Goal: Task Accomplishment & Management: Use online tool/utility

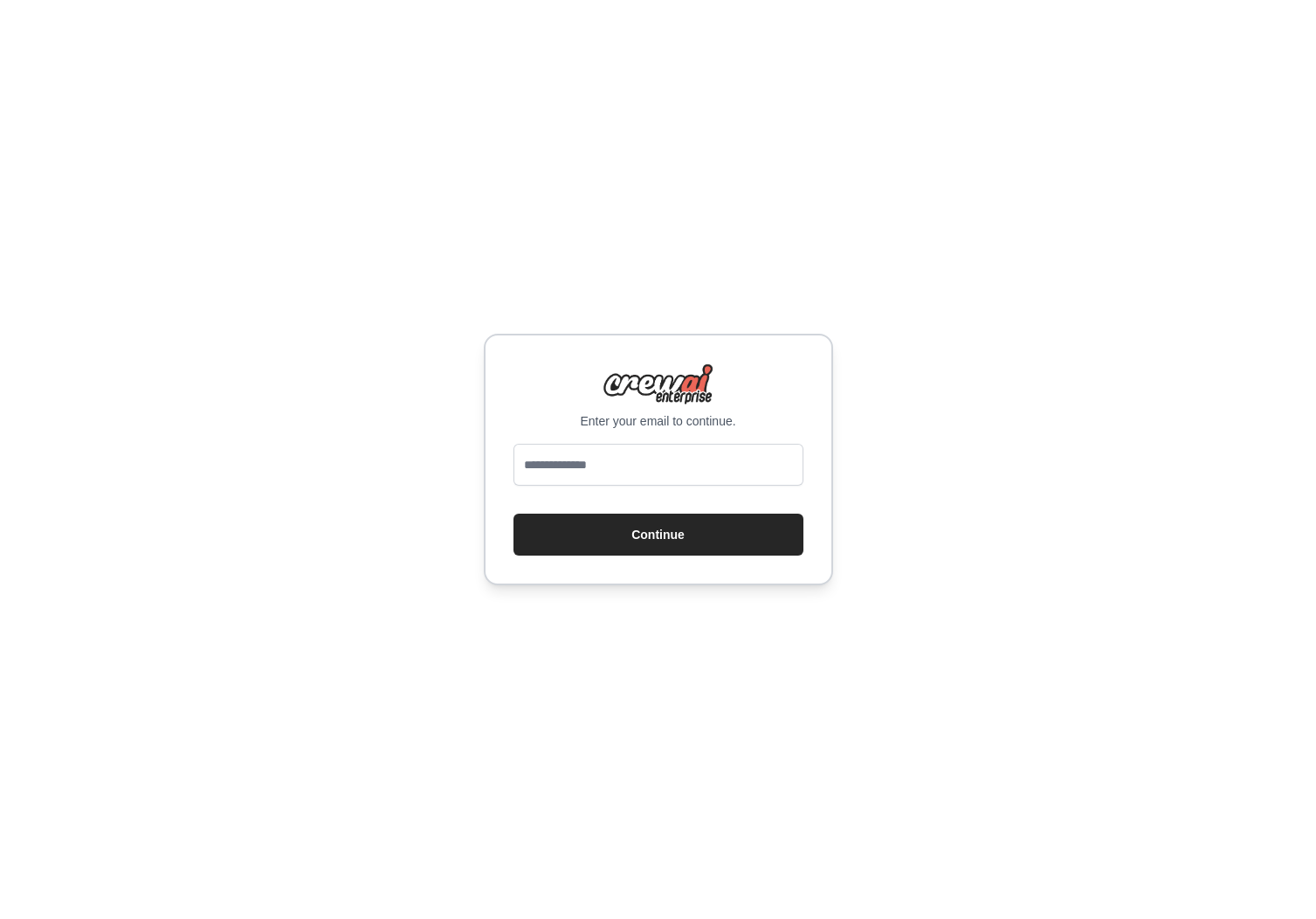
click at [707, 442] on div "Enter your email to continue. Continue" at bounding box center [658, 459] width 350 height 252
click at [681, 469] on input "email" at bounding box center [658, 465] width 290 height 42
type input "**********"
click at [513, 514] on button "Continue" at bounding box center [658, 535] width 290 height 42
click at [656, 542] on button "Continue" at bounding box center [658, 535] width 290 height 42
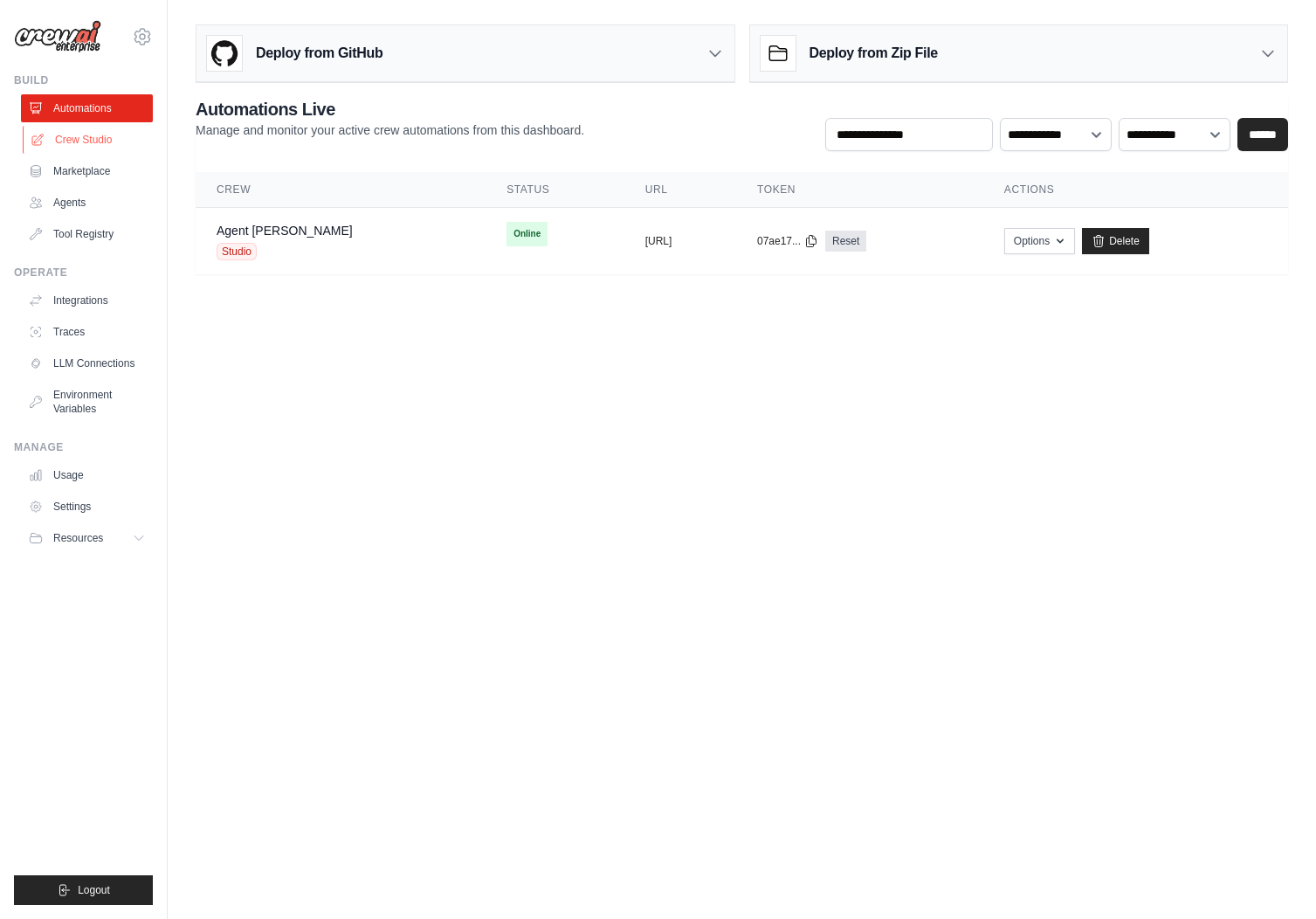
click at [102, 142] on link "Crew Studio" at bounding box center [89, 139] width 132 height 28
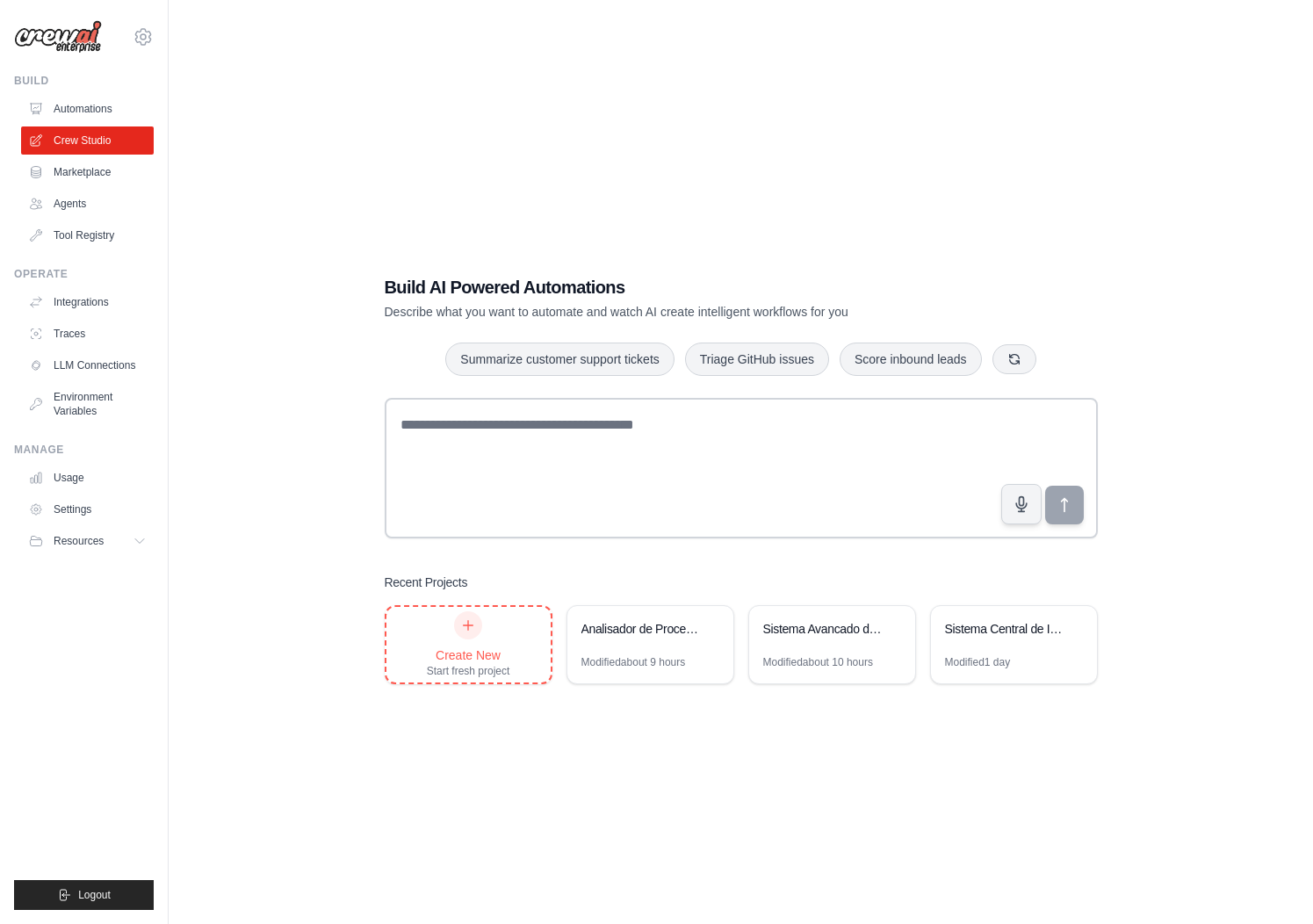
click at [490, 670] on div "Start fresh project" at bounding box center [468, 671] width 84 height 14
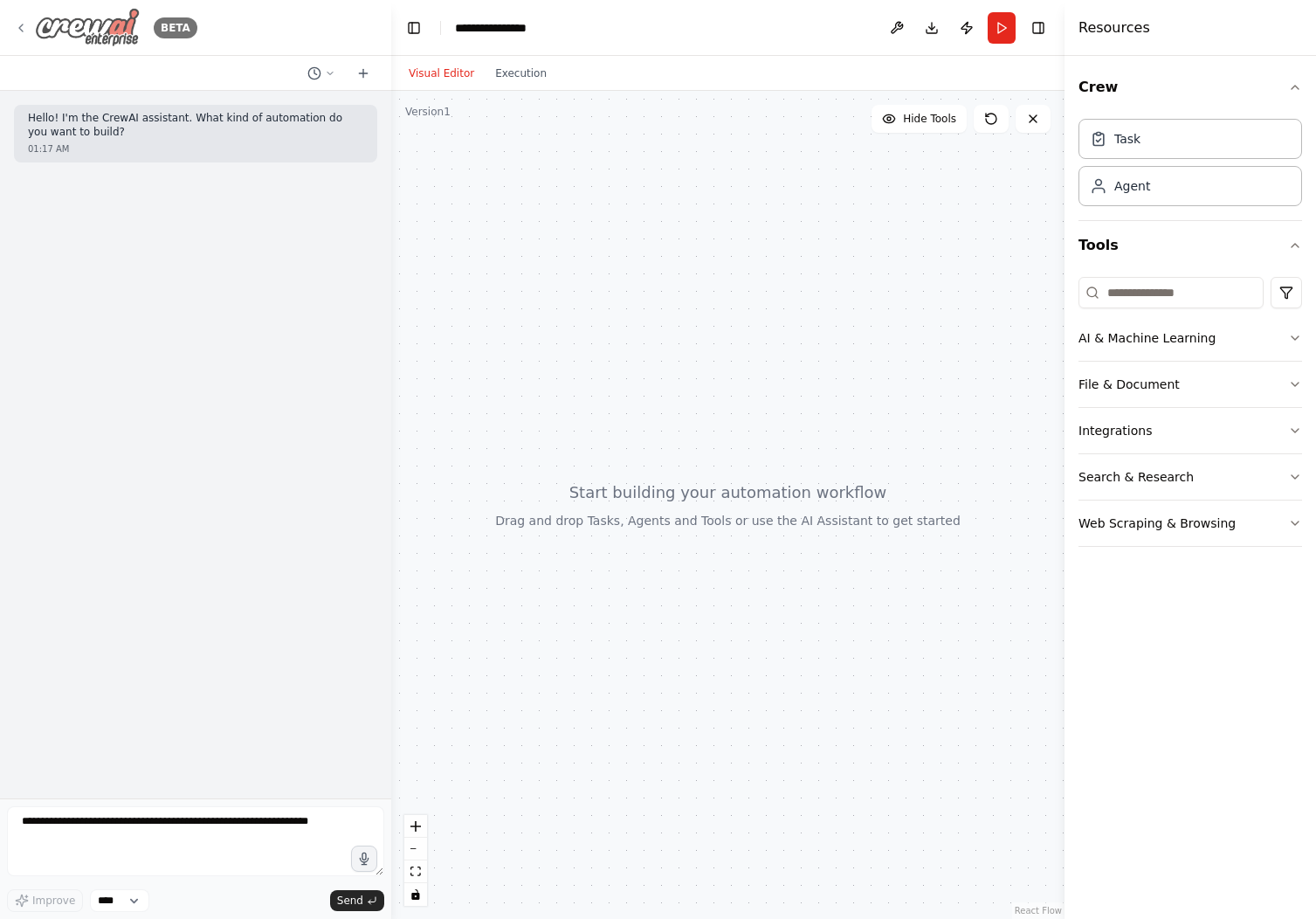
click at [32, 27] on div "BETA" at bounding box center [105, 27] width 183 height 39
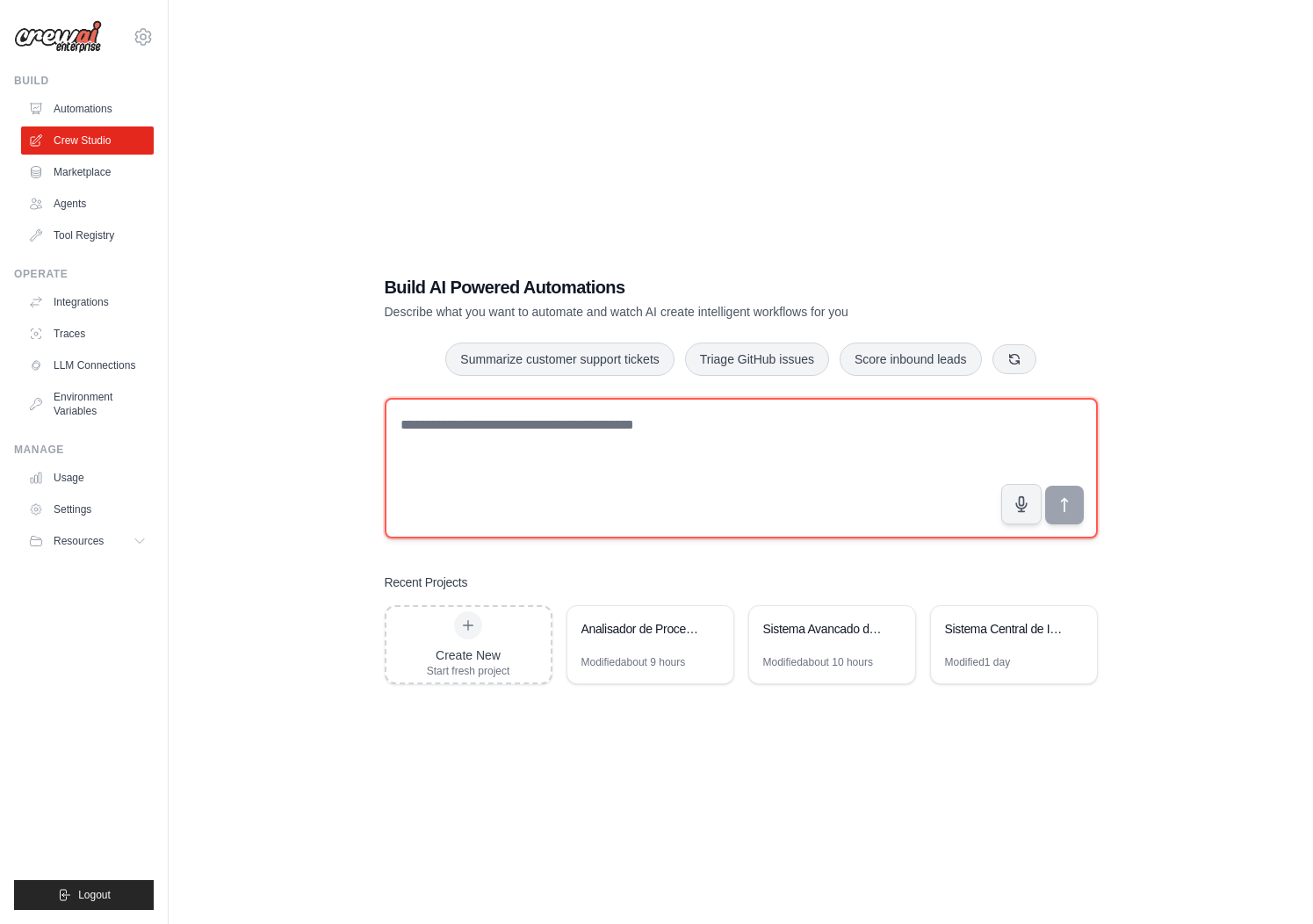
click at [573, 465] on textarea at bounding box center [741, 468] width 713 height 141
paste textarea "**********"
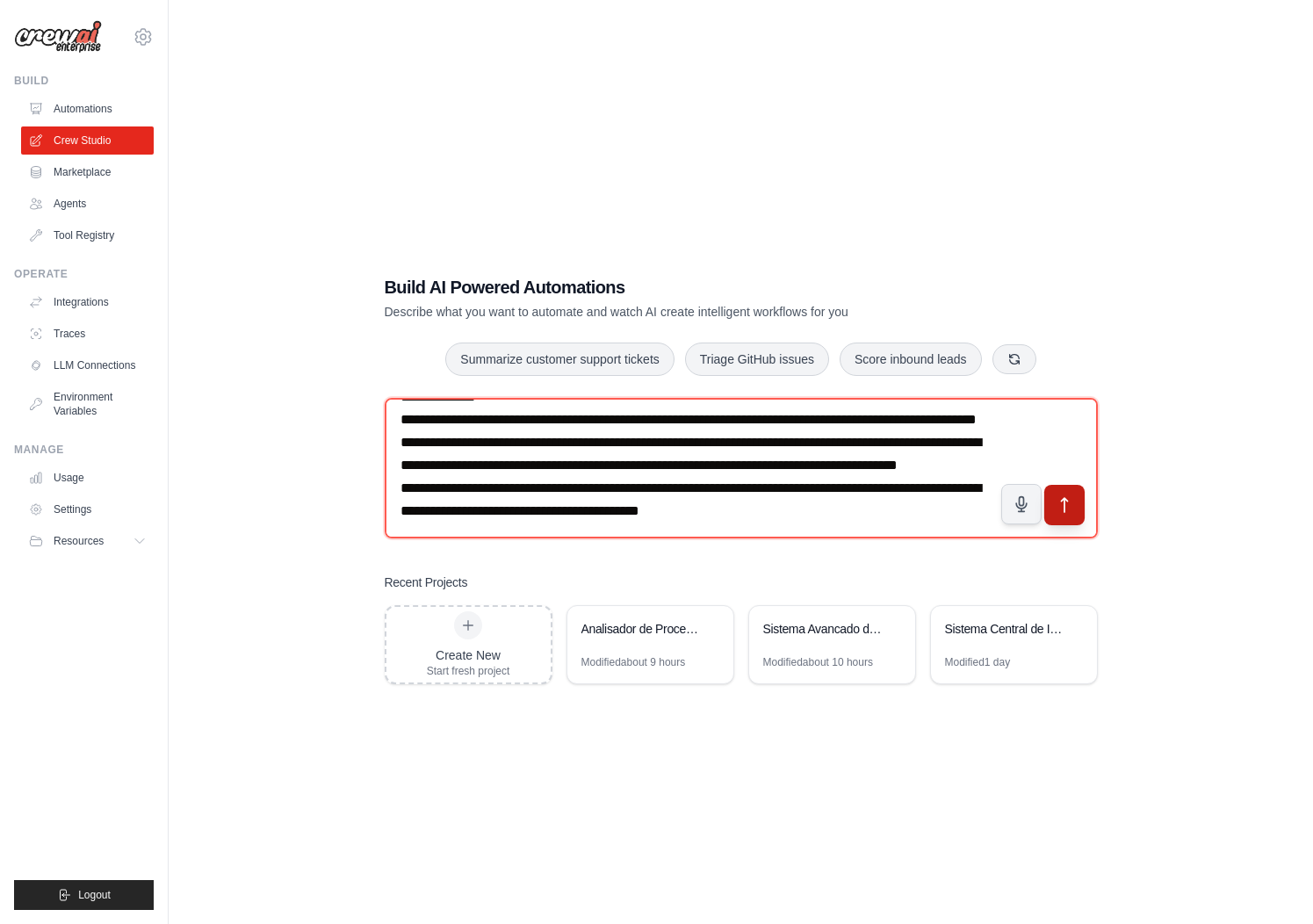
type textarea "**********"
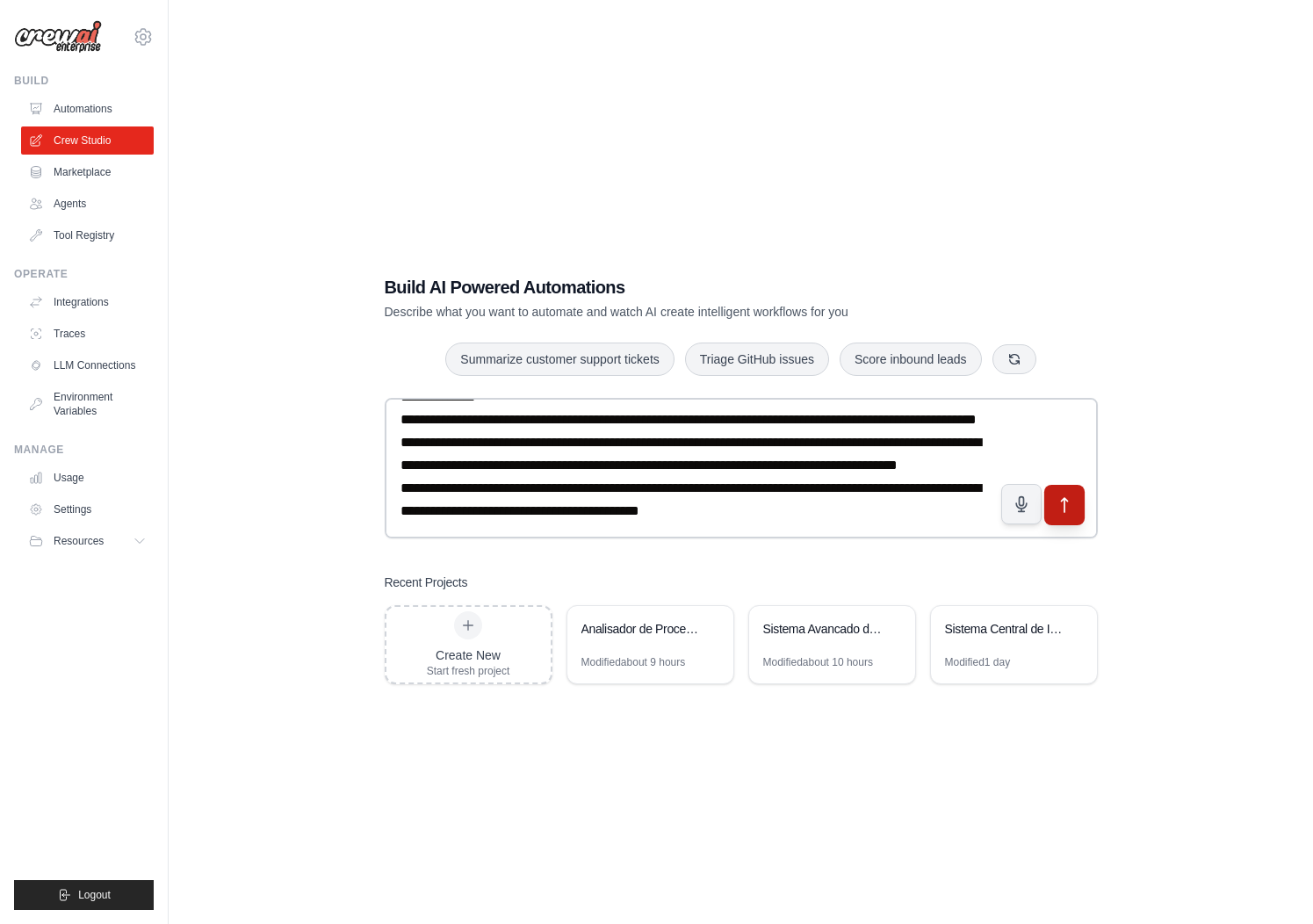
click at [1072, 509] on icon "submit" at bounding box center [1064, 505] width 18 height 18
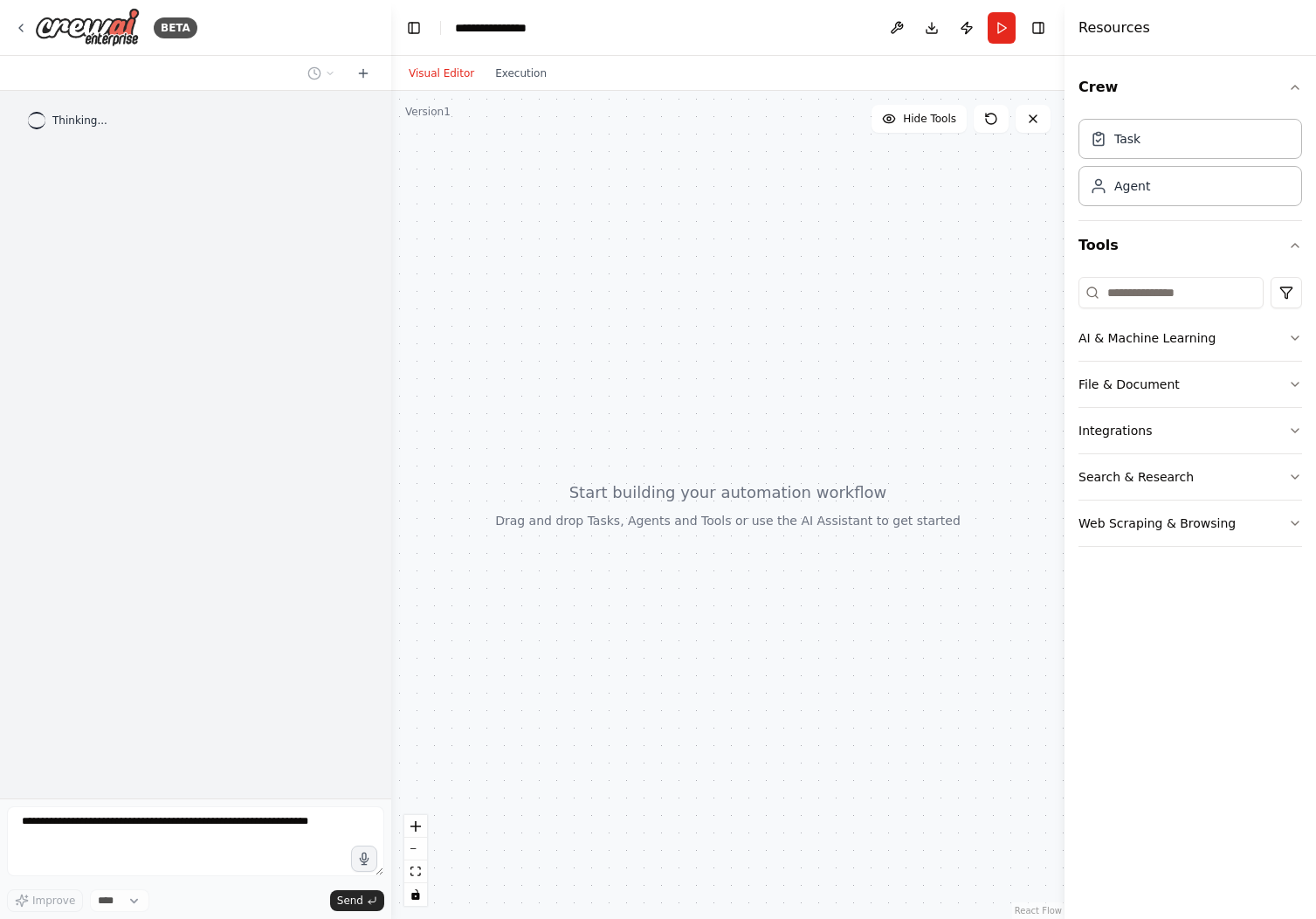
scroll to position [1082, 0]
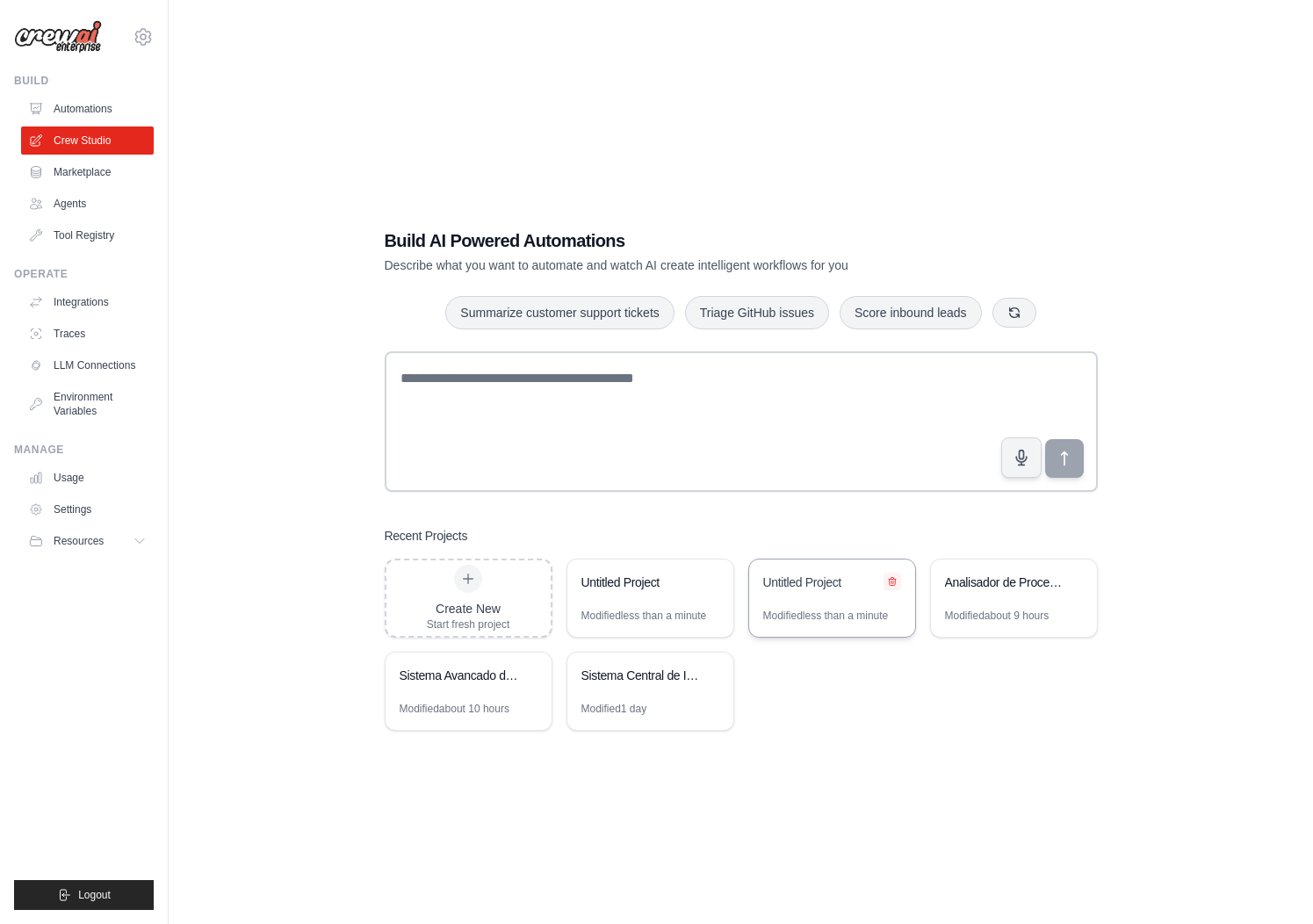
click at [898, 581] on button at bounding box center [892, 581] width 17 height 17
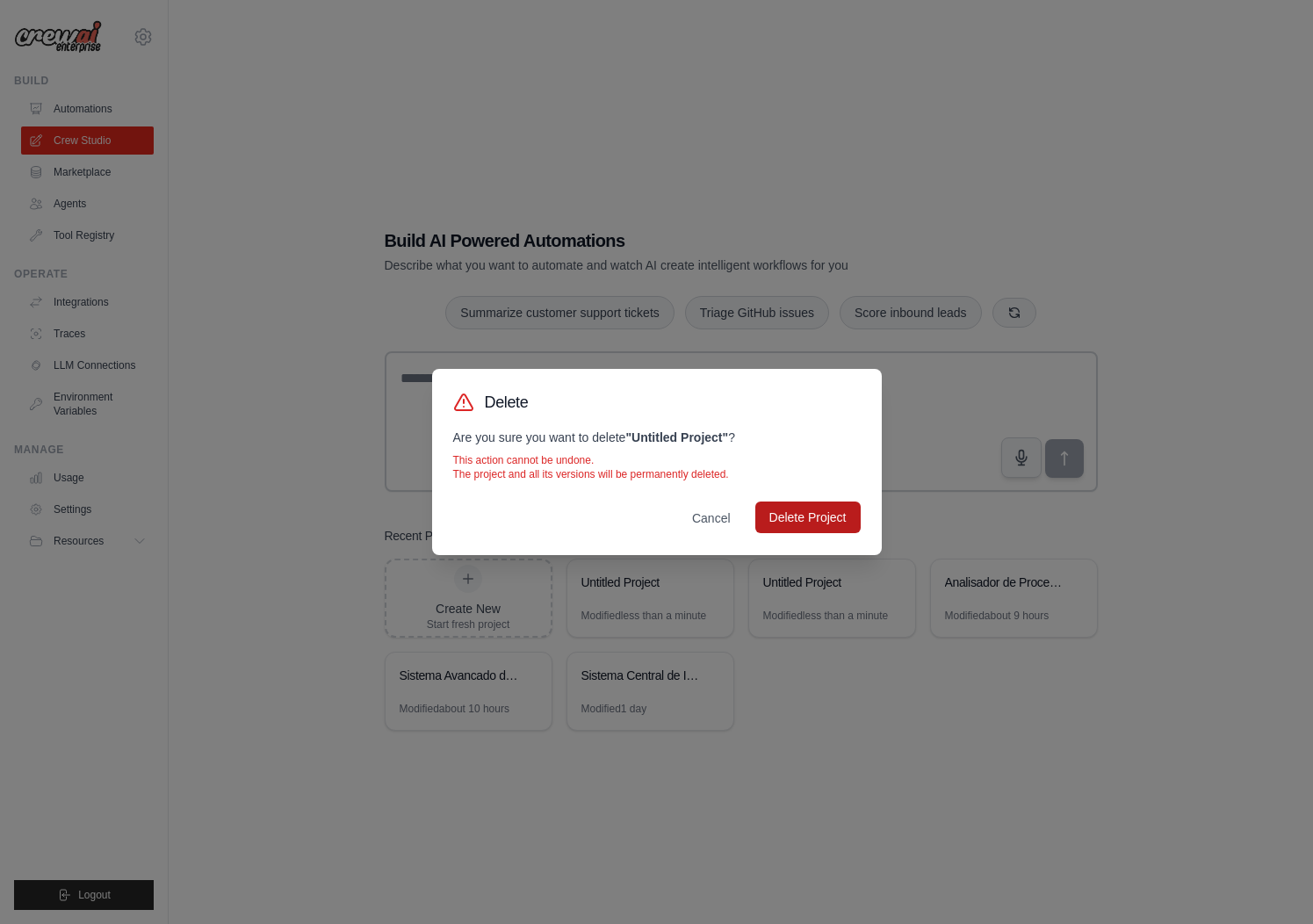
click at [814, 526] on button "Delete Project" at bounding box center [807, 516] width 105 height 32
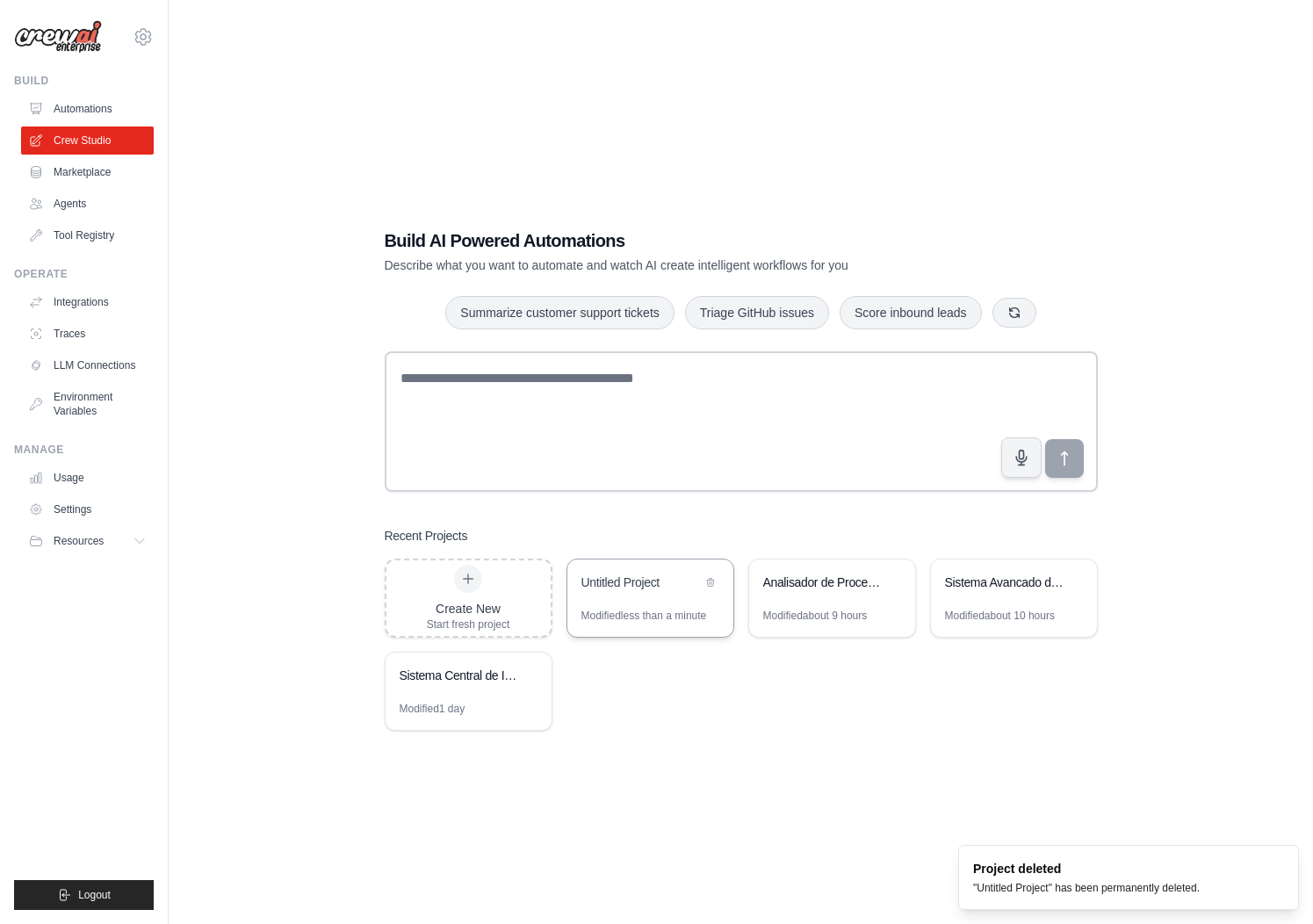
click at [680, 583] on div "Untitled Project" at bounding box center [641, 582] width 120 height 17
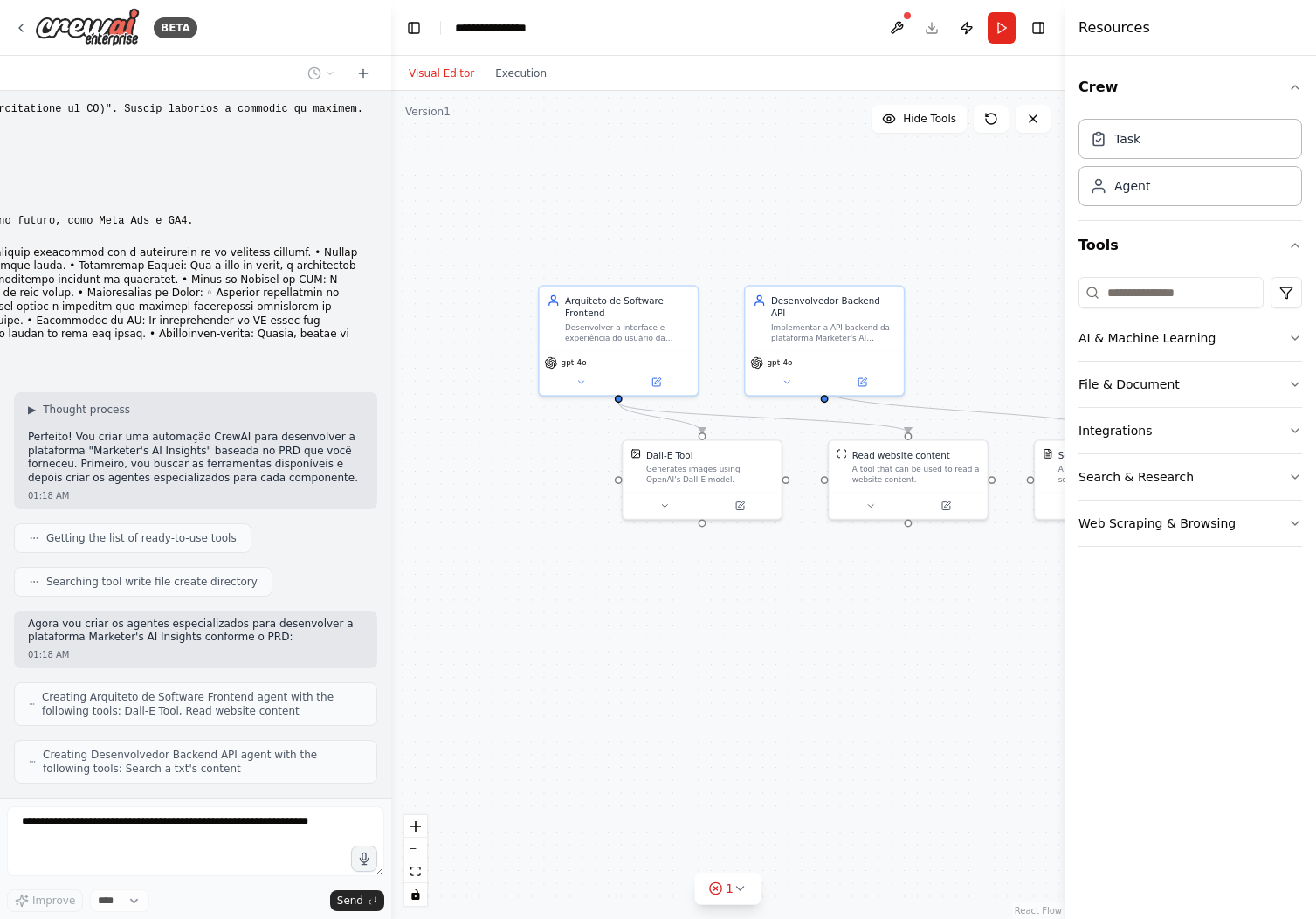
scroll to position [1545, 0]
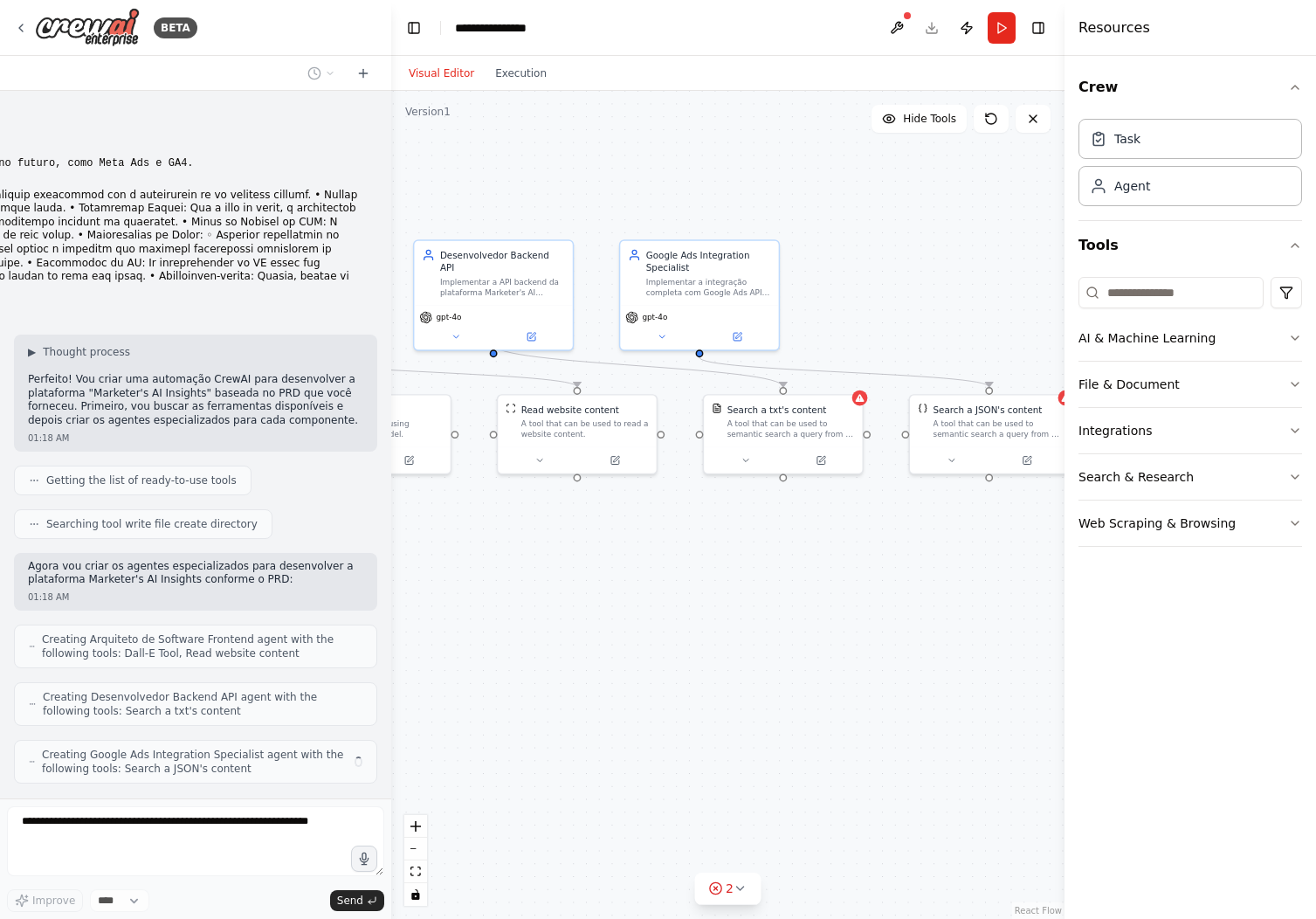
drag, startPoint x: 913, startPoint y: 626, endPoint x: 646, endPoint y: 584, distance: 270.3
click at [583, 580] on div ".deletable-edge-delete-btn { width: 20px; height: 20px; border: 0px solid #ffff…" at bounding box center [727, 505] width 673 height 828
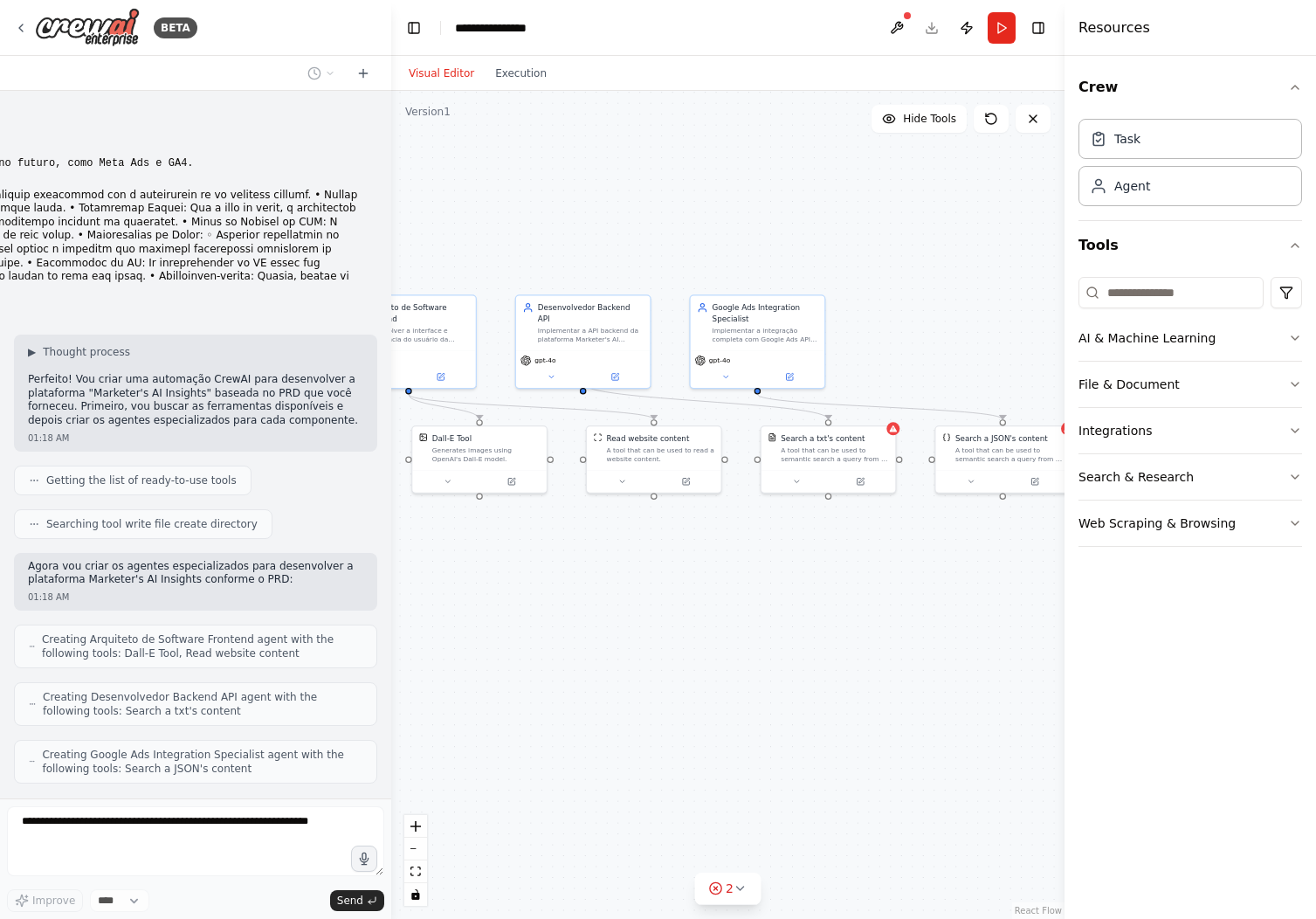
scroll to position [1603, 0]
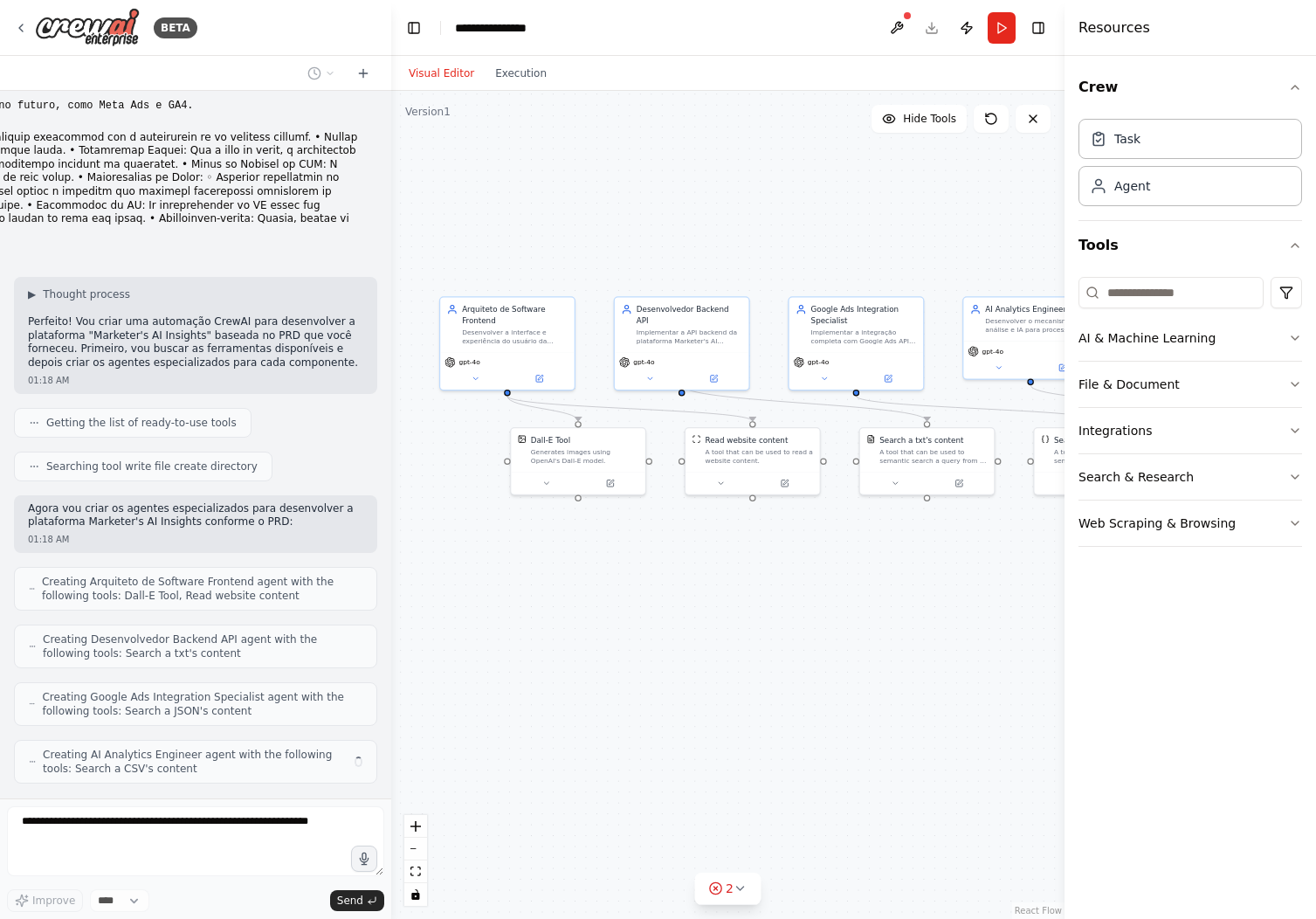
drag, startPoint x: 555, startPoint y: 550, endPoint x: 717, endPoint y: 554, distance: 162.0
click at [717, 554] on div ".deletable-edge-delete-btn { width: 20px; height: 20px; border: 0px solid #ffff…" at bounding box center [727, 505] width 673 height 828
click at [535, 371] on button at bounding box center [538, 377] width 62 height 13
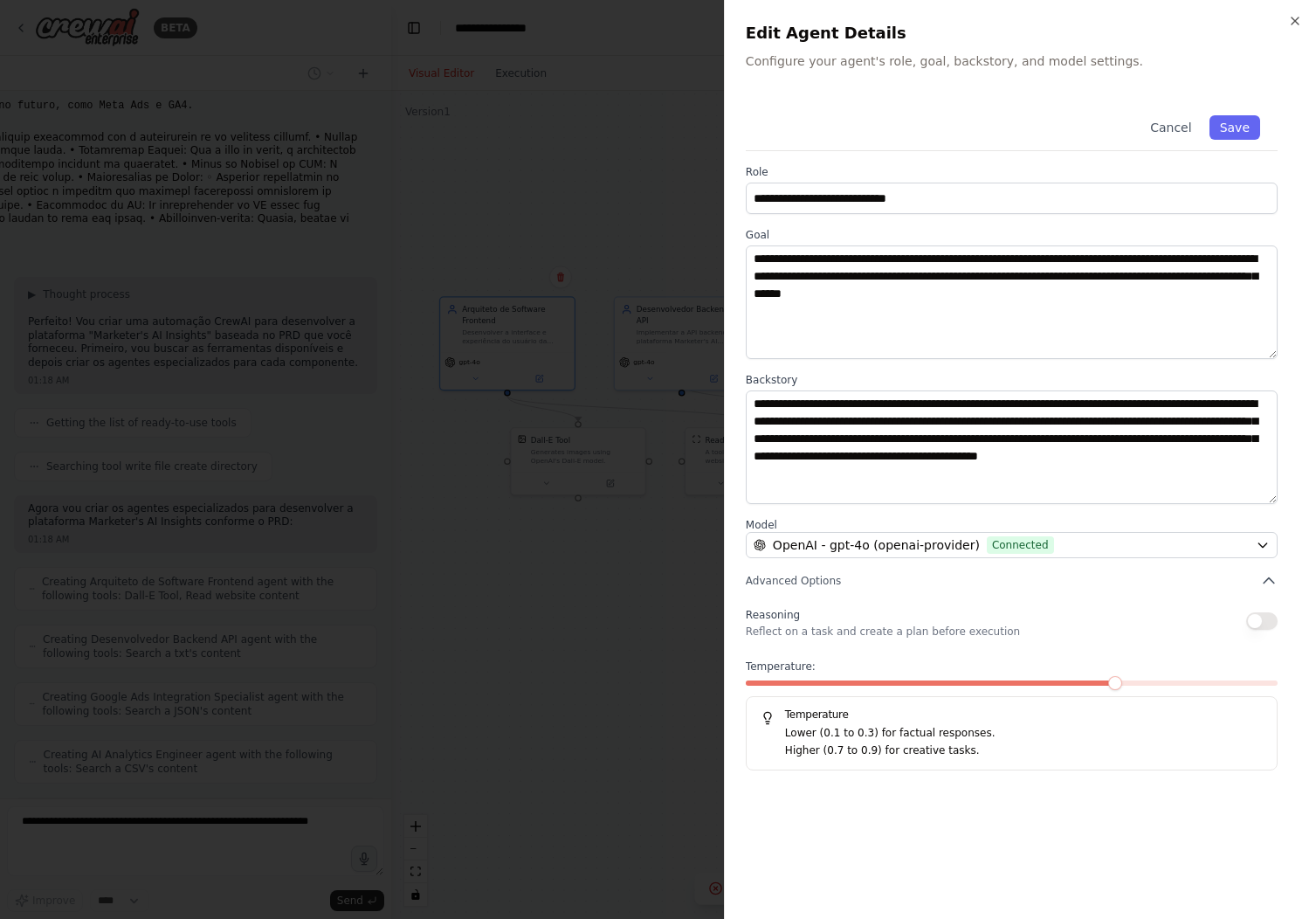
scroll to position [1661, 0]
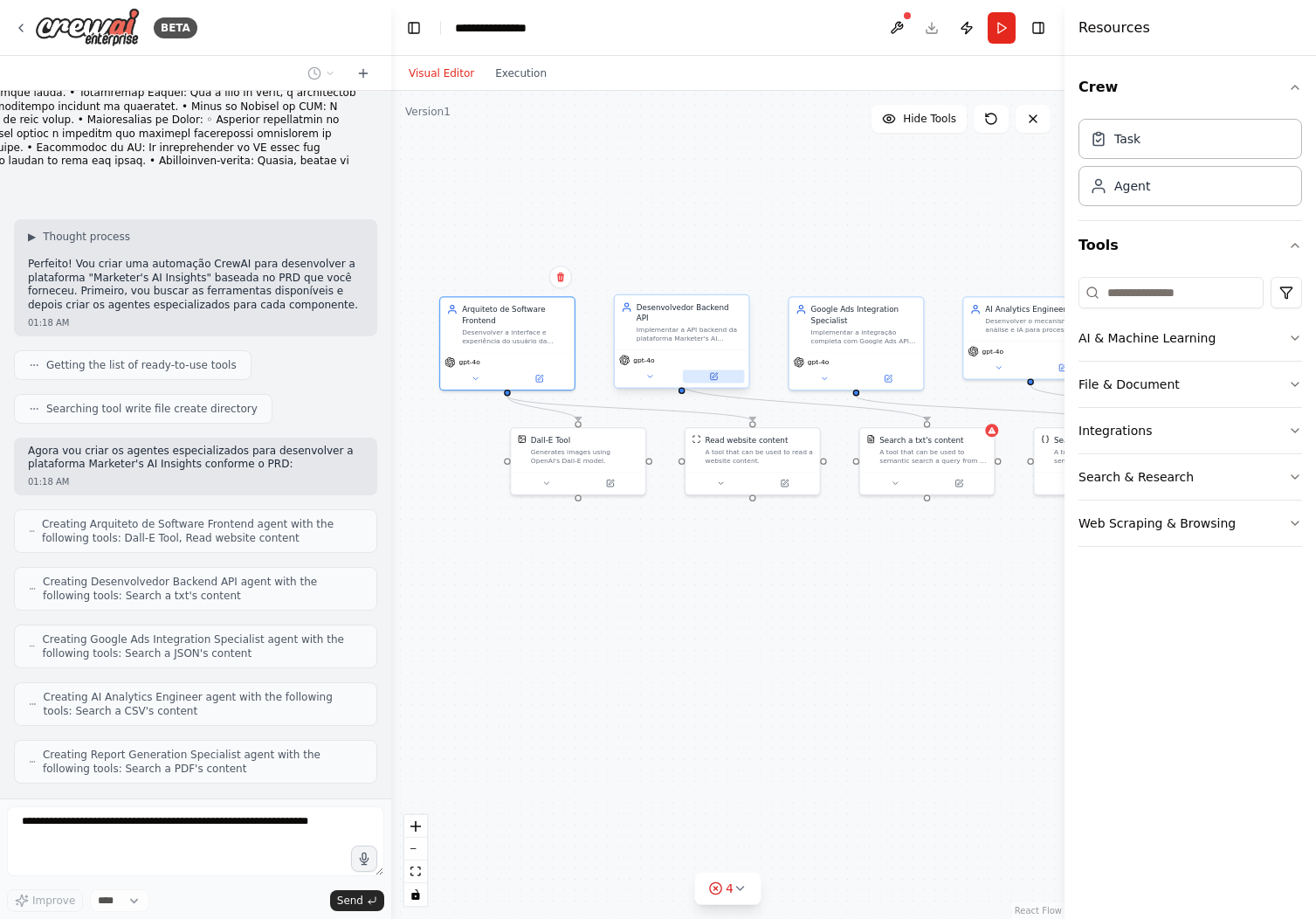
click at [722, 370] on button at bounding box center [714, 377] width 62 height 13
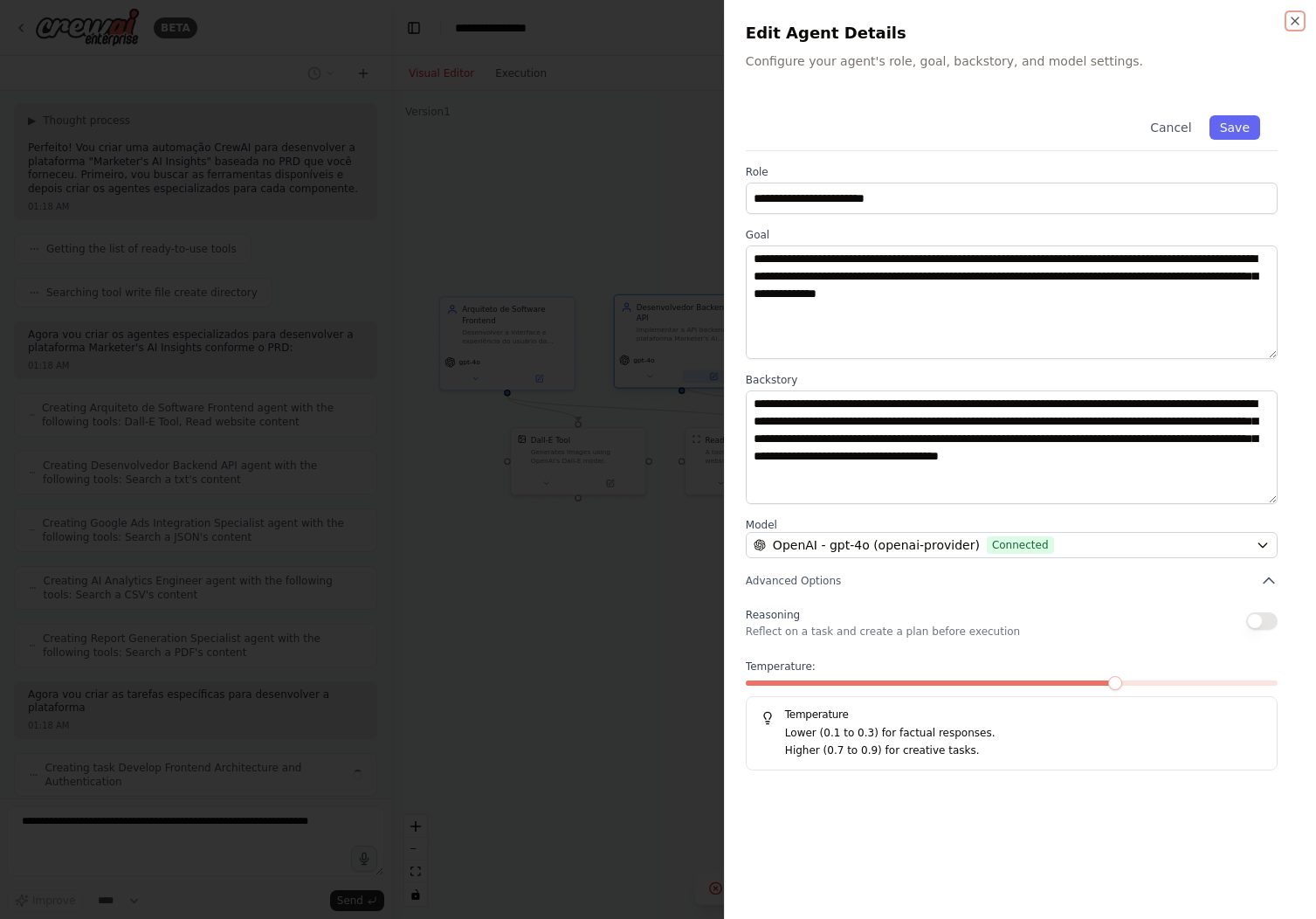
scroll to position [1790, 0]
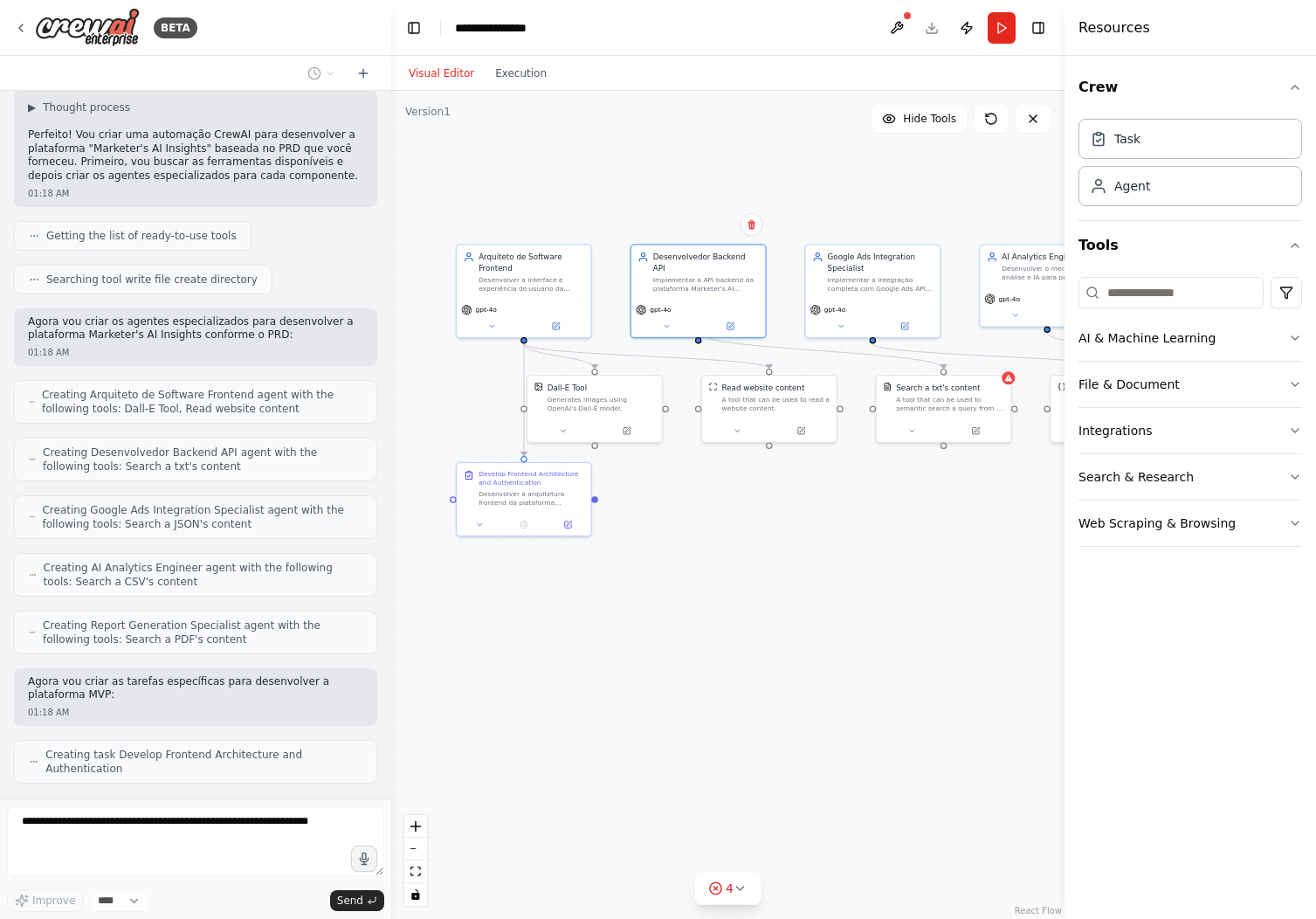
drag, startPoint x: 783, startPoint y: 655, endPoint x: 802, endPoint y: 604, distance: 54.4
click at [802, 604] on div ".deletable-edge-delete-btn { width: 20px; height: 20px; border: 0px solid #ffff…" at bounding box center [727, 505] width 673 height 828
click at [567, 524] on icon at bounding box center [570, 523] width 6 height 6
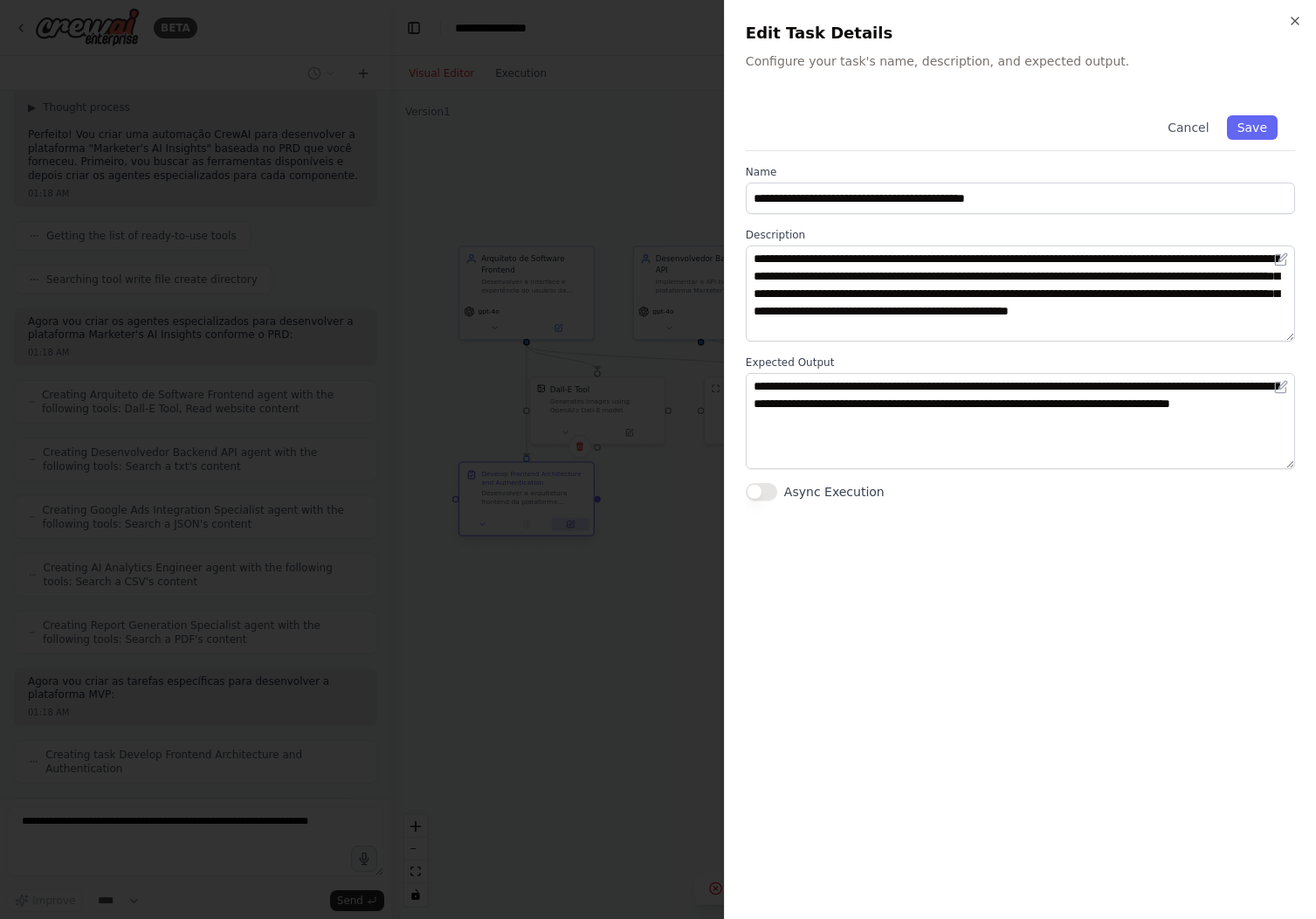
scroll to position [1833, 0]
click at [624, 617] on div at bounding box center [658, 459] width 1316 height 919
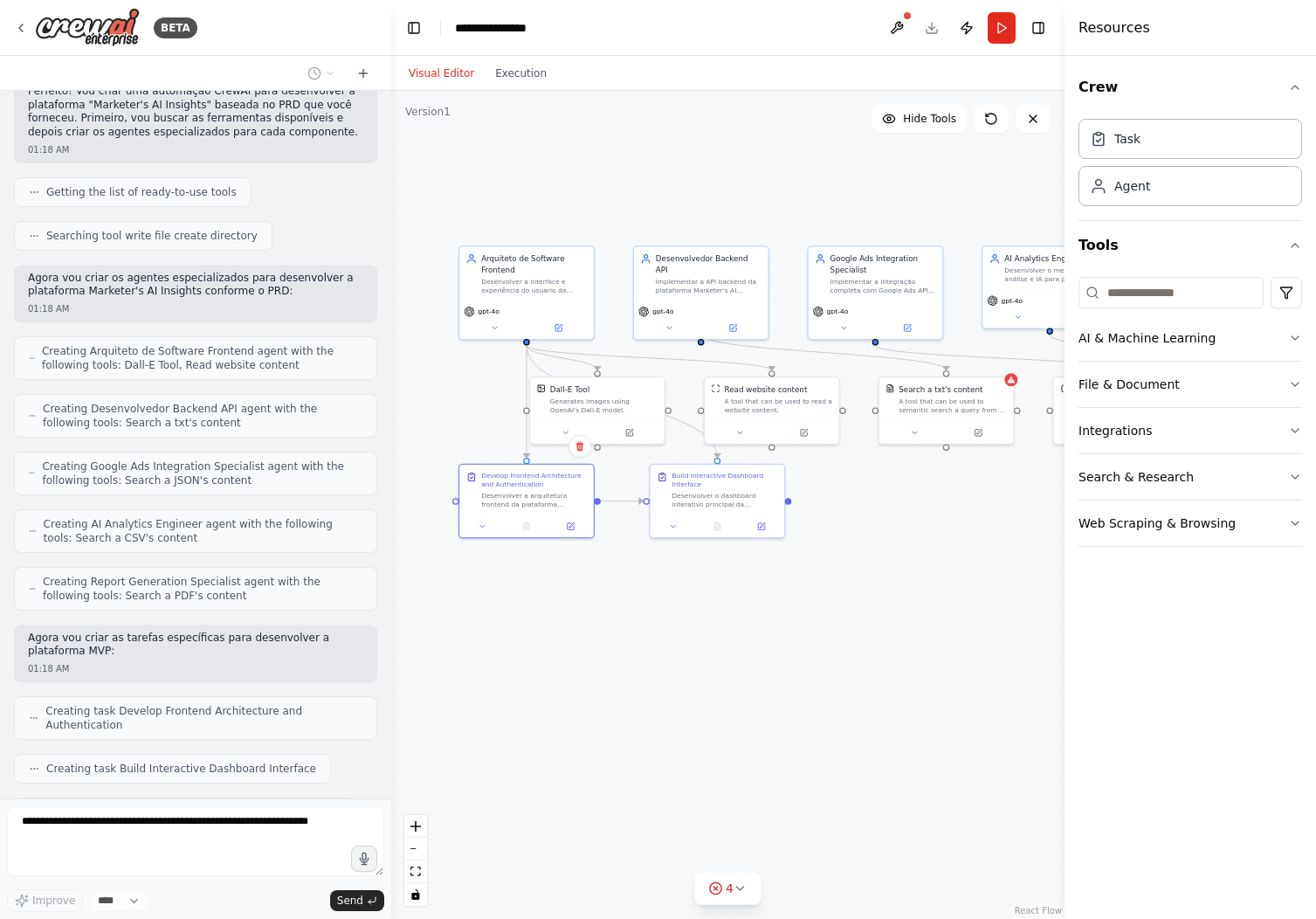
scroll to position [1877, 0]
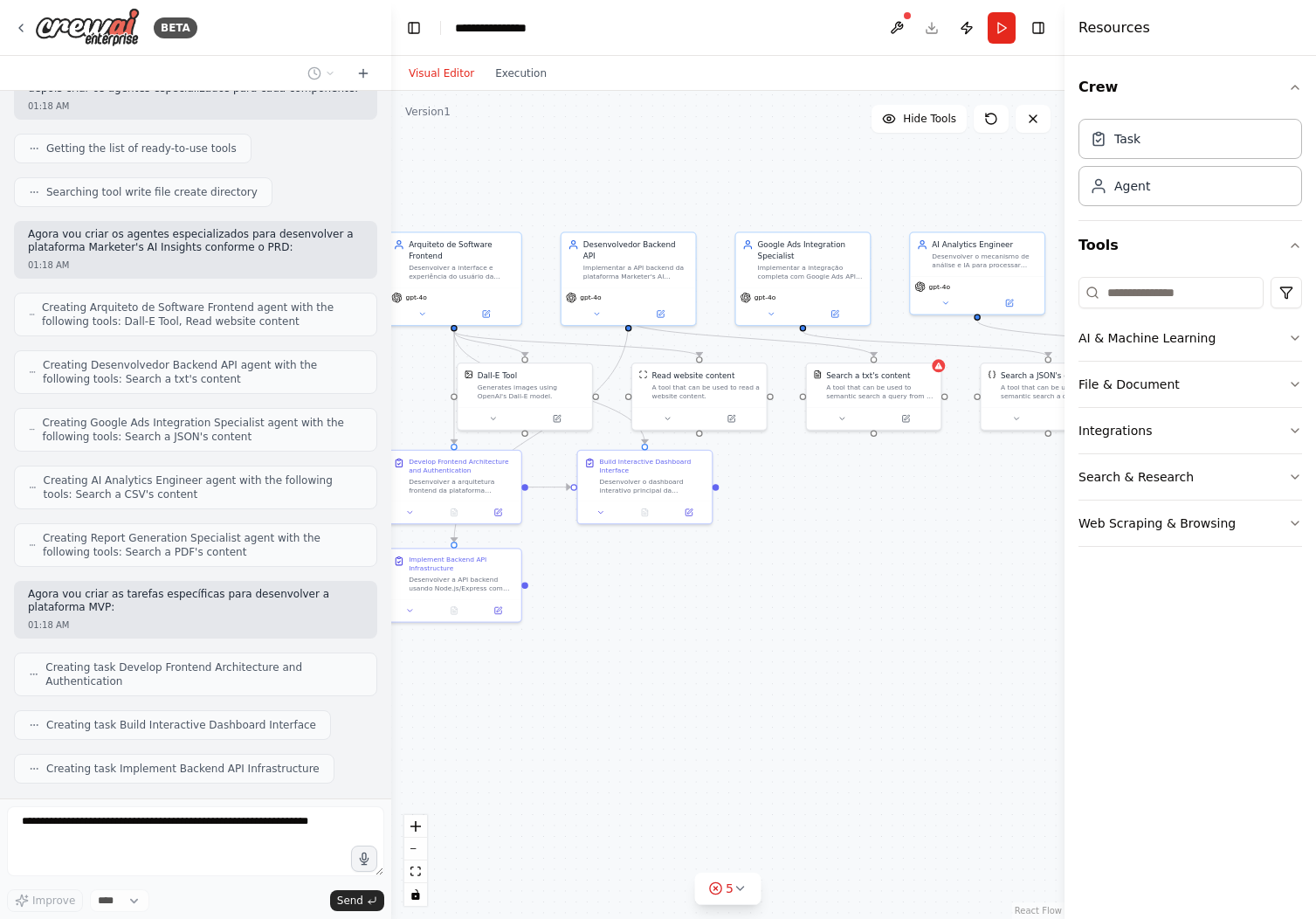
drag, startPoint x: 737, startPoint y: 621, endPoint x: 666, endPoint y: 607, distance: 72.4
click at [666, 607] on div ".deletable-edge-delete-btn { width: 20px; height: 20px; border: 0px solid #ffff…" at bounding box center [727, 505] width 673 height 828
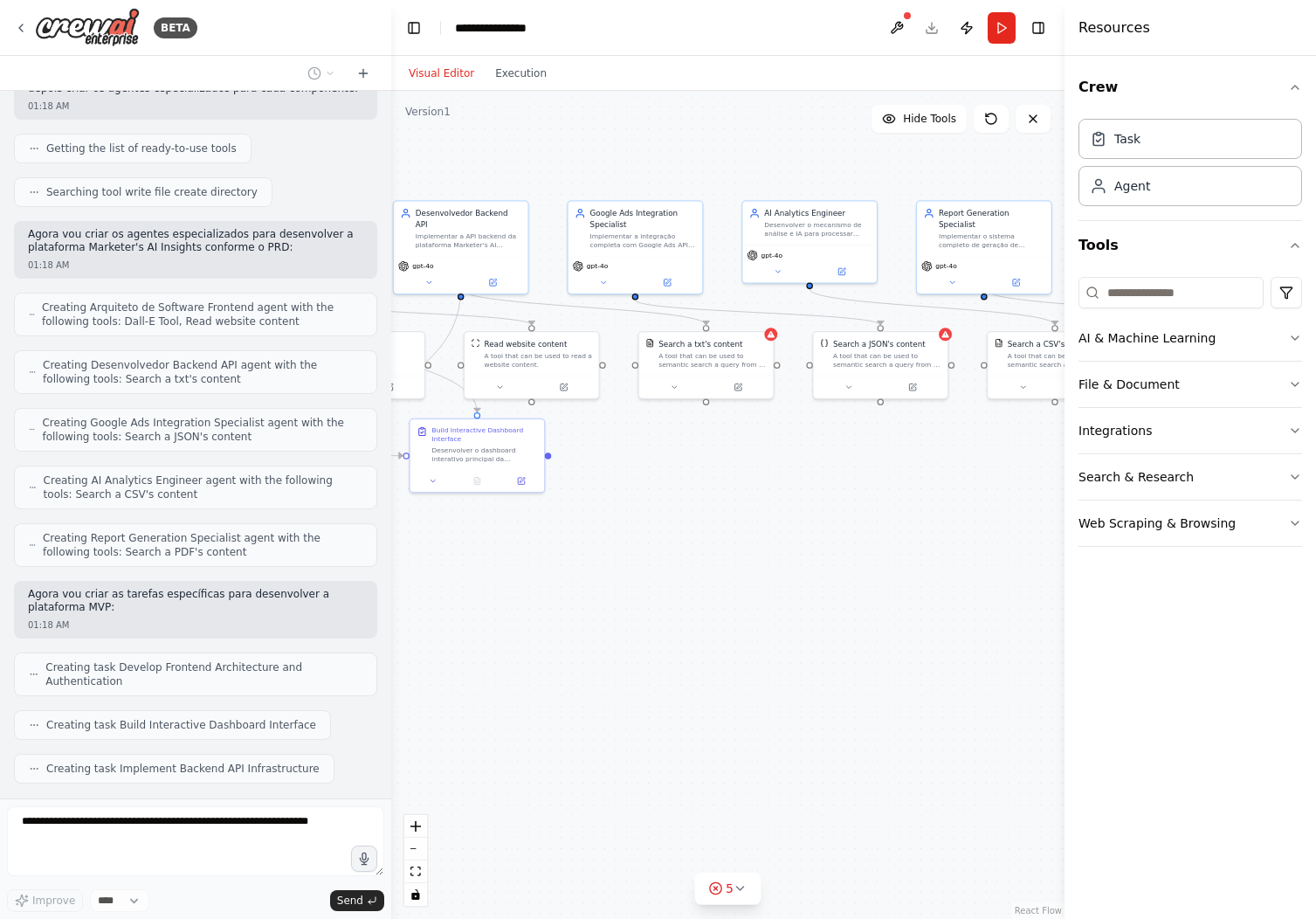
drag, startPoint x: 919, startPoint y: 654, endPoint x: 751, endPoint y: 622, distance: 171.0
click at [751, 622] on div ".deletable-edge-delete-btn { width: 20px; height: 20px; border: 0px solid #ffff…" at bounding box center [727, 505] width 673 height 828
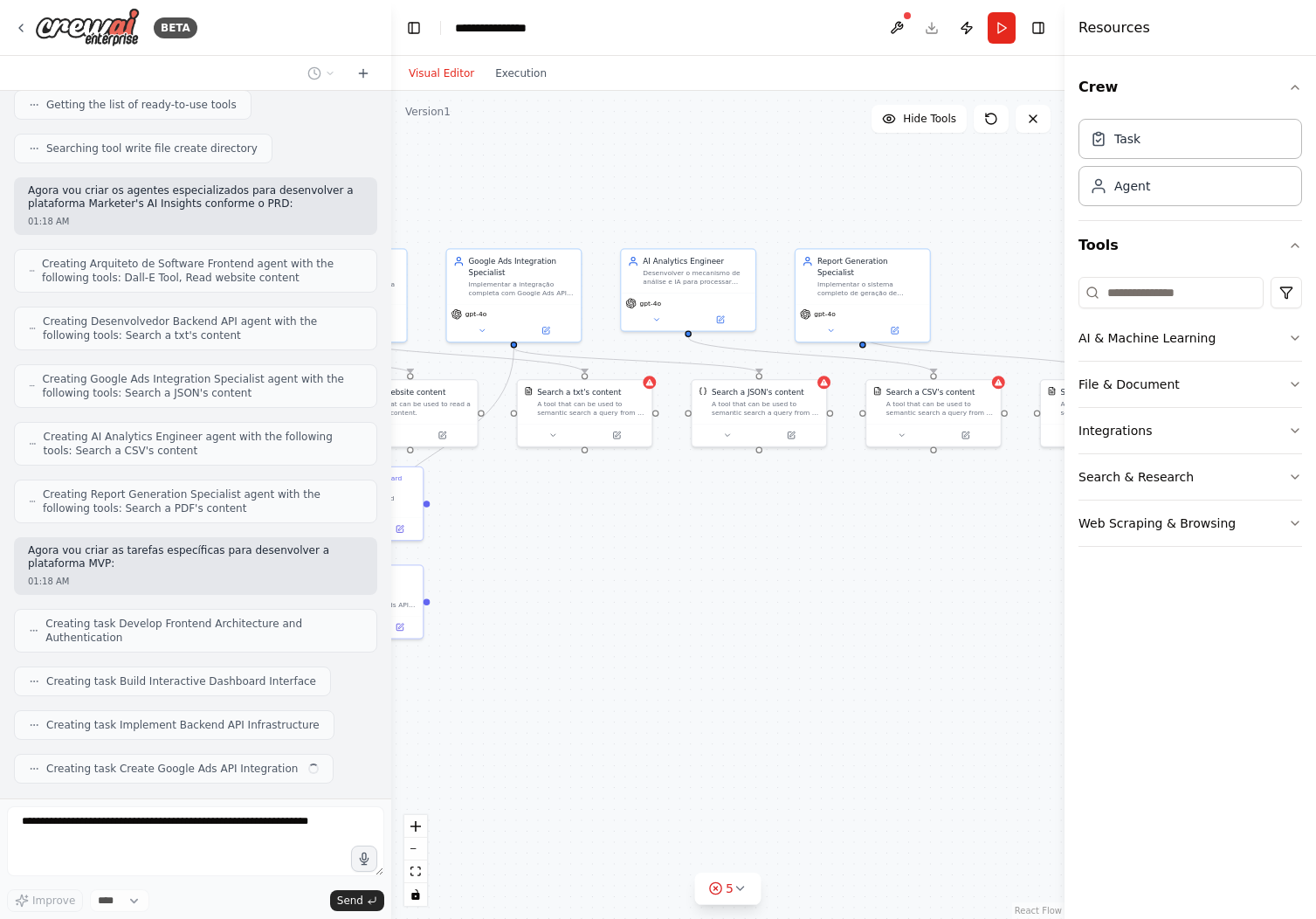
drag, startPoint x: 887, startPoint y: 606, endPoint x: 762, endPoint y: 656, distance: 134.6
click at [762, 656] on div ".deletable-edge-delete-btn { width: 20px; height: 20px; border: 0px solid #ffff…" at bounding box center [727, 505] width 673 height 828
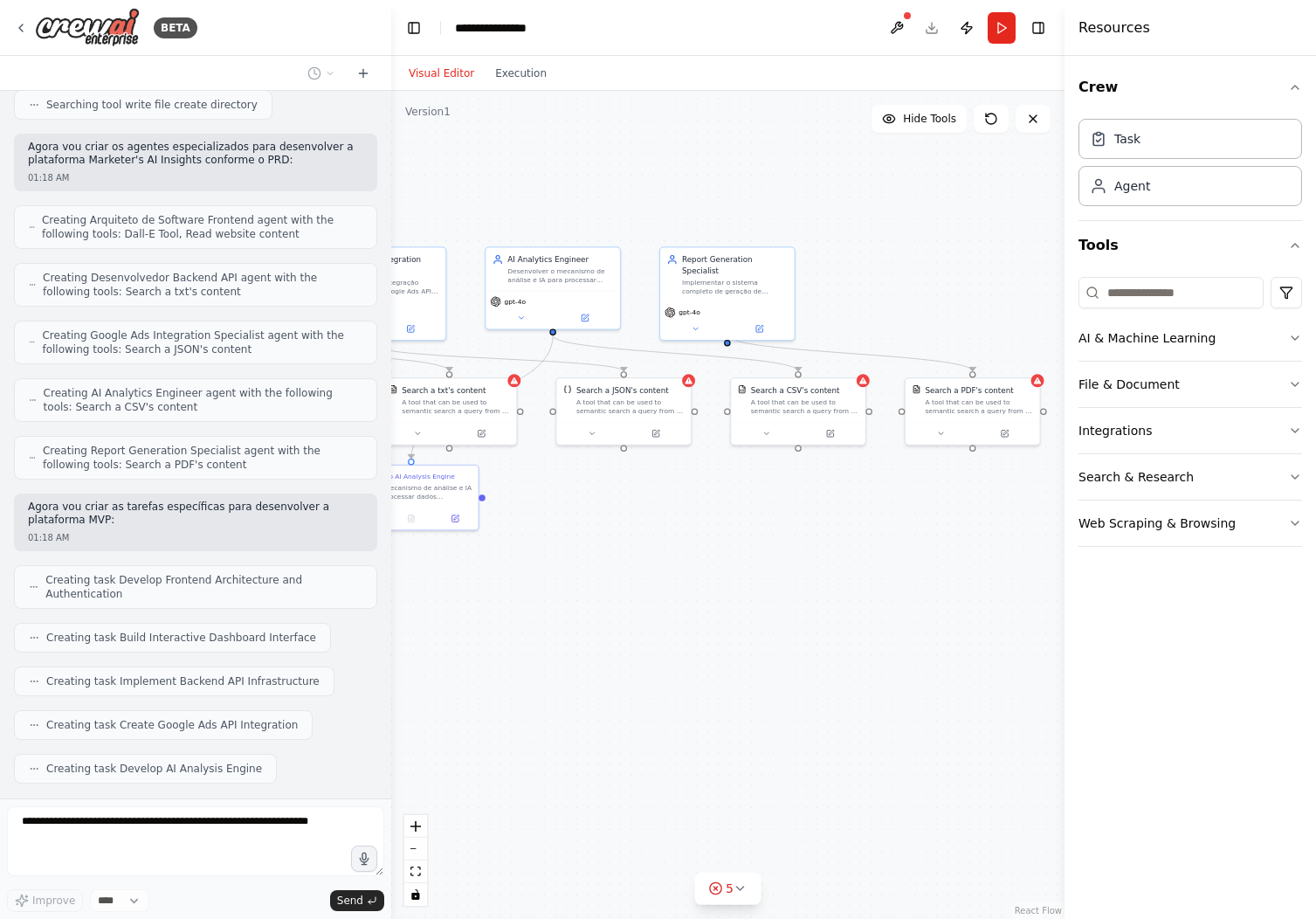
drag, startPoint x: 824, startPoint y: 657, endPoint x: 692, endPoint y: 654, distance: 132.0
click at [692, 654] on div ".deletable-edge-delete-btn { width: 20px; height: 20px; border: 0px solid #ffff…" at bounding box center [727, 505] width 673 height 828
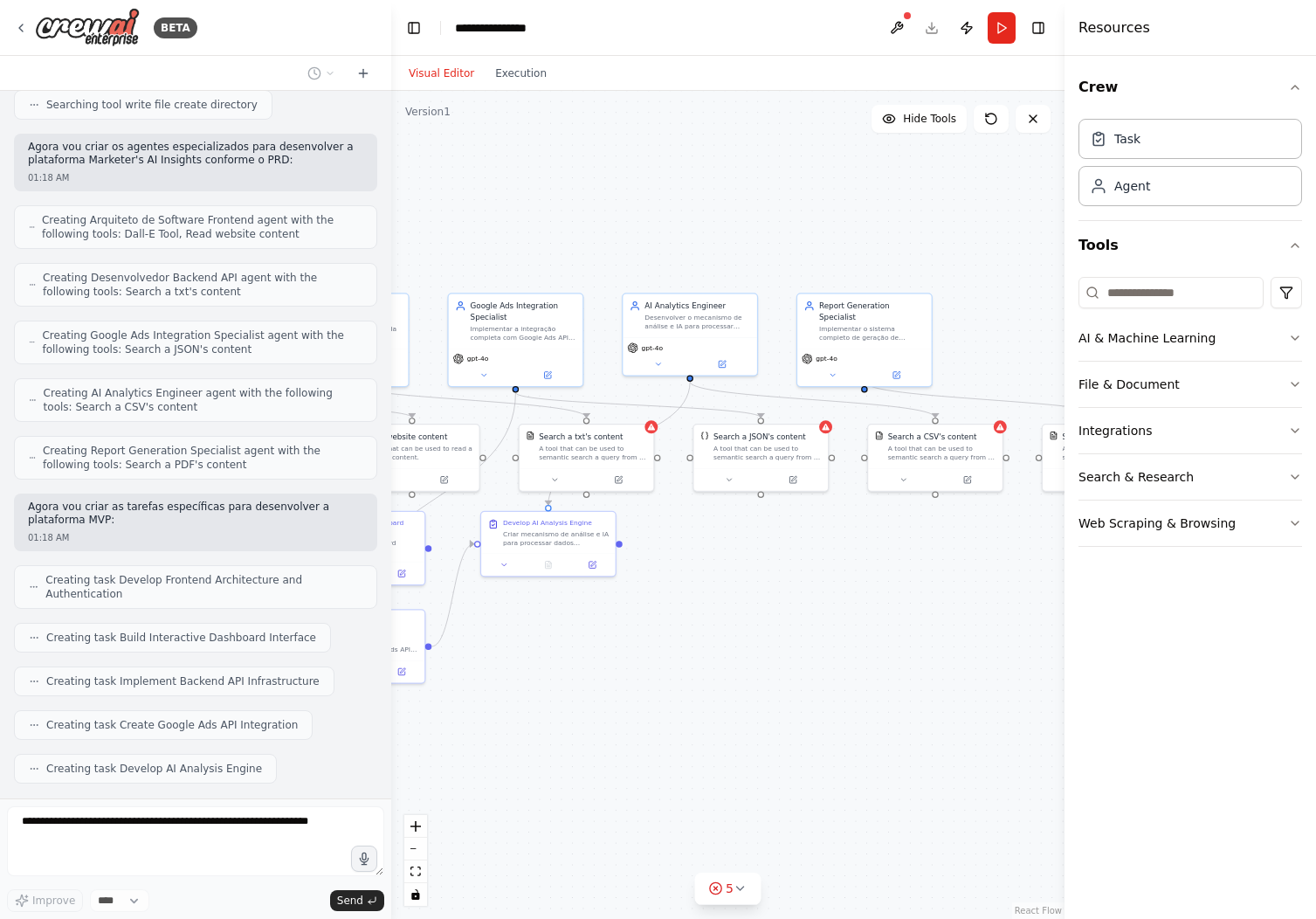
drag, startPoint x: 692, startPoint y: 654, endPoint x: 828, endPoint y: 700, distance: 143.6
click at [828, 700] on div ".deletable-edge-delete-btn { width: 20px; height: 20px; border: 0px solid #ffff…" at bounding box center [727, 505] width 673 height 828
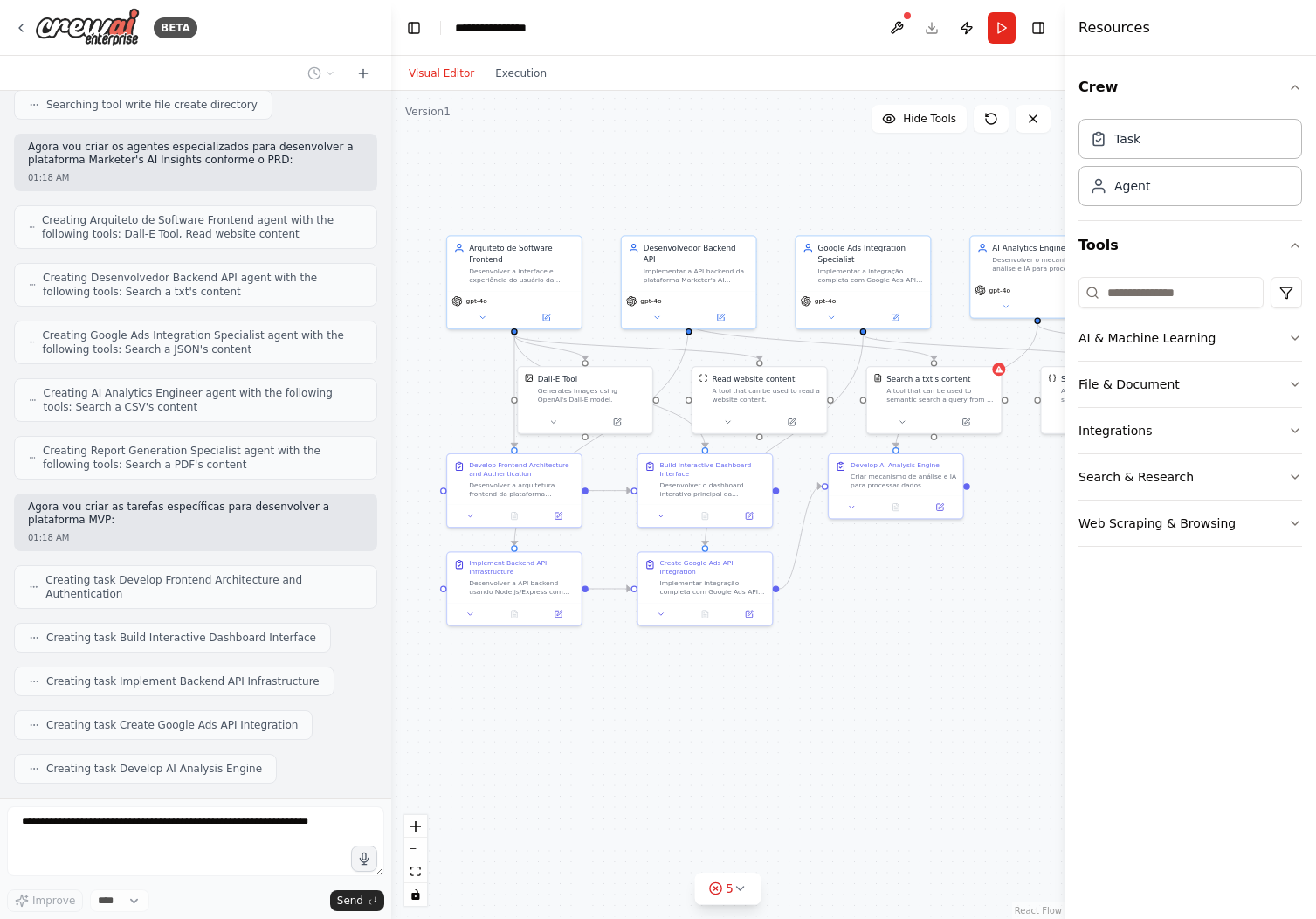
drag, startPoint x: 724, startPoint y: 677, endPoint x: 1071, endPoint y: 618, distance: 352.0
click at [1064, 618] on div ".deletable-edge-delete-btn { width: 20px; height: 20px; border: 0px solid #ffff…" at bounding box center [727, 505] width 673 height 828
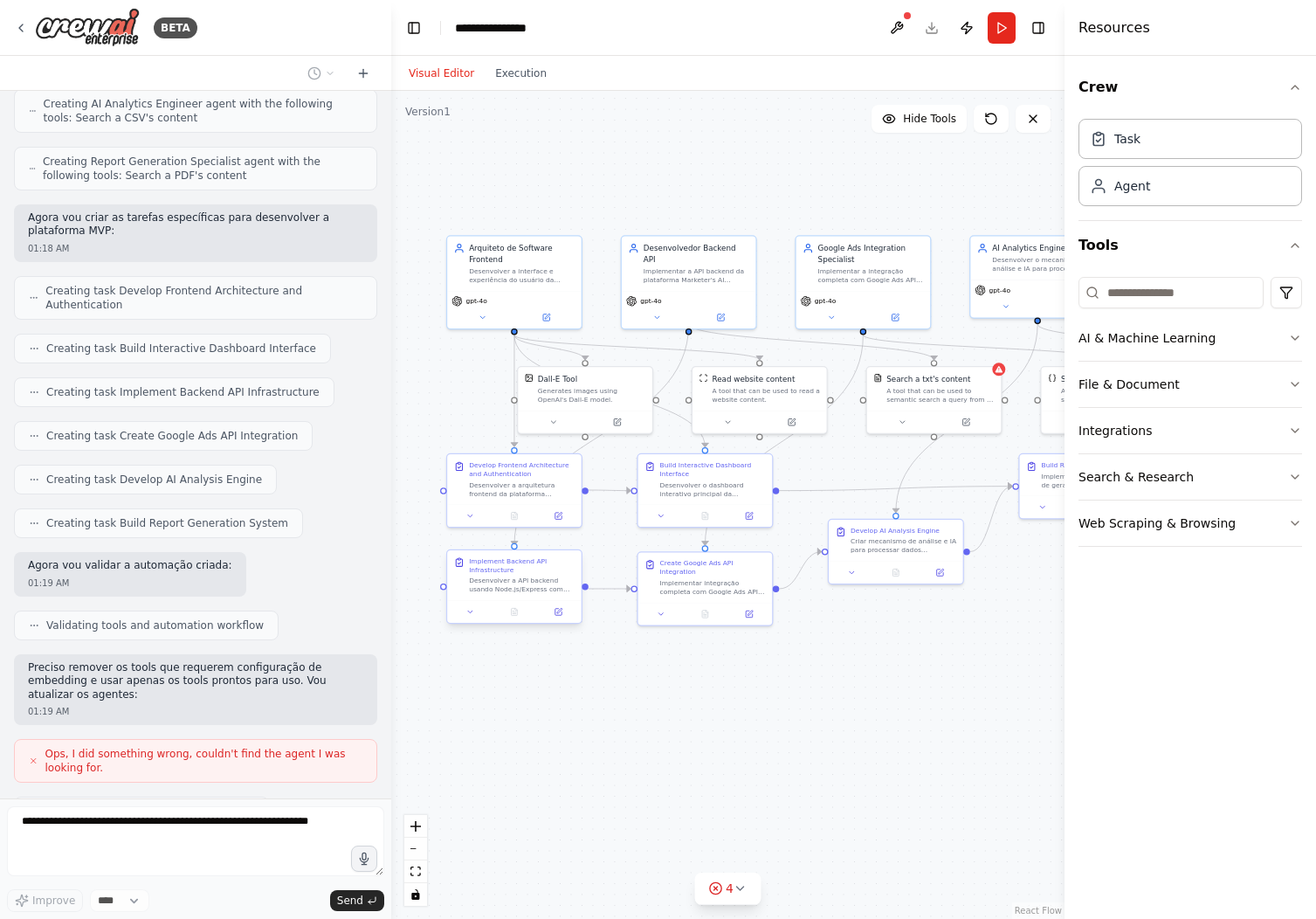
scroll to position [2297, 0]
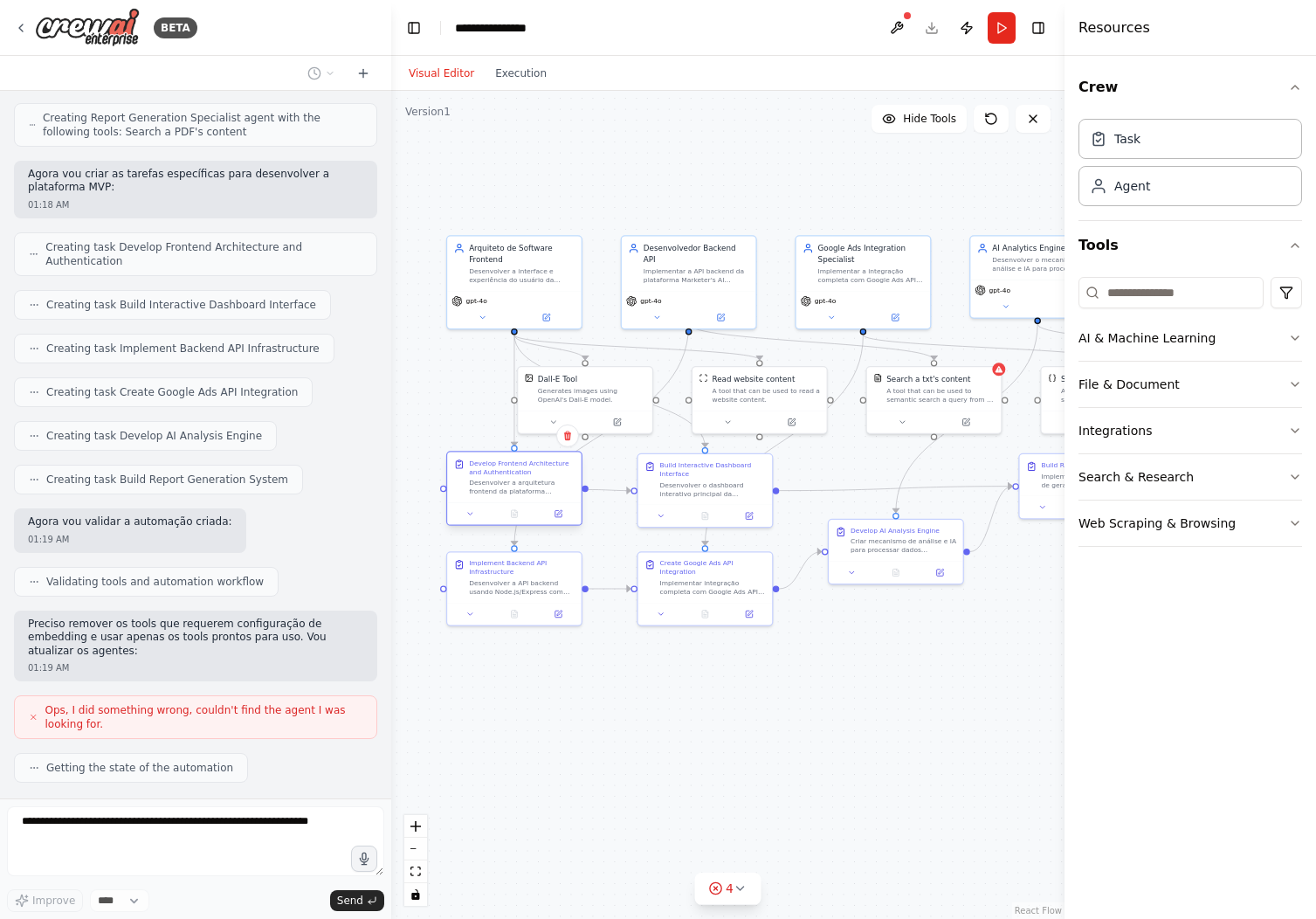
click at [530, 482] on div "Desenvolver a arquitetura frontend da plataforma Marketer's AI Insights usando …" at bounding box center [521, 488] width 105 height 17
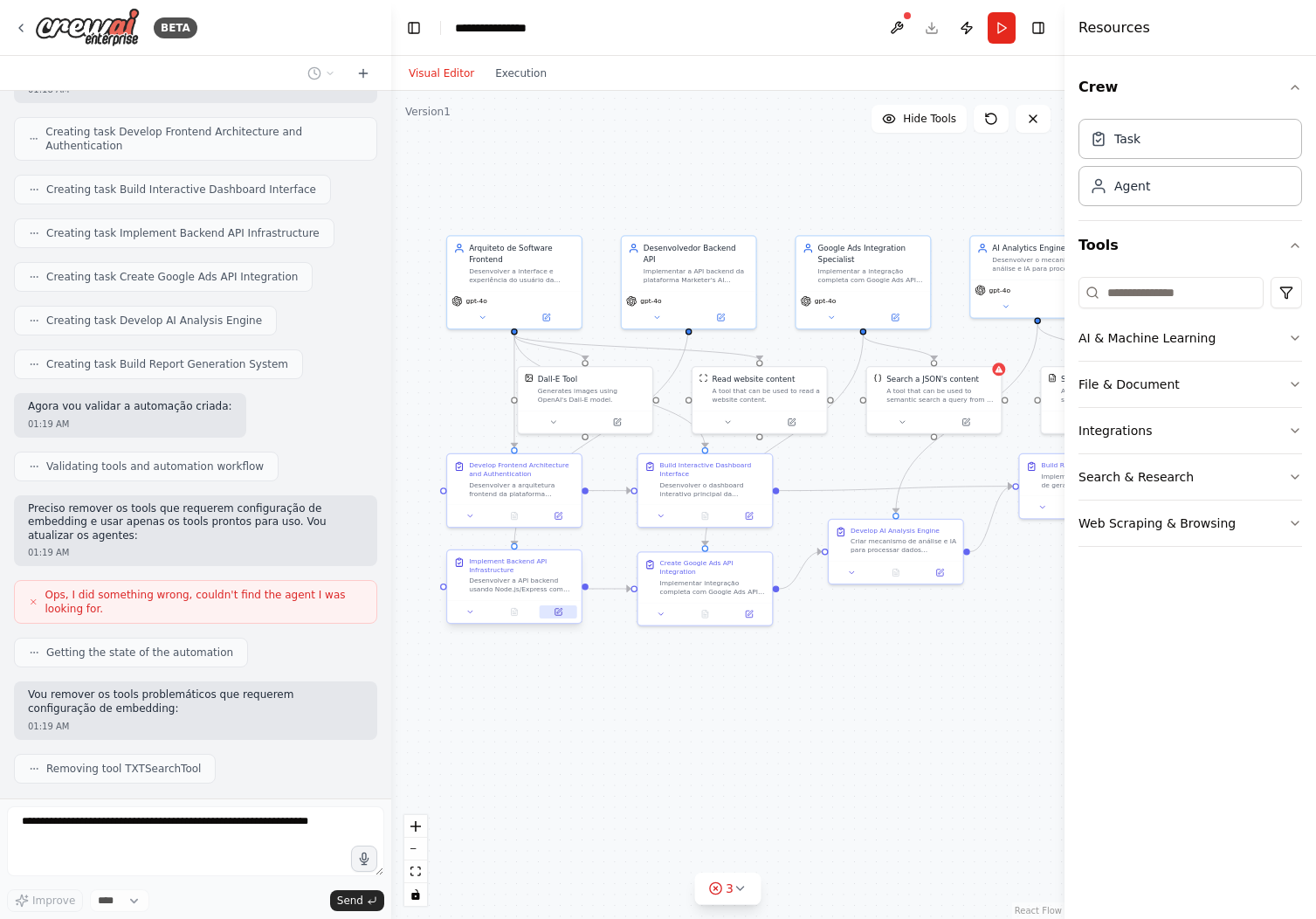
scroll to position [2456, 0]
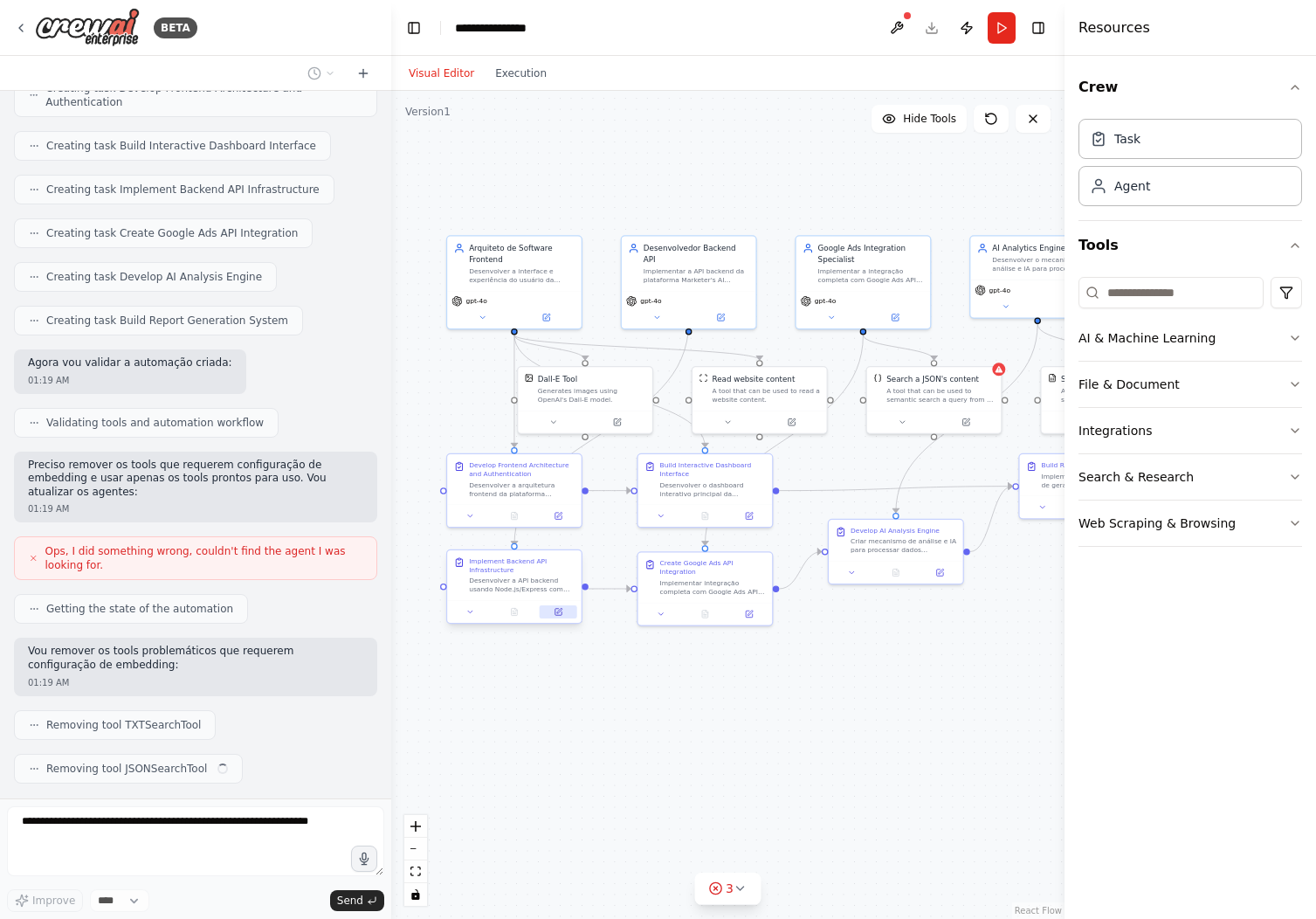
click at [559, 614] on icon at bounding box center [558, 611] width 6 height 6
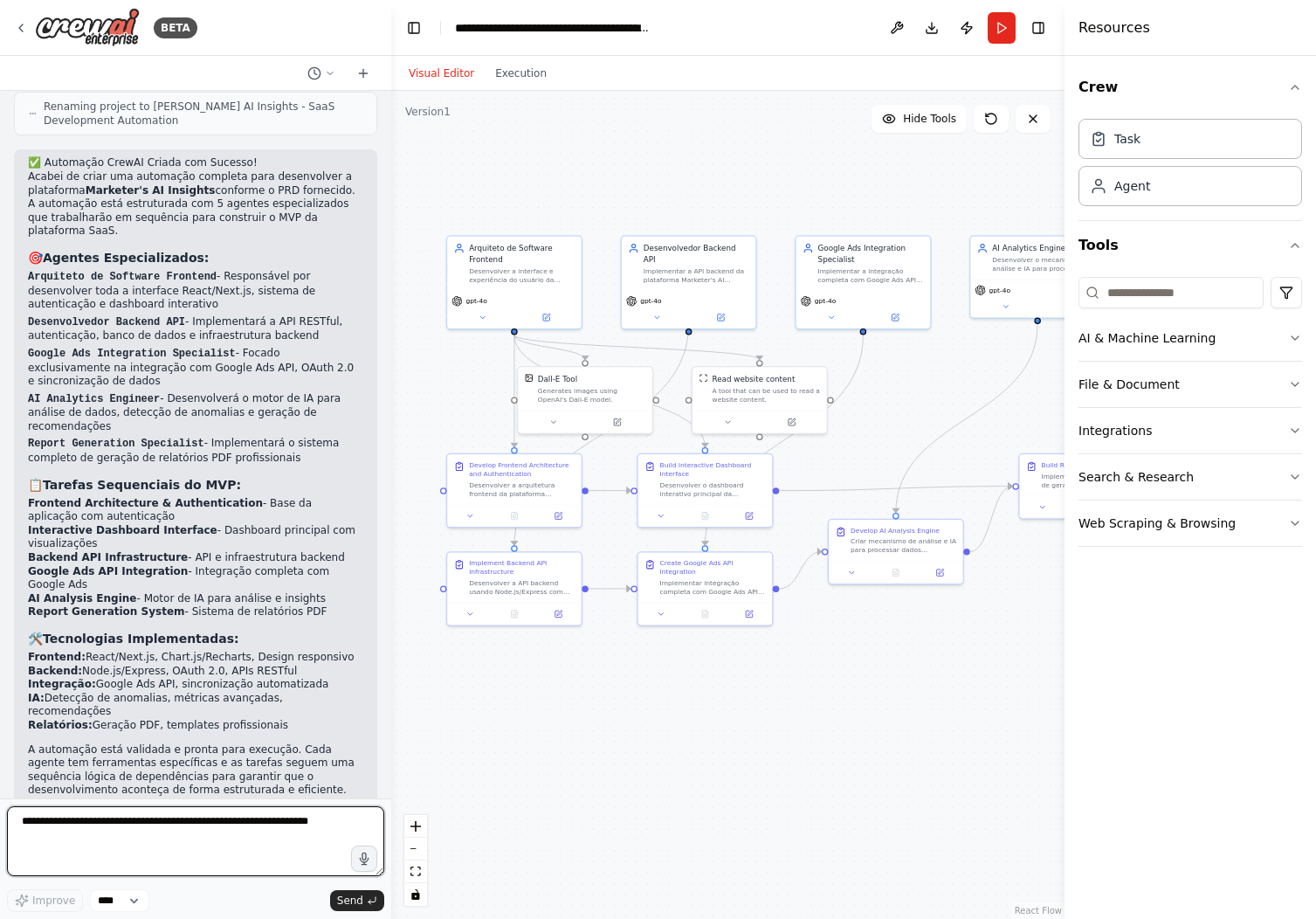
scroll to position [3429, 0]
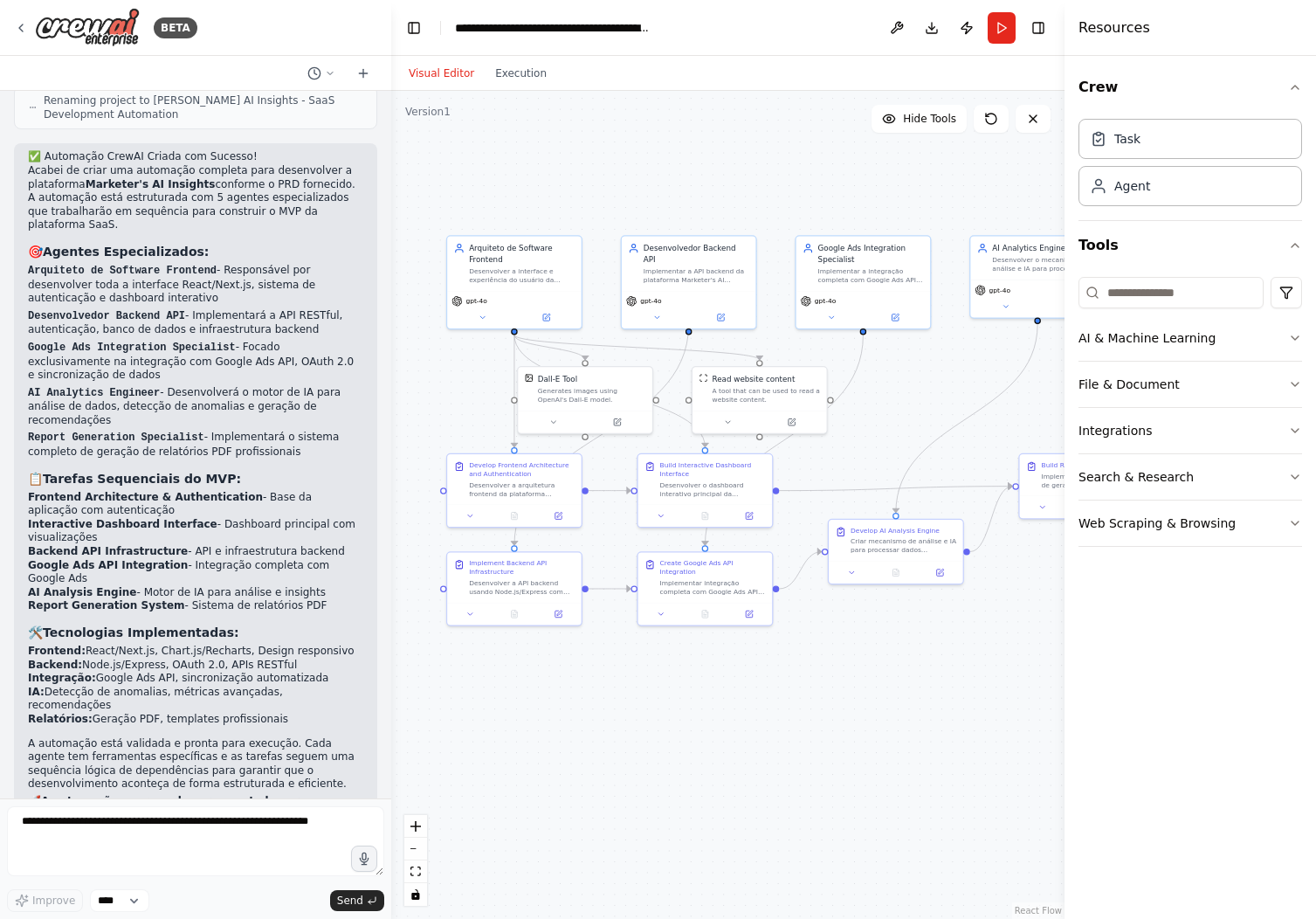
click at [187, 167] on p "Acabei de criar uma automação completa para desenvolver a plataforma Marketer's…" at bounding box center [195, 197] width 335 height 68
click at [176, 264] on p "Arquiteto de Software Frontend - Responsável por desenvolver toda a interface R…" at bounding box center [195, 285] width 335 height 42
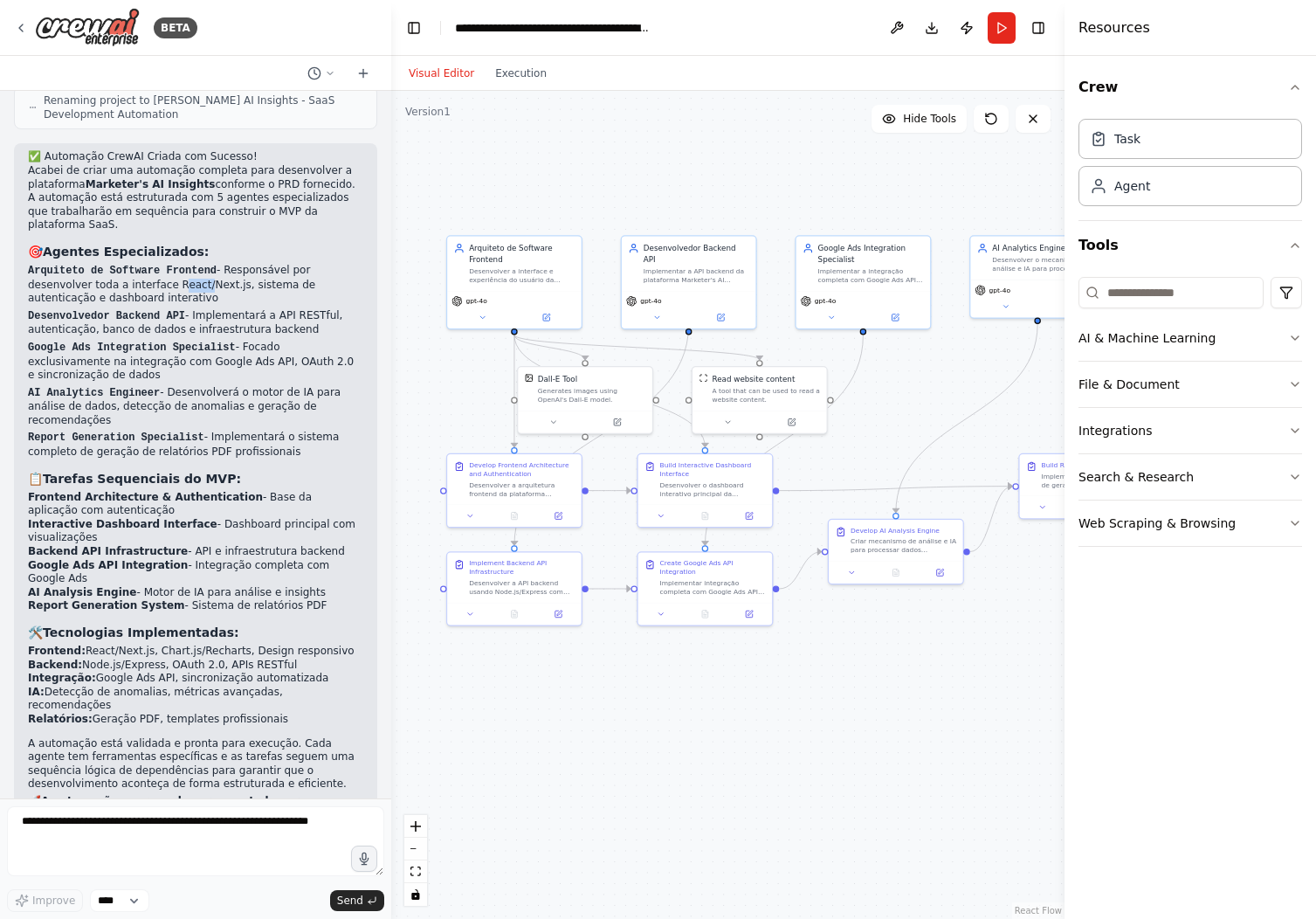
click at [176, 264] on p "Arquiteto de Software Frontend - Responsável por desenvolver toda a interface R…" at bounding box center [195, 285] width 335 height 42
click at [182, 295] on ol "Arquiteto de Software Frontend - Responsável por desenvolver toda a interface R…" at bounding box center [195, 361] width 335 height 195
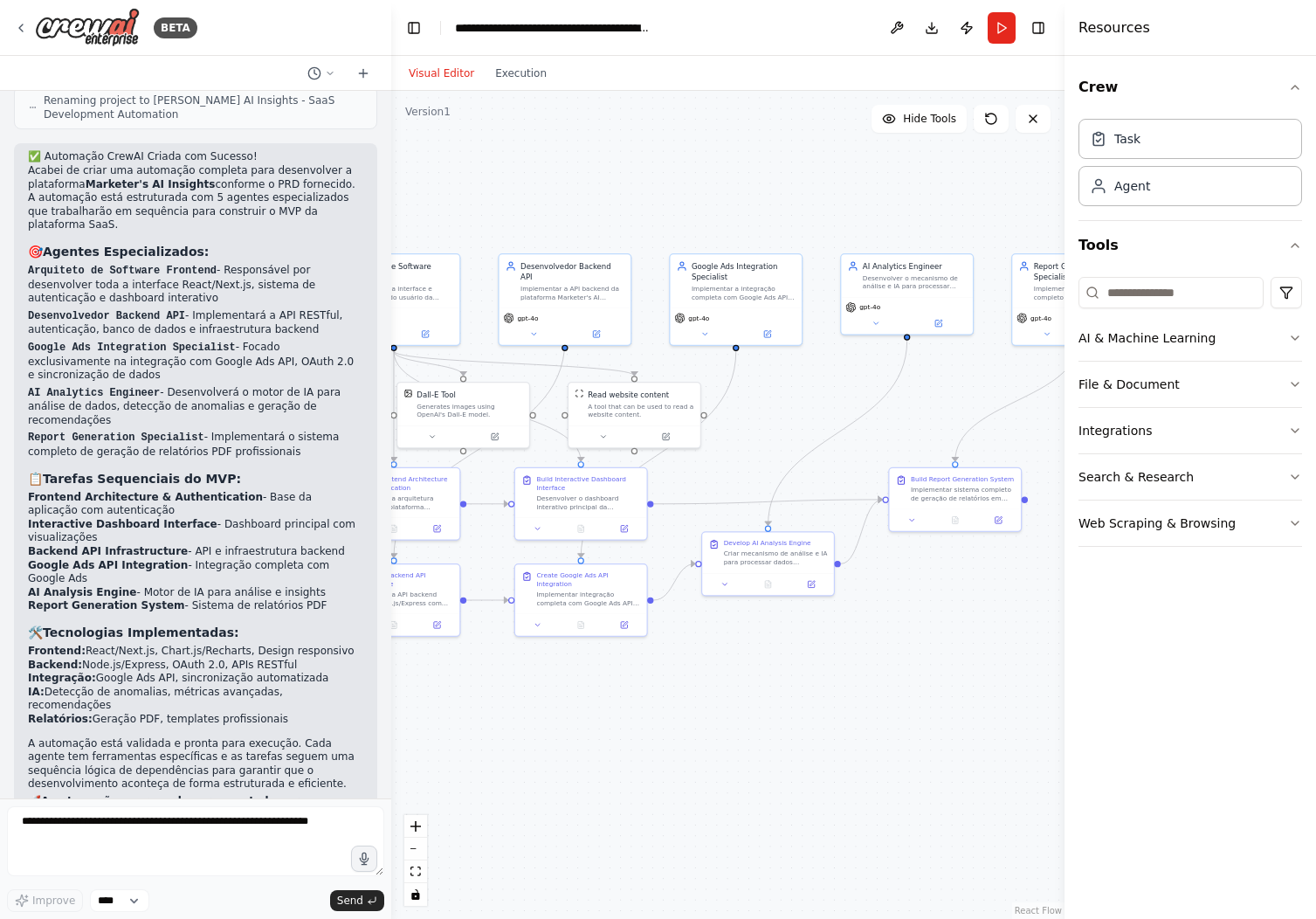
drag, startPoint x: 990, startPoint y: 653, endPoint x: 863, endPoint y: 661, distance: 127.3
click at [863, 661] on div ".deletable-edge-delete-btn { width: 20px; height: 20px; border: 0px solid #ffff…" at bounding box center [727, 505] width 673 height 828
click at [1041, 27] on button "Toggle Right Sidebar" at bounding box center [1038, 28] width 25 height 25
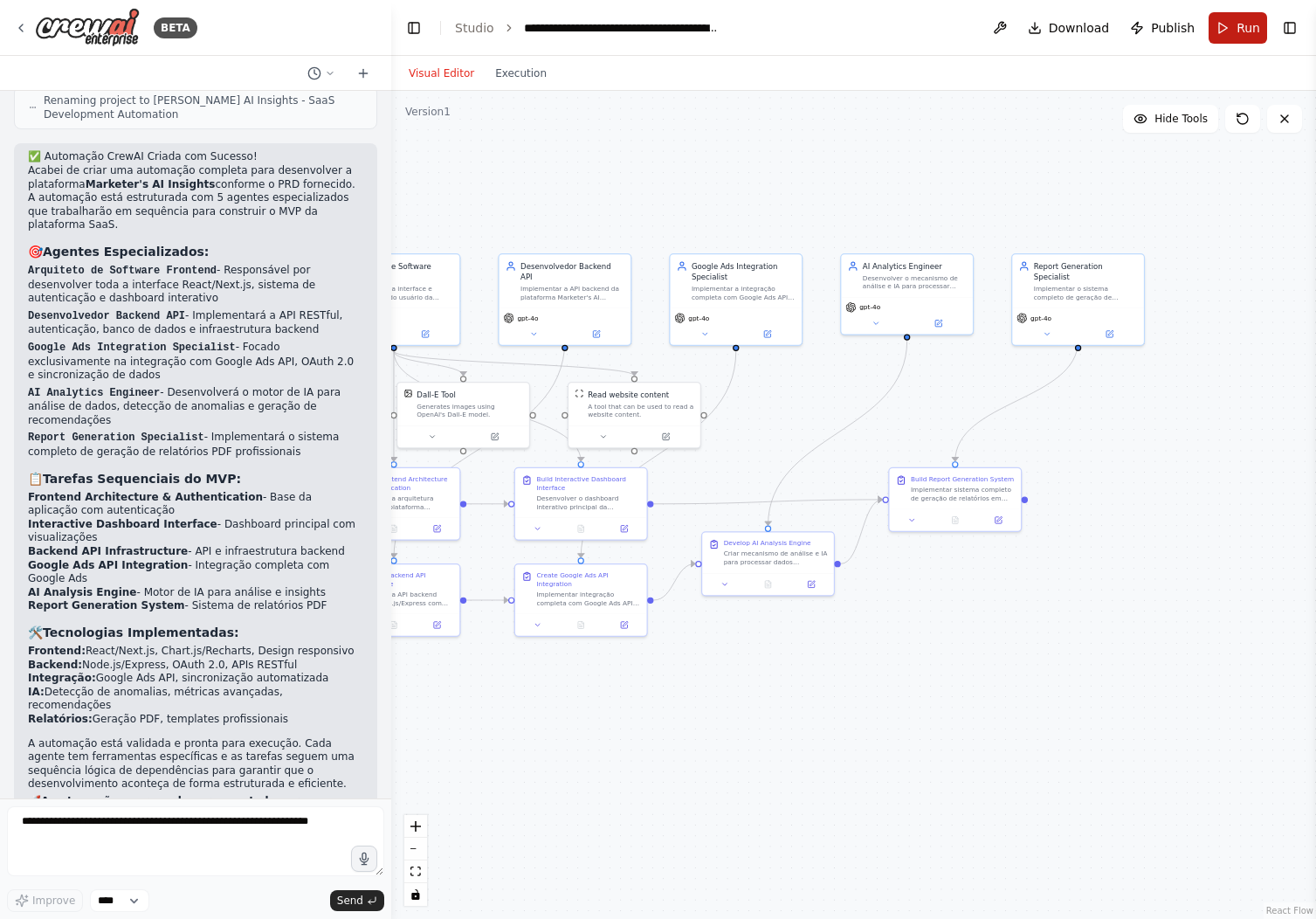
click at [1249, 25] on span "Run" at bounding box center [1248, 28] width 24 height 17
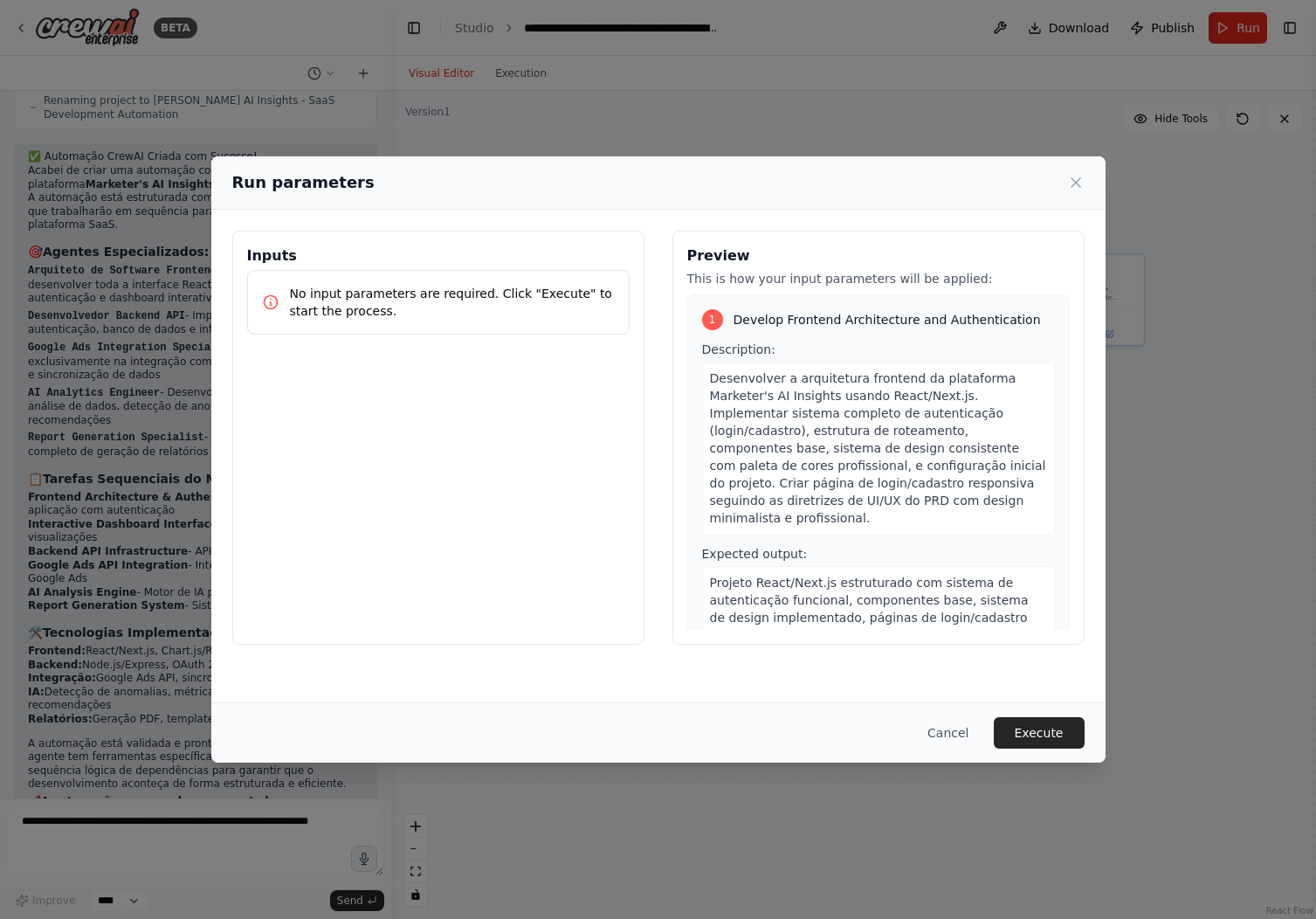
click at [433, 293] on p "No input parameters are required. Click "Execute" to start the process." at bounding box center [452, 302] width 325 height 34
click at [563, 332] on div "No input parameters are required. Click "Execute" to start the process." at bounding box center [438, 302] width 382 height 64
click at [1034, 733] on button "Execute" at bounding box center [1038, 732] width 91 height 32
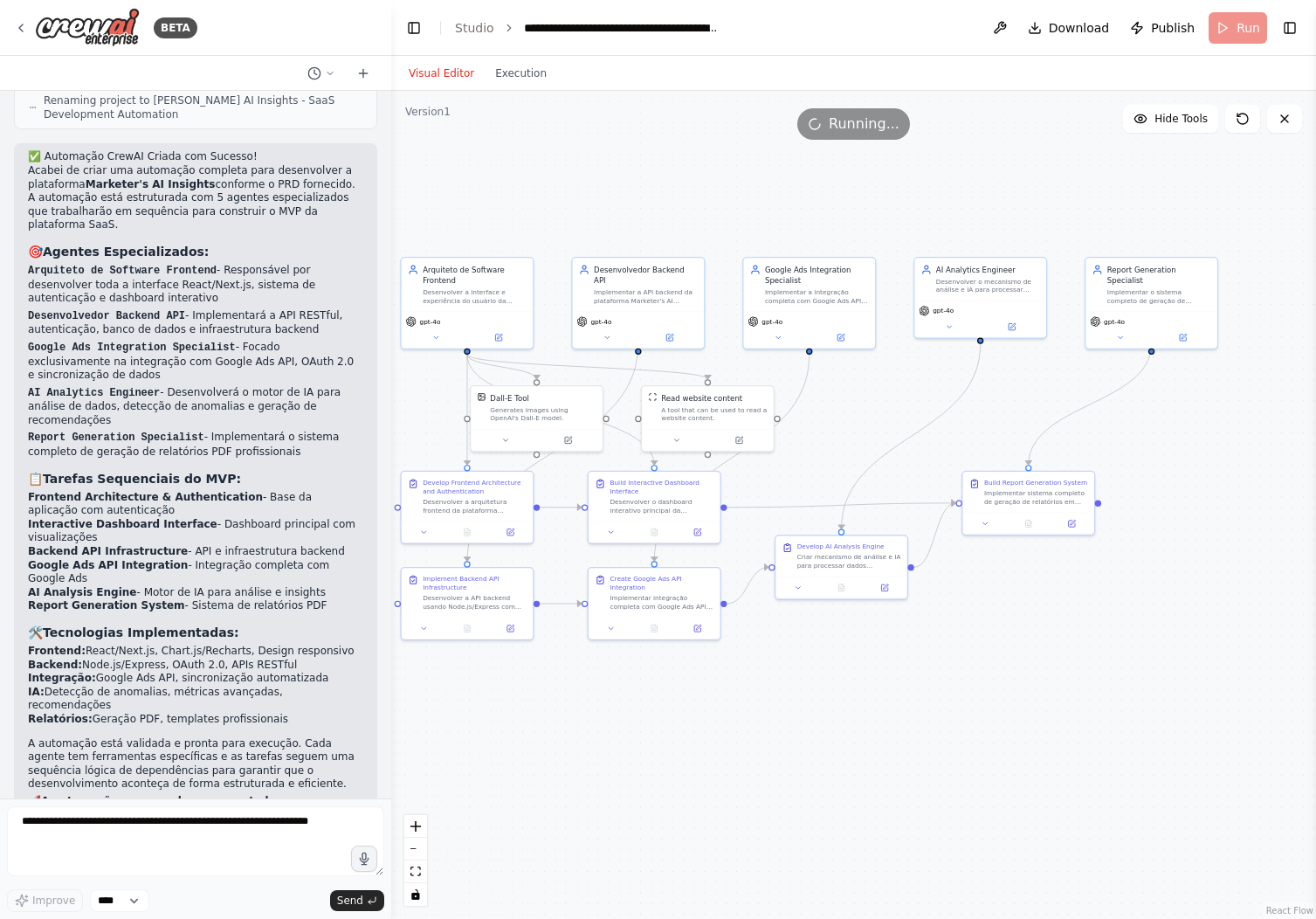
drag, startPoint x: 690, startPoint y: 228, endPoint x: 763, endPoint y: 232, distance: 73.1
click at [763, 232] on div ".deletable-edge-delete-btn { width: 20px; height: 20px; border: 0px solid #ffff…" at bounding box center [852, 505] width 924 height 828
click at [526, 72] on button "Execution" at bounding box center [521, 74] width 73 height 21
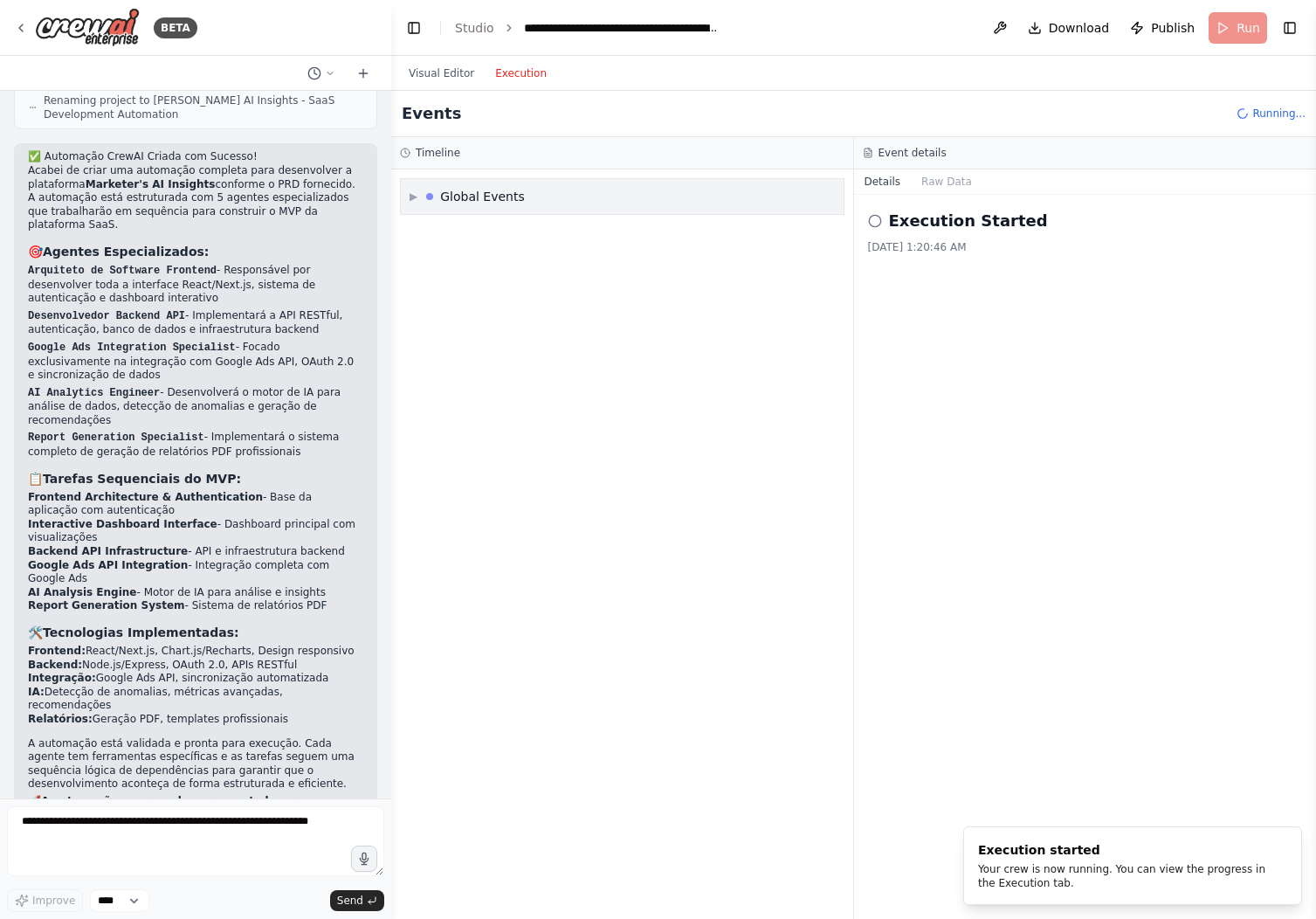
click at [415, 185] on div "▶ Global Events" at bounding box center [622, 196] width 442 height 34
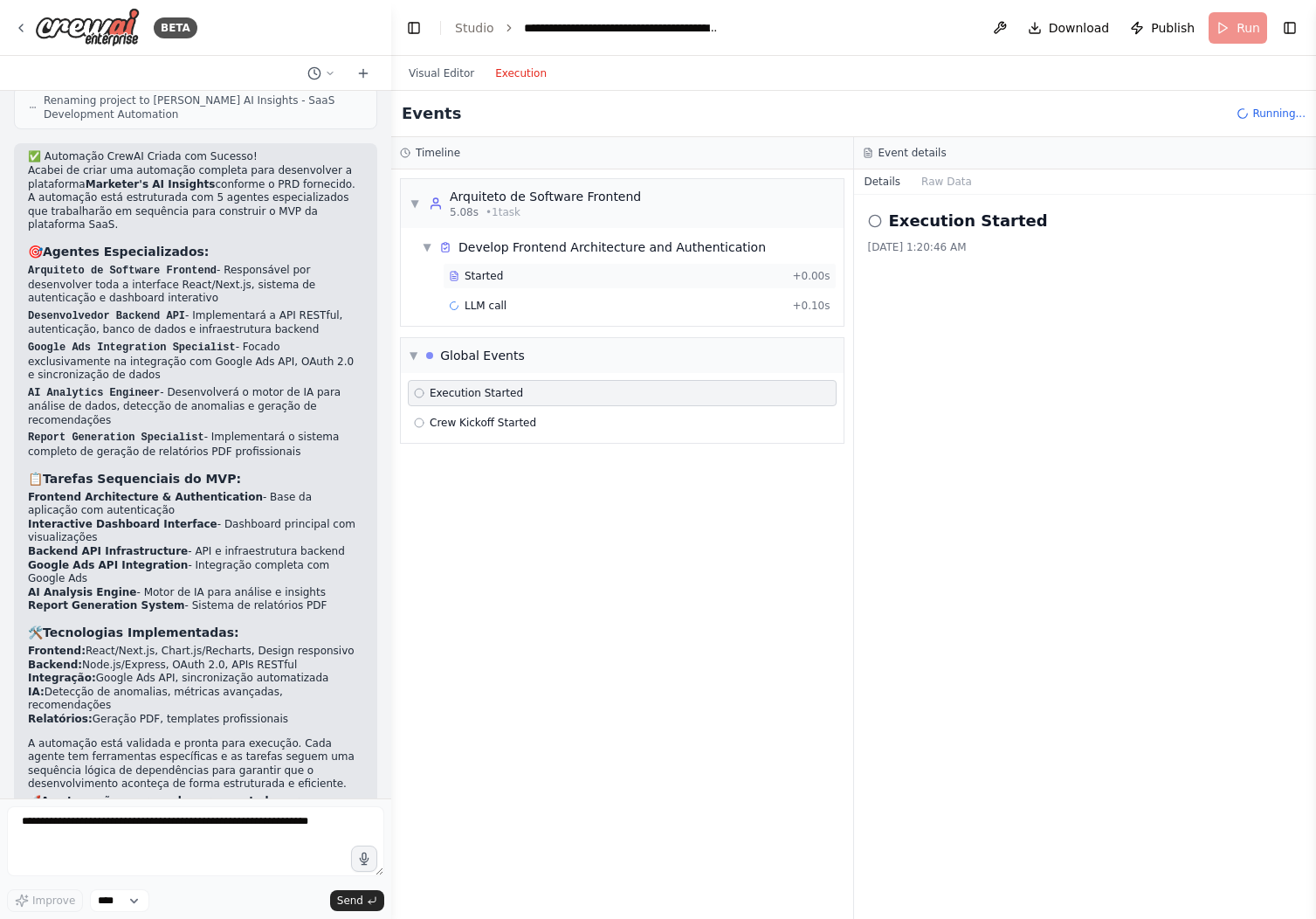
click at [516, 277] on div "Started" at bounding box center [617, 276] width 336 height 14
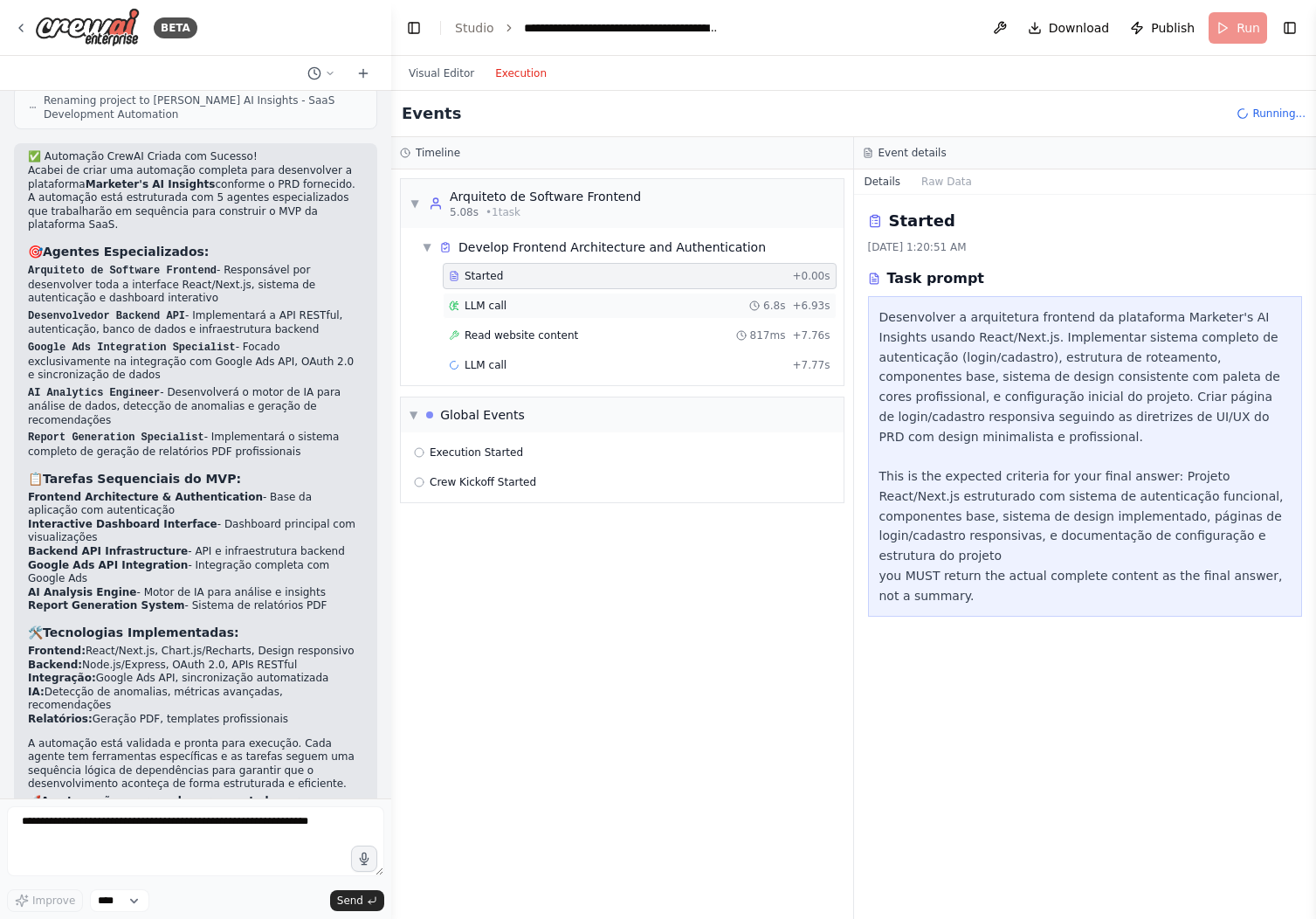
click at [516, 307] on div "LLM call 6.8s + 6.93s" at bounding box center [640, 306] width 381 height 14
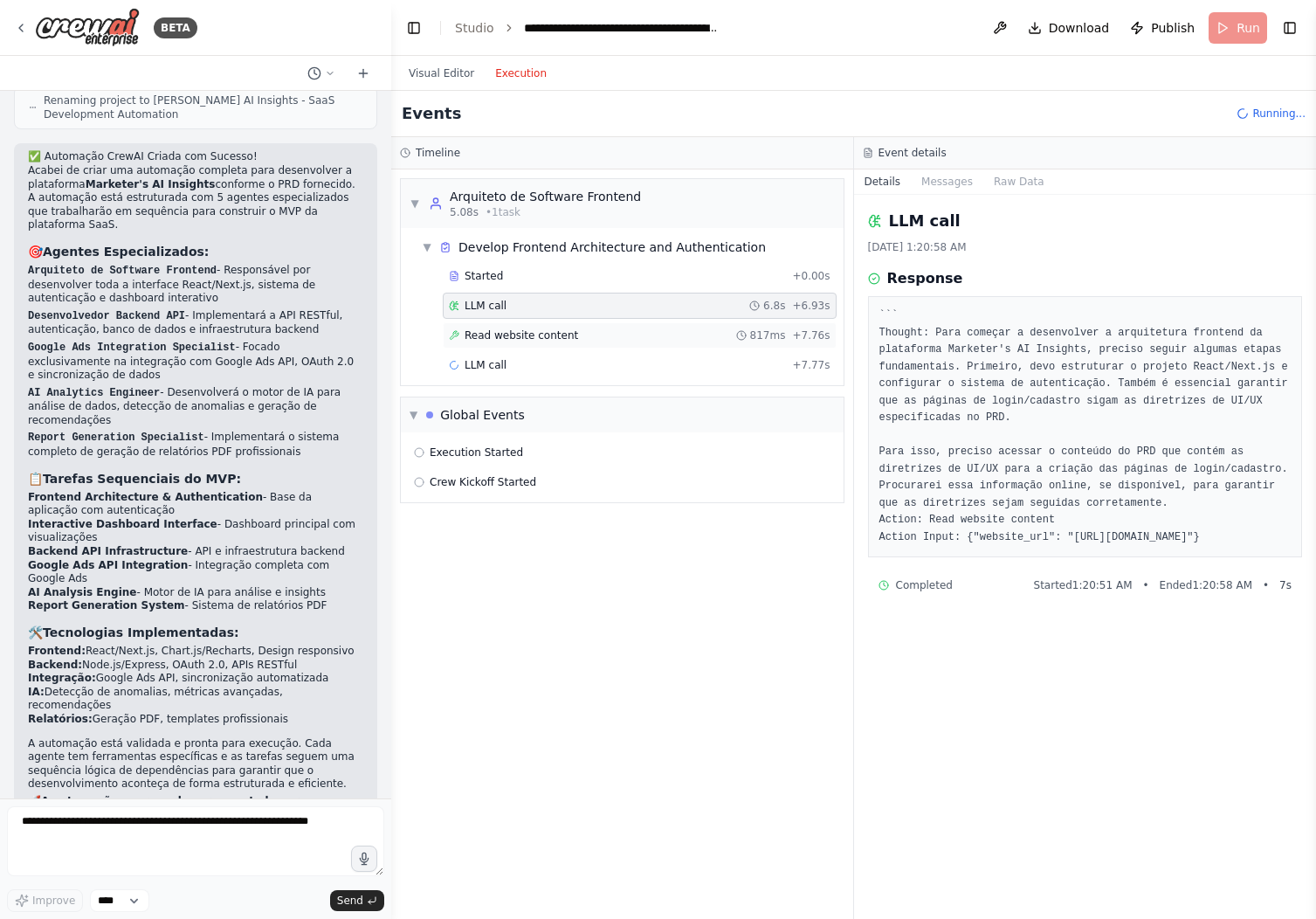
click at [528, 331] on span "Read website content" at bounding box center [521, 335] width 113 height 14
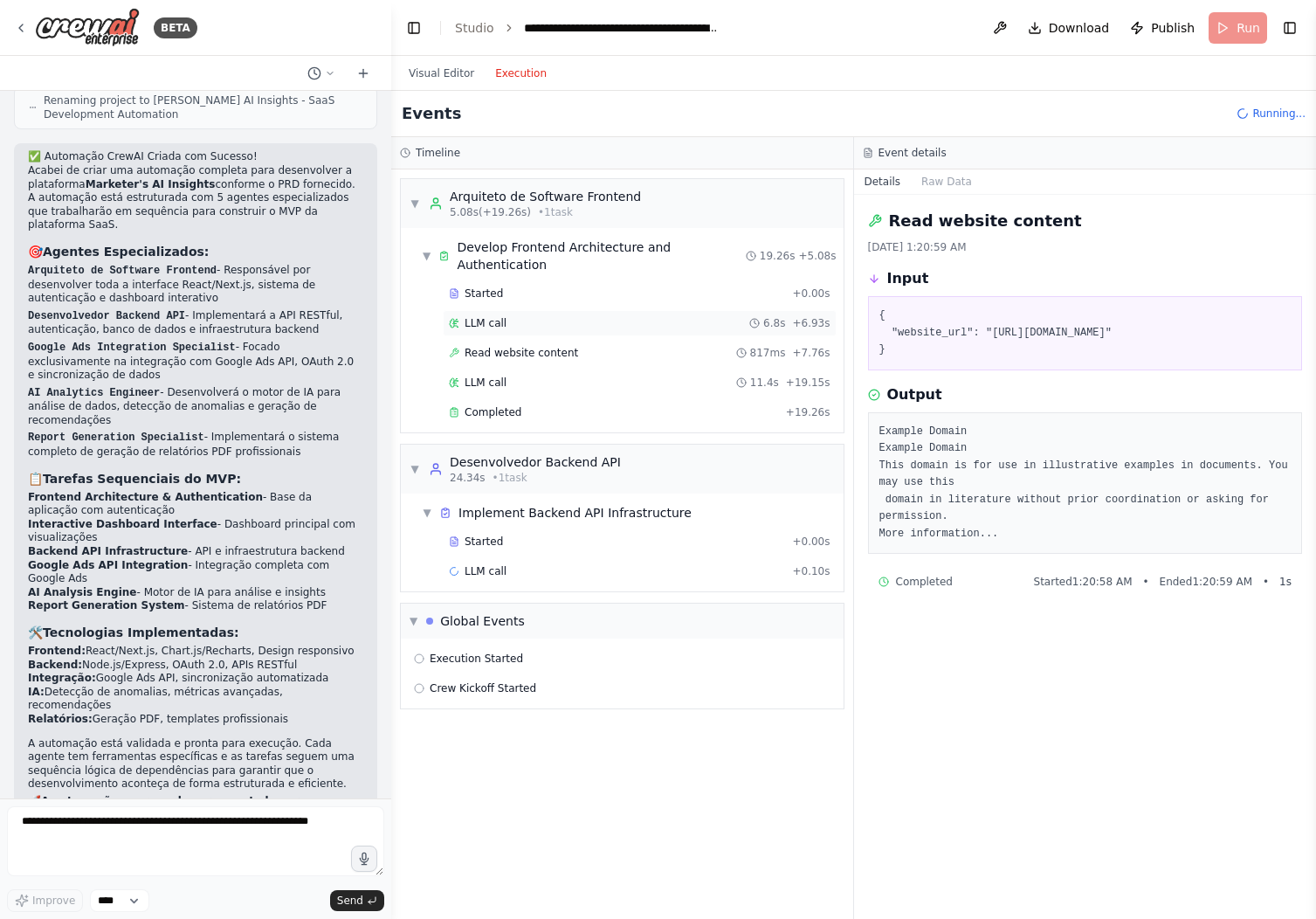
click at [524, 316] on div "LLM call 6.8s + 6.93s" at bounding box center [640, 323] width 381 height 14
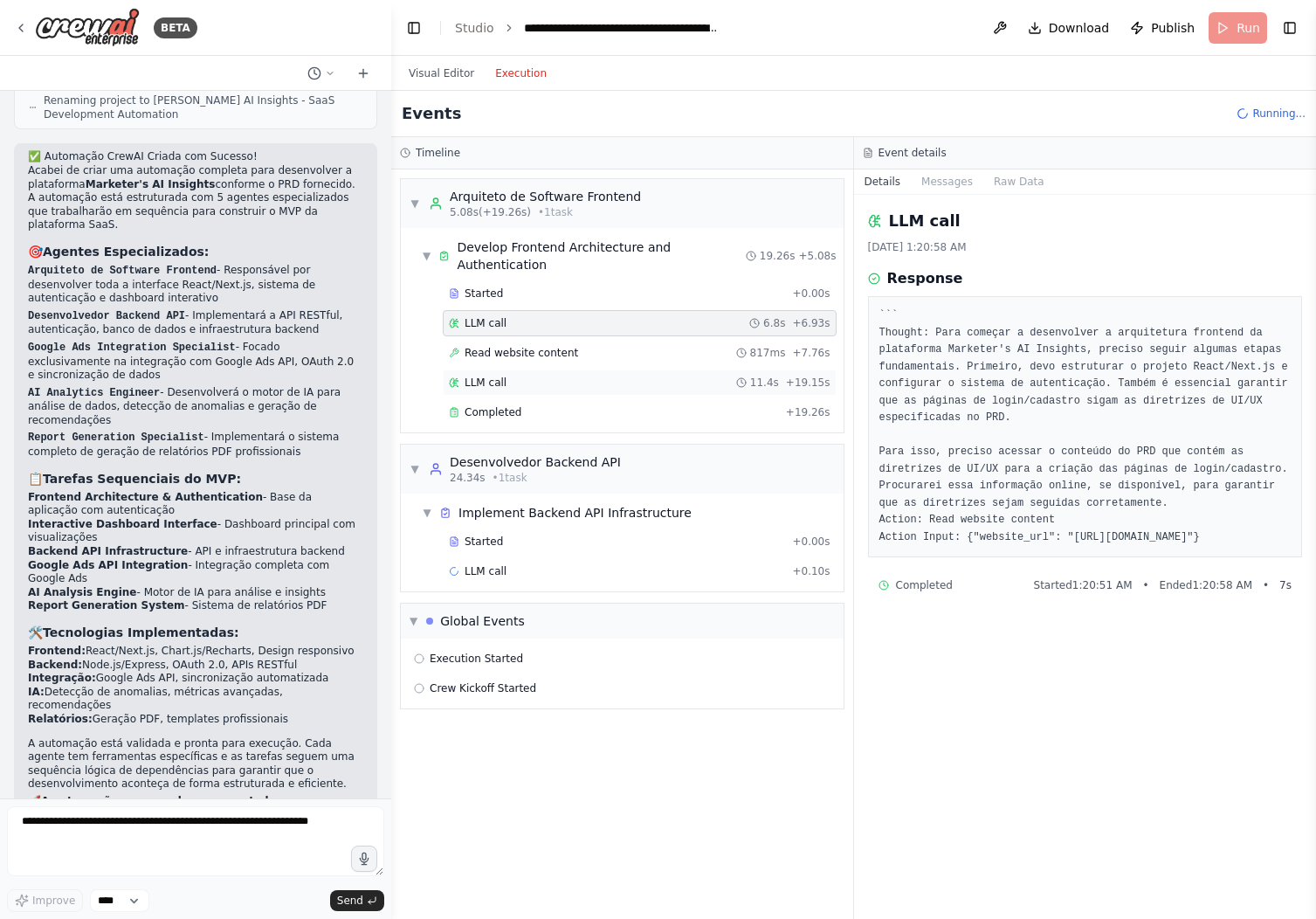
click at [520, 379] on div "LLM call 11.4s + 19.15s" at bounding box center [639, 382] width 394 height 26
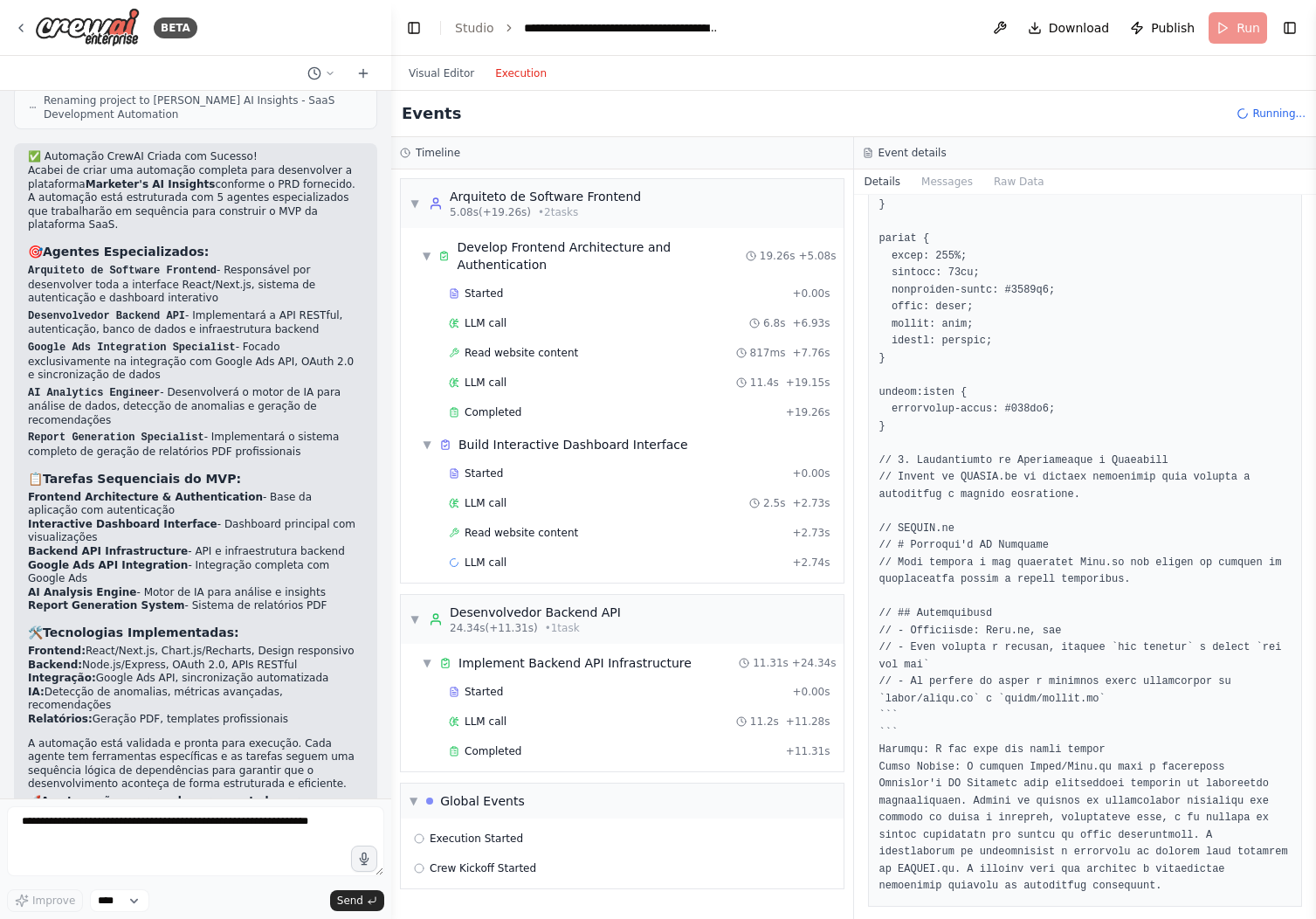
scroll to position [2004, 0]
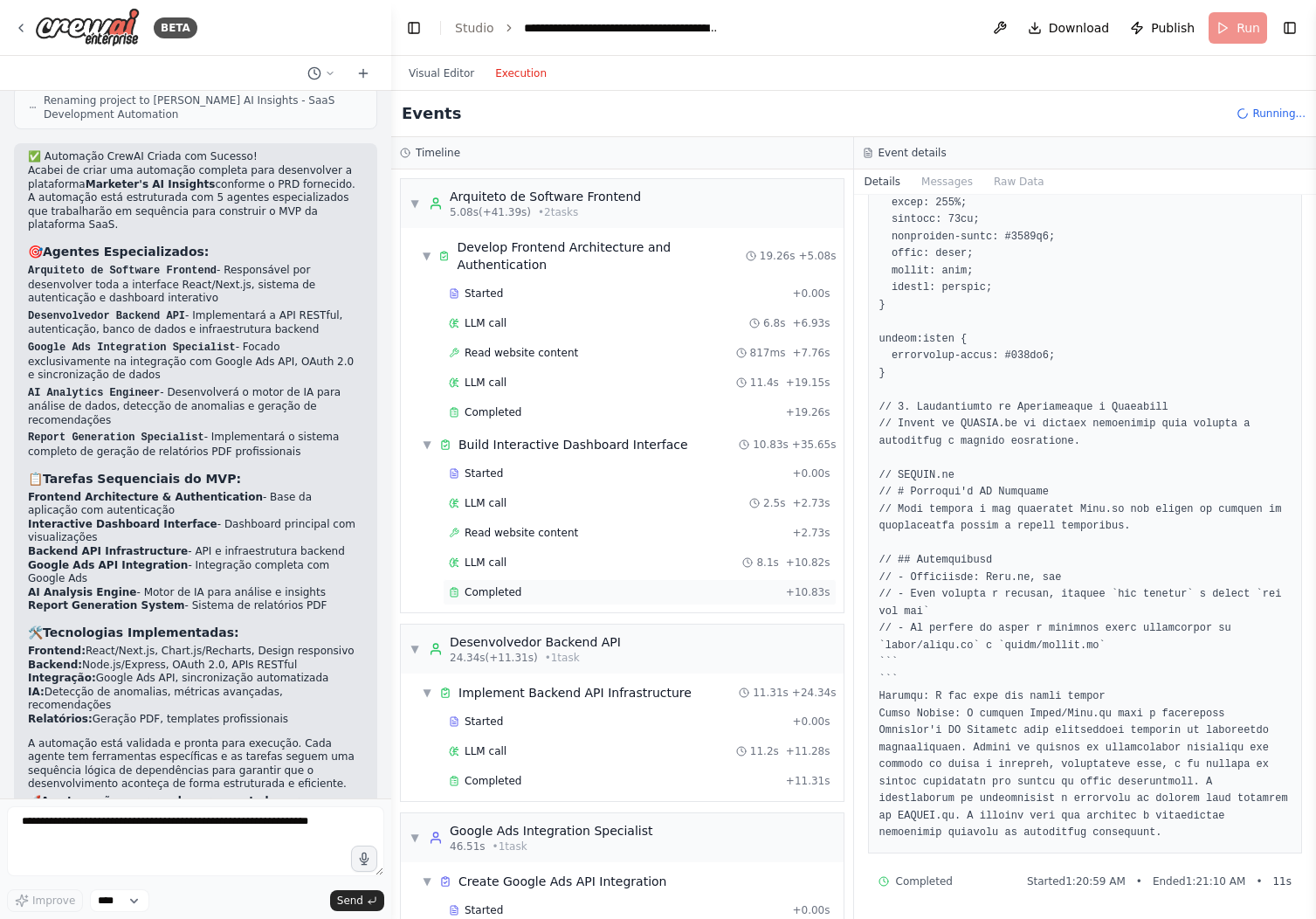
click at [597, 596] on div "Completed" at bounding box center [614, 592] width 330 height 14
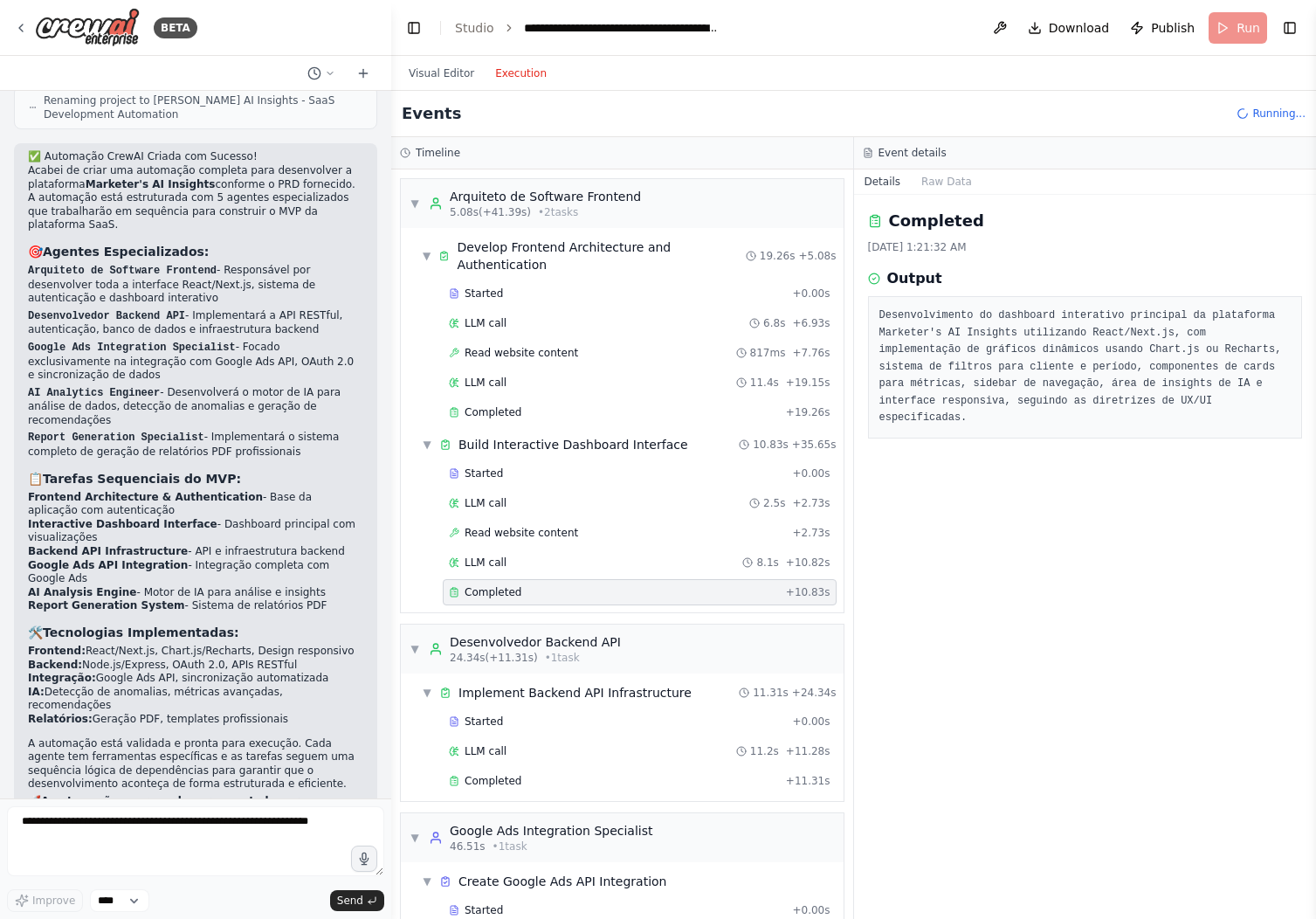
click at [589, 580] on div "Completed + 10.83s" at bounding box center [639, 591] width 394 height 26
click at [587, 555] on div "LLM call 8.1s + 10.82s" at bounding box center [639, 562] width 394 height 26
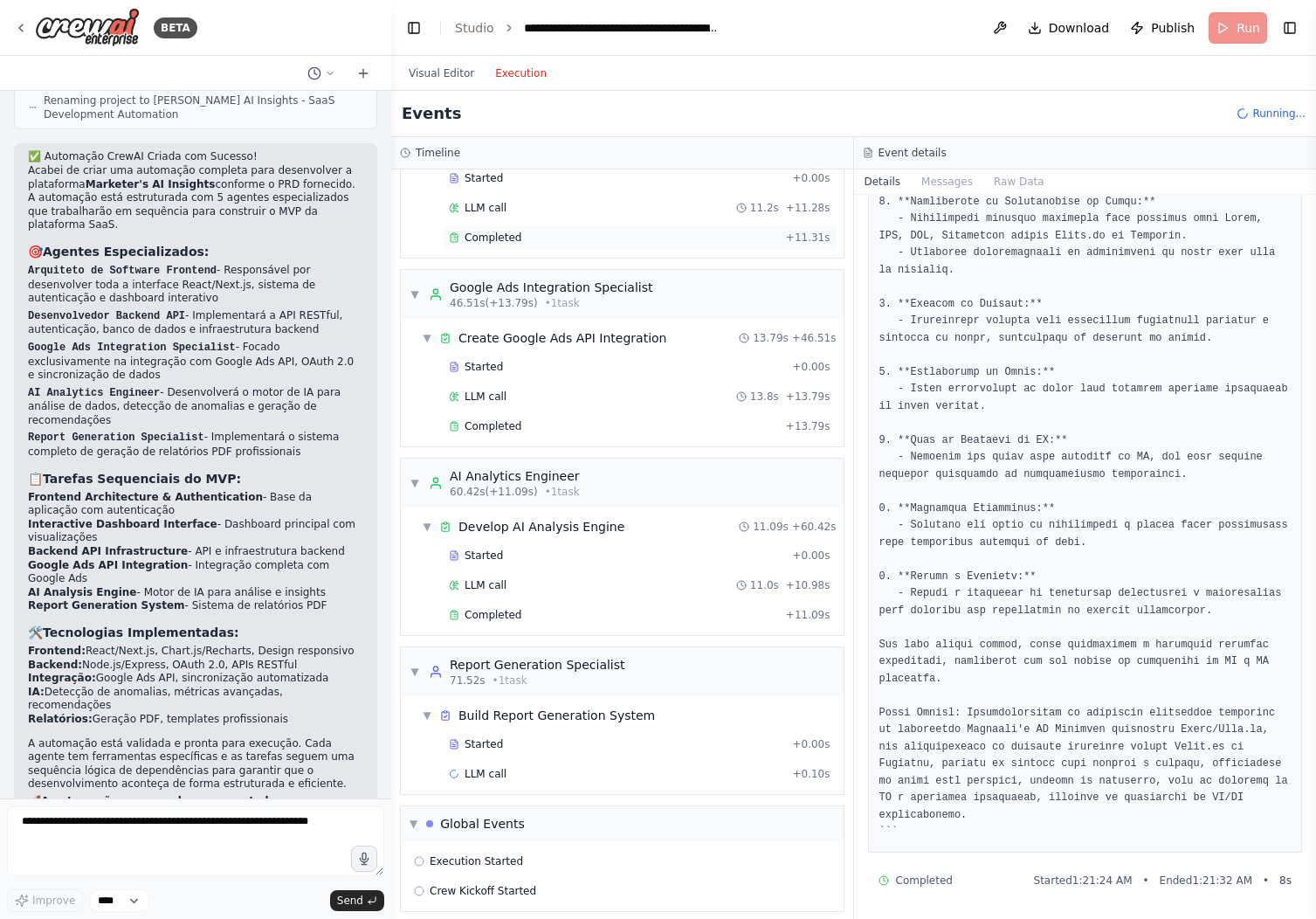
scroll to position [556, 0]
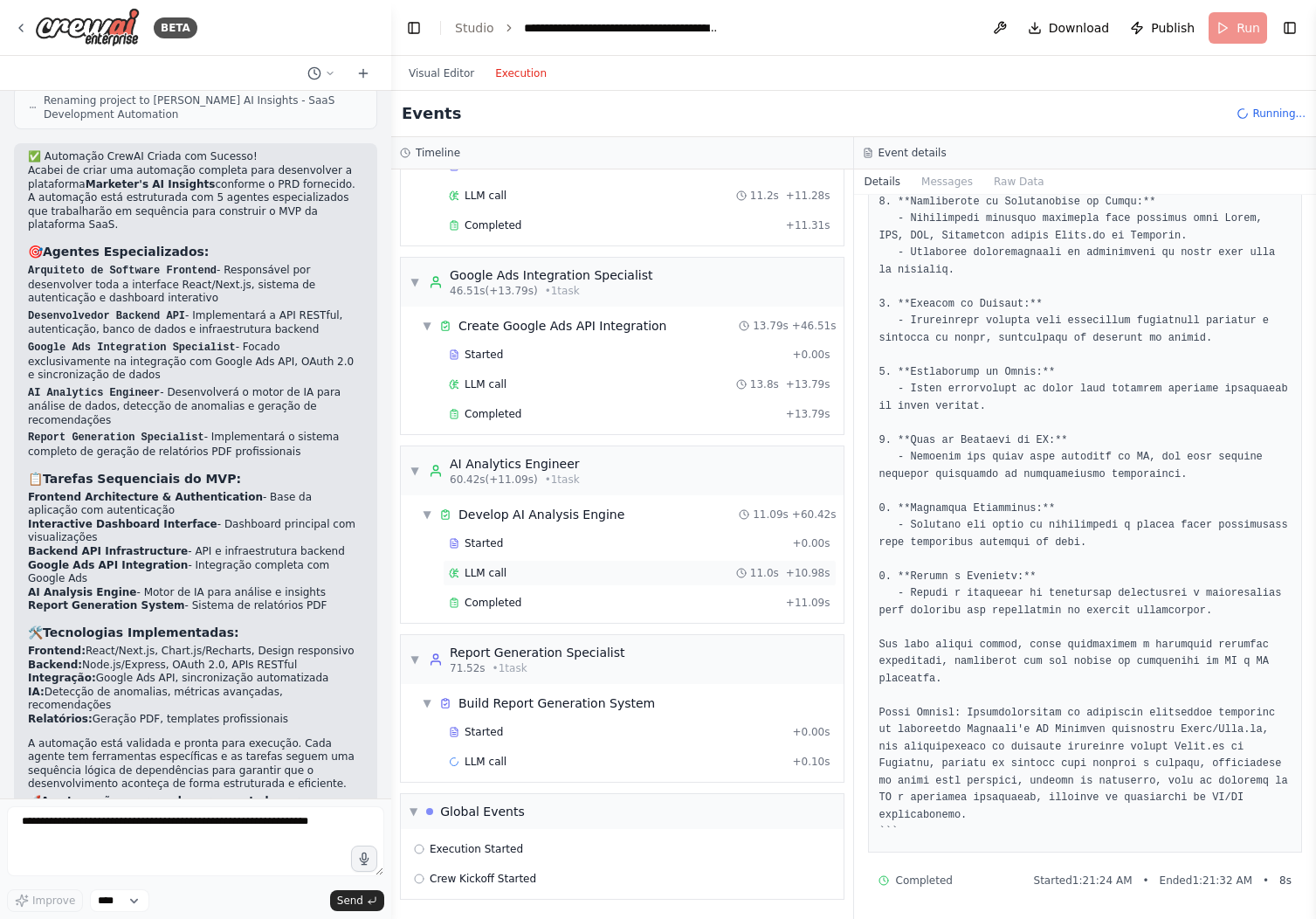
click at [573, 562] on div "LLM call 11.0s + 10.98s" at bounding box center [639, 572] width 394 height 26
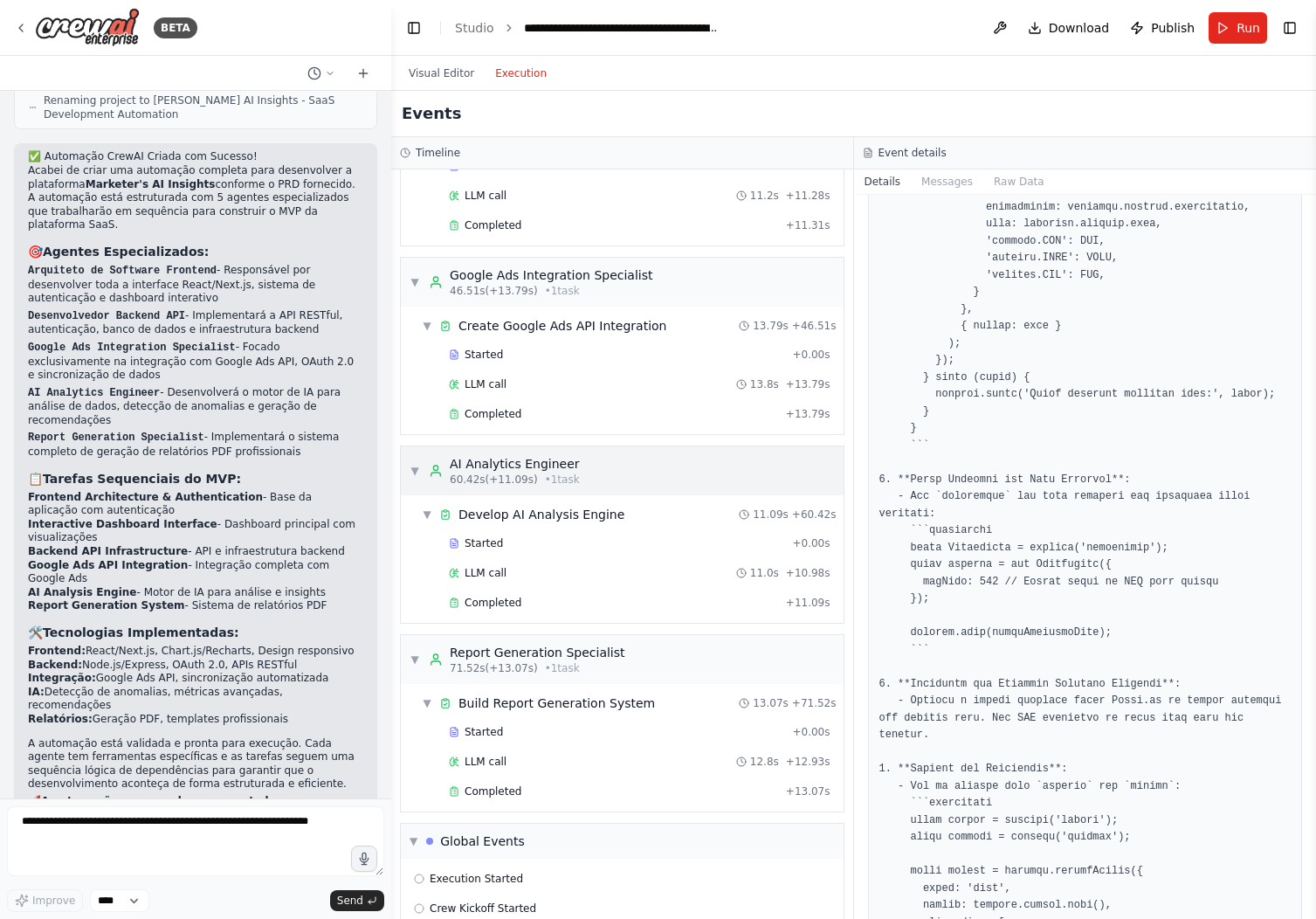
scroll to position [645, 0]
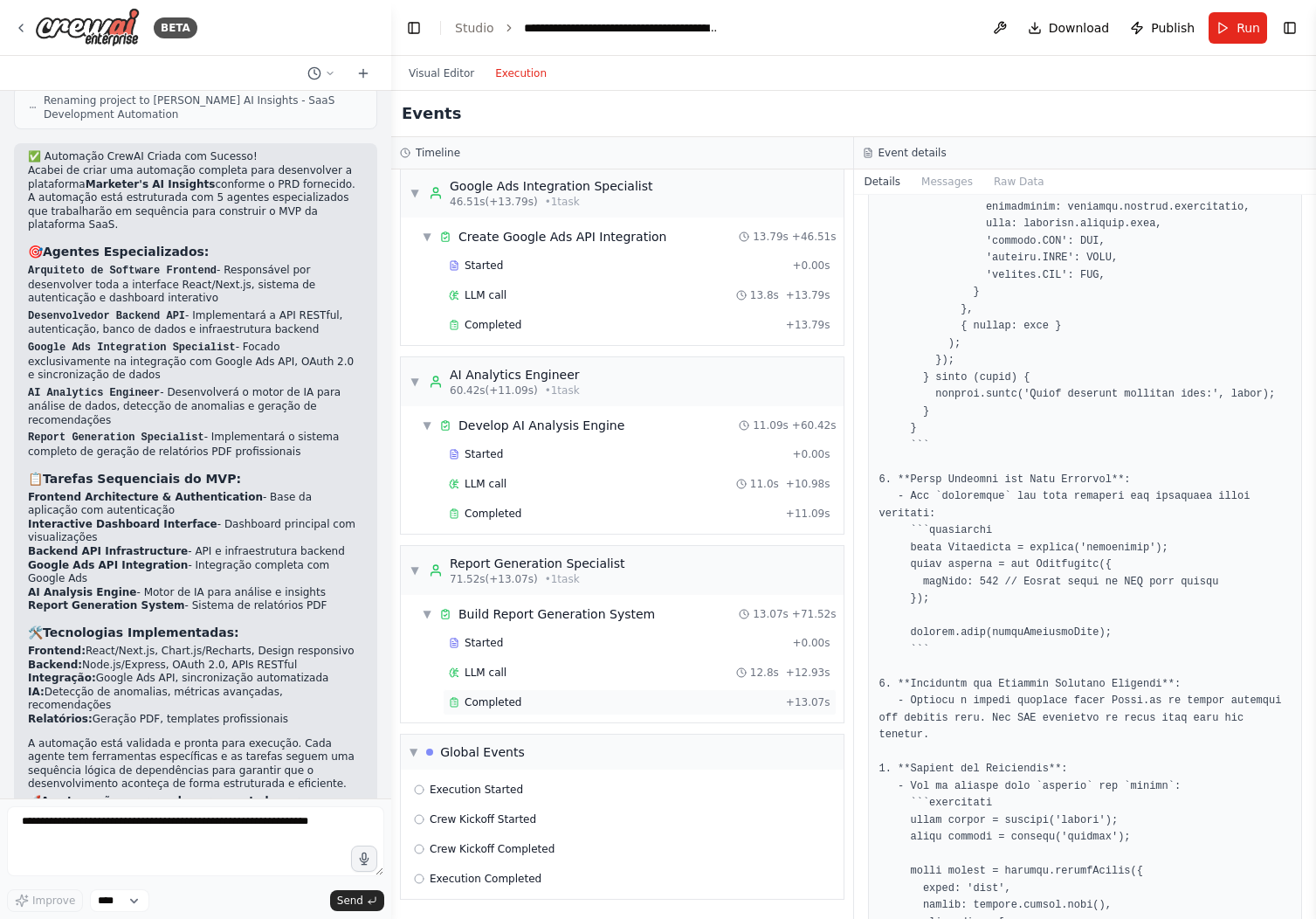
click at [567, 710] on div "Completed + 13.07s" at bounding box center [639, 701] width 394 height 26
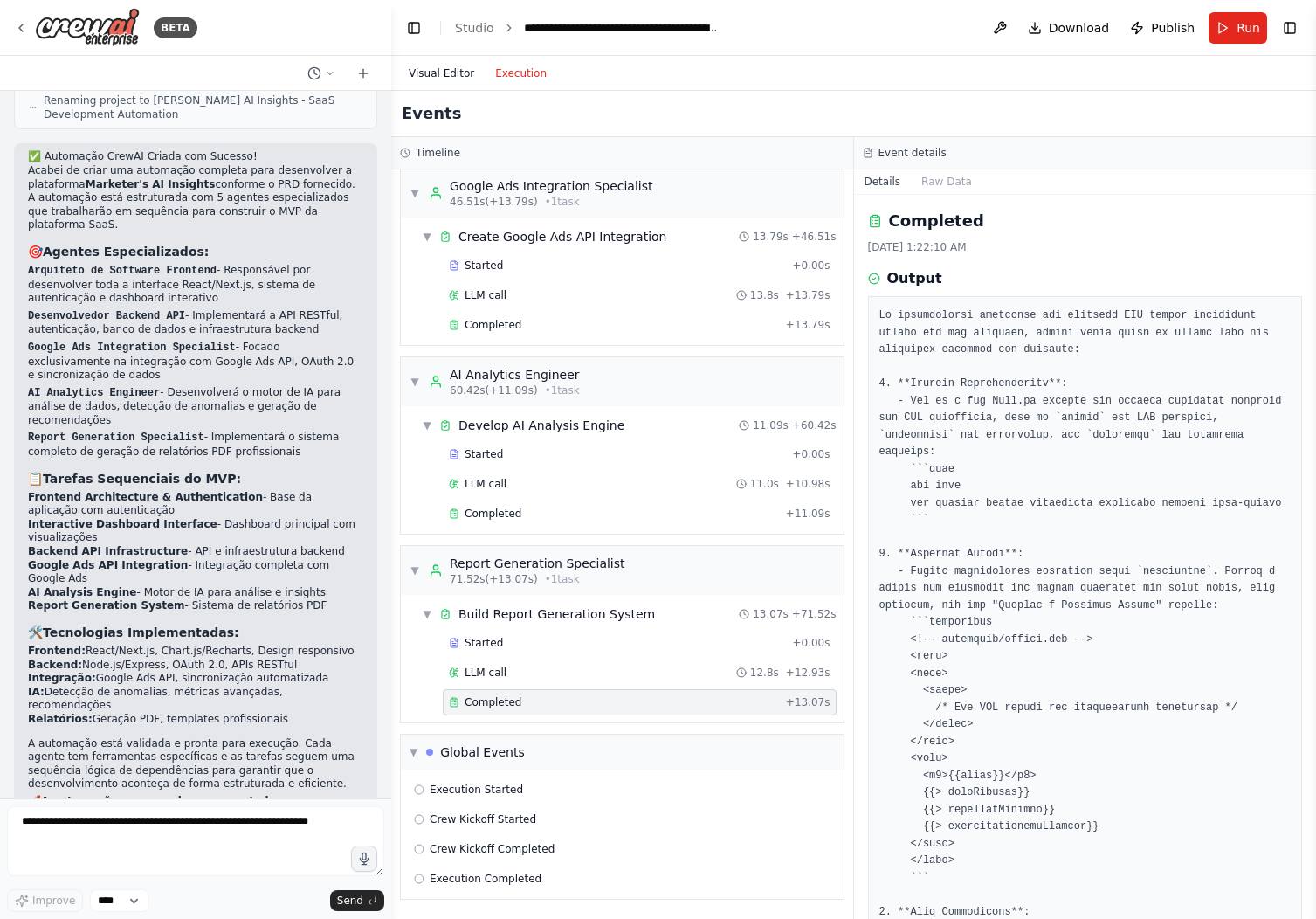
click at [467, 80] on button "Visual Editor" at bounding box center [442, 74] width 86 height 21
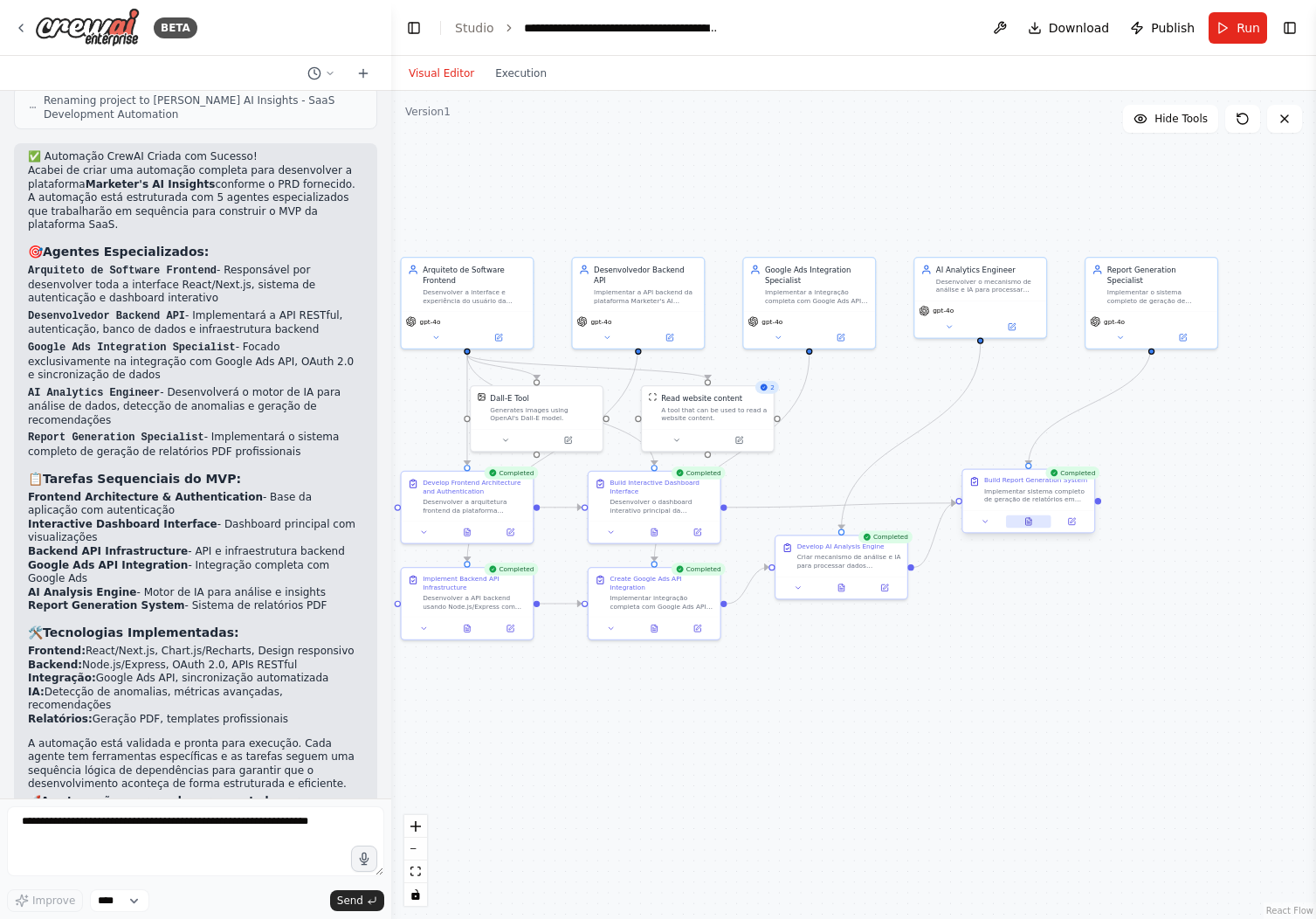
click at [1030, 528] on div at bounding box center [1028, 520] width 132 height 22
click at [1032, 521] on icon at bounding box center [1028, 521] width 9 height 9
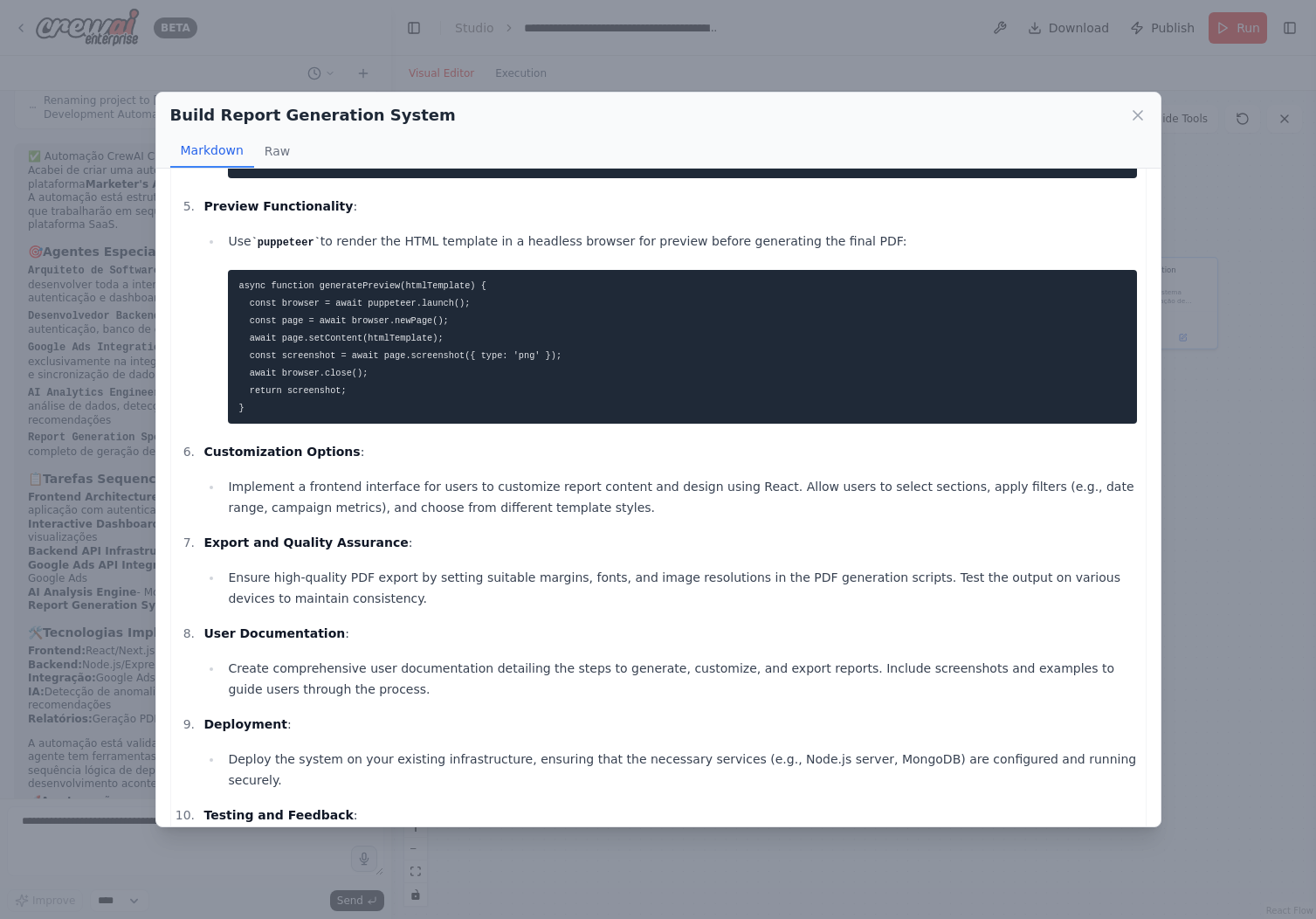
scroll to position [1292, 0]
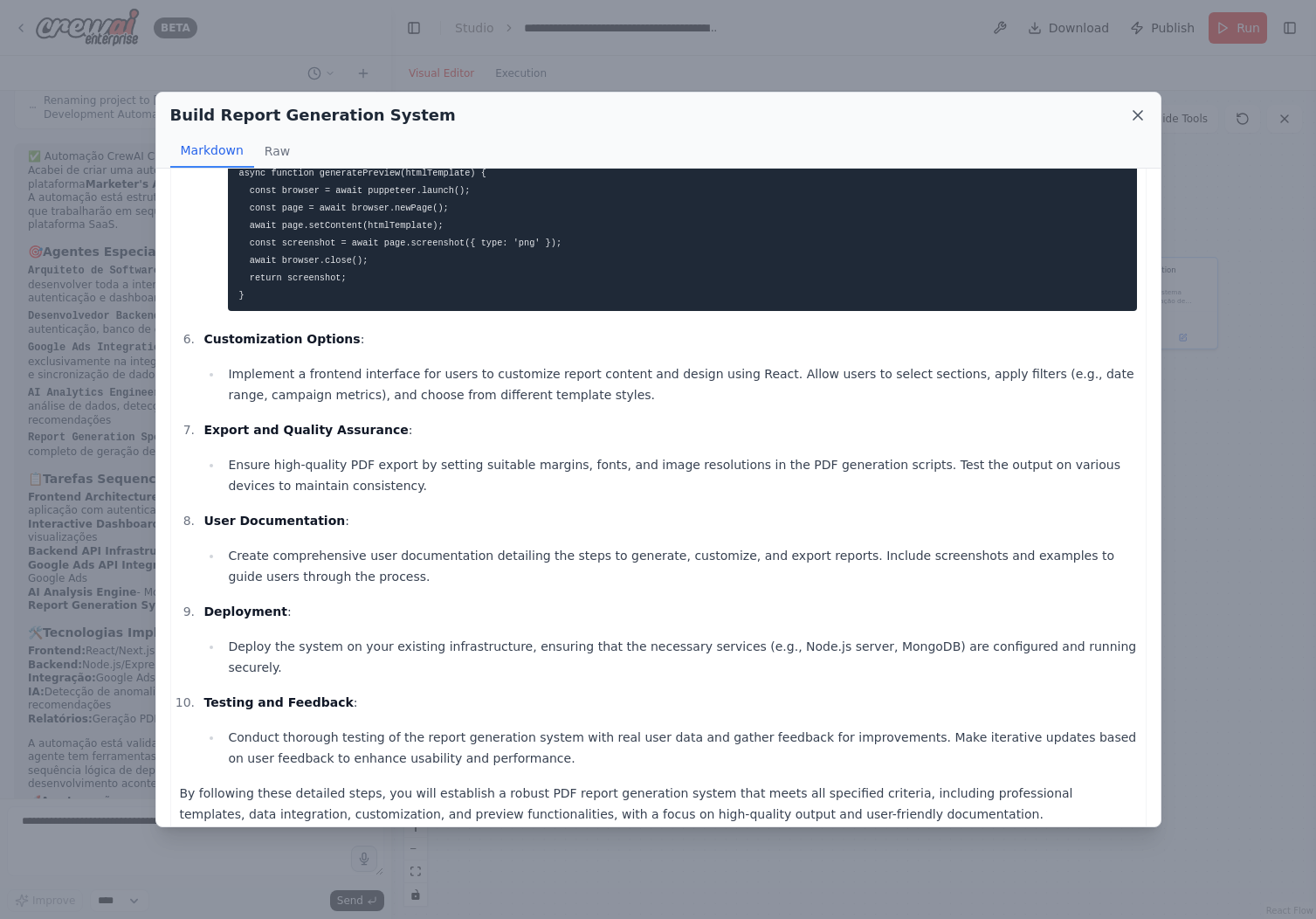
click at [1135, 113] on icon at bounding box center [1137, 115] width 9 height 9
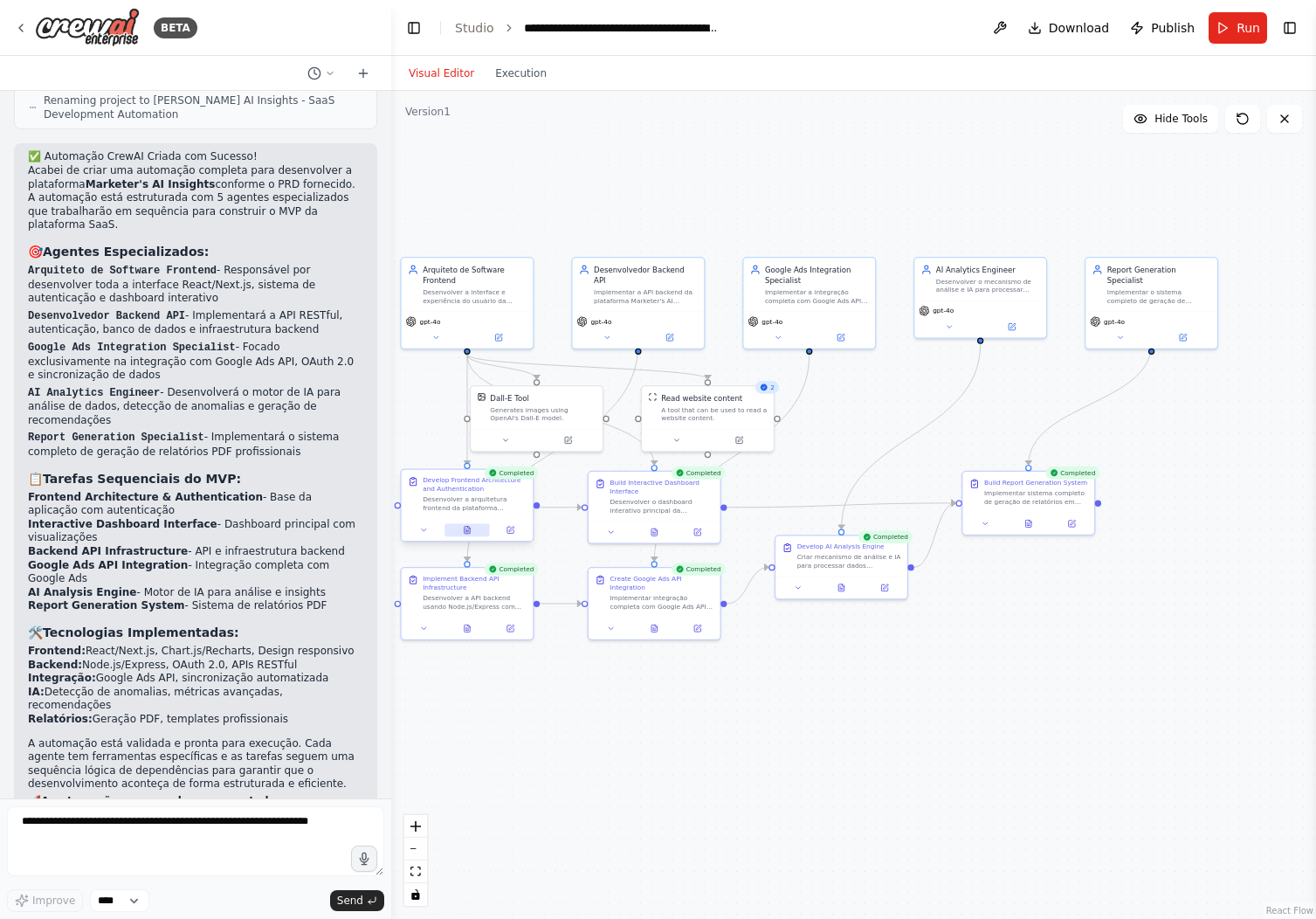
click at [477, 535] on button at bounding box center [466, 530] width 45 height 13
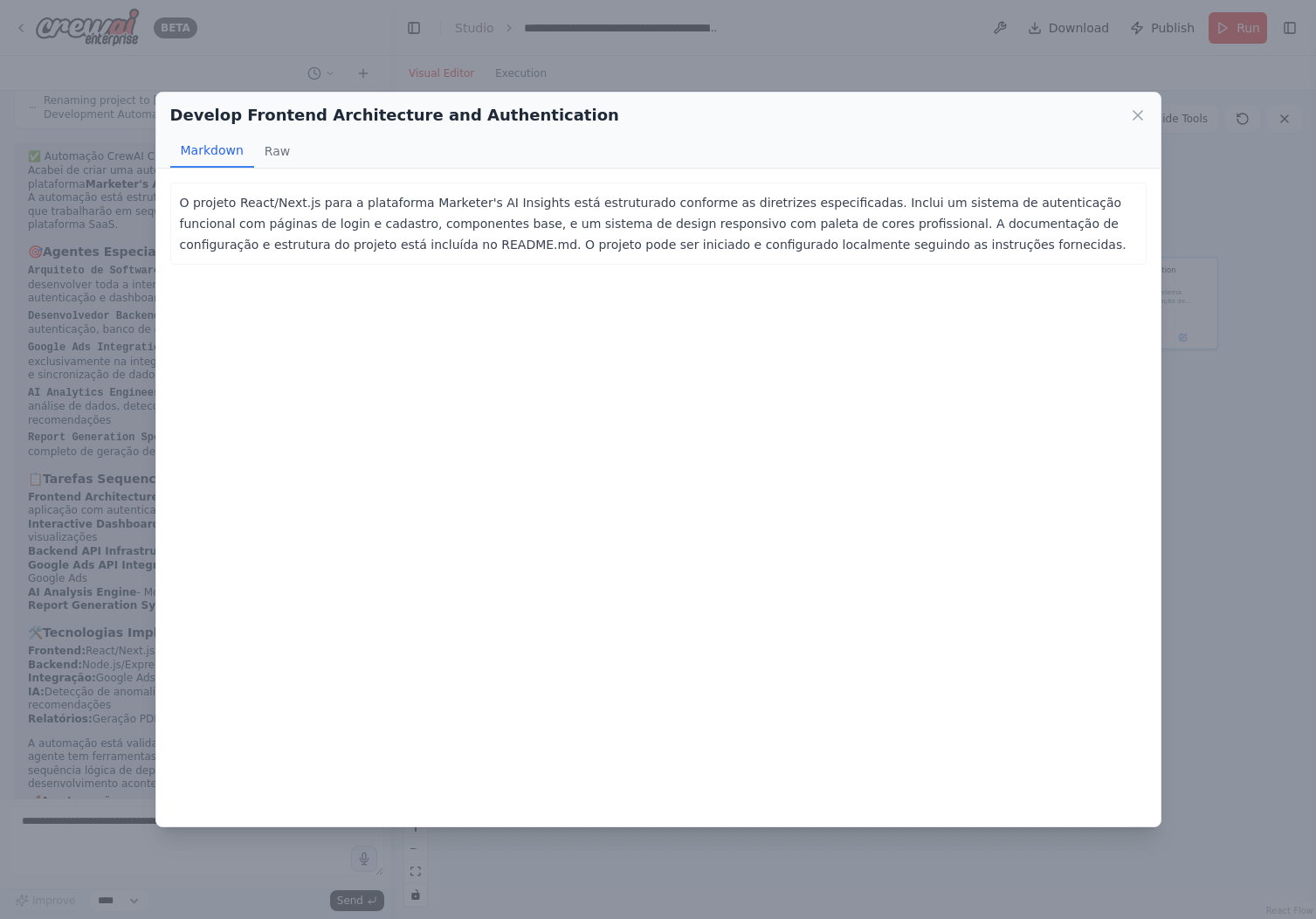
click at [703, 45] on div "Develop Frontend Architecture and Authentication Markdown Raw O projeto React/N…" at bounding box center [658, 459] width 1316 height 919
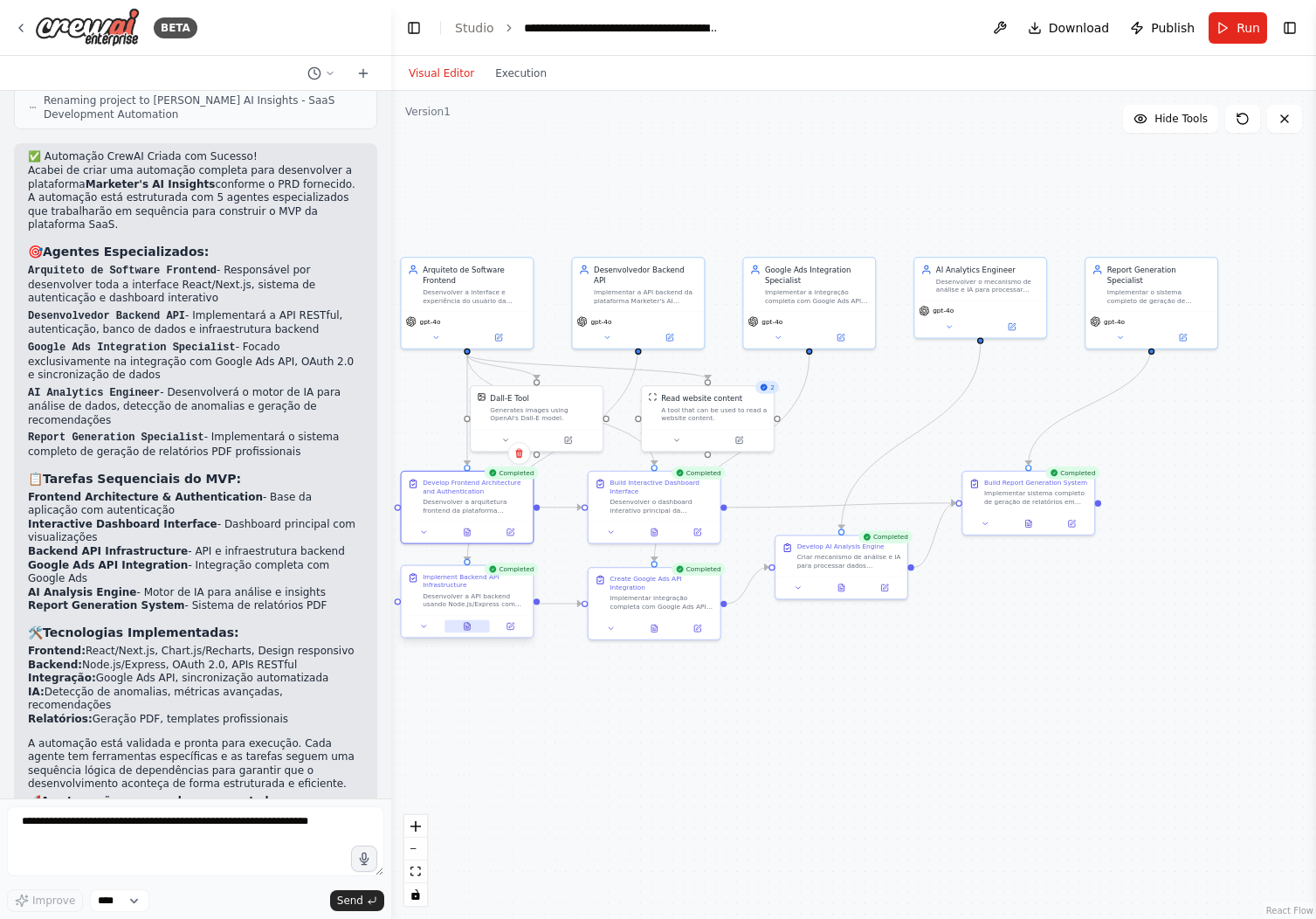
click at [475, 625] on button at bounding box center [466, 627] width 45 height 13
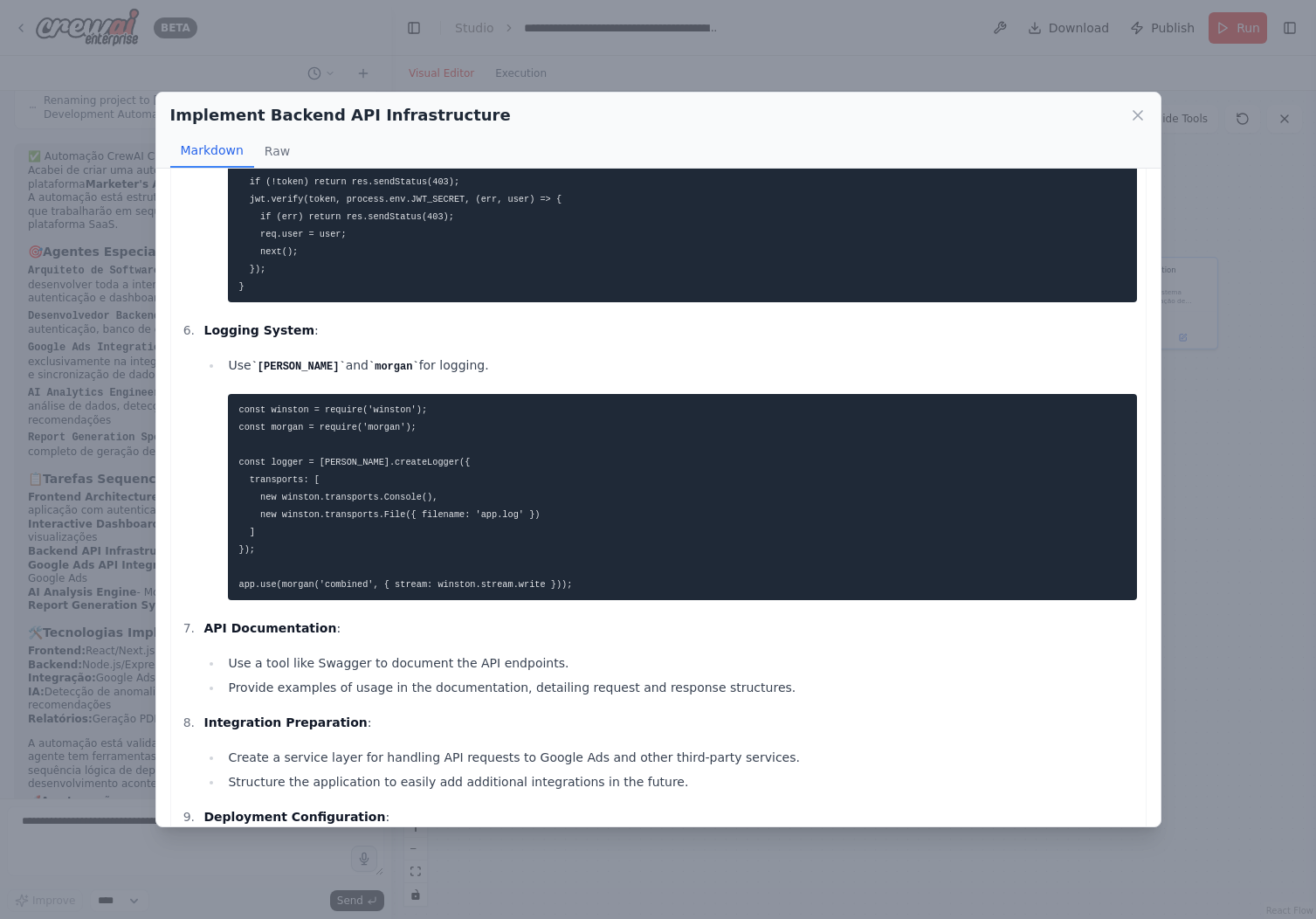
scroll to position [1528, 0]
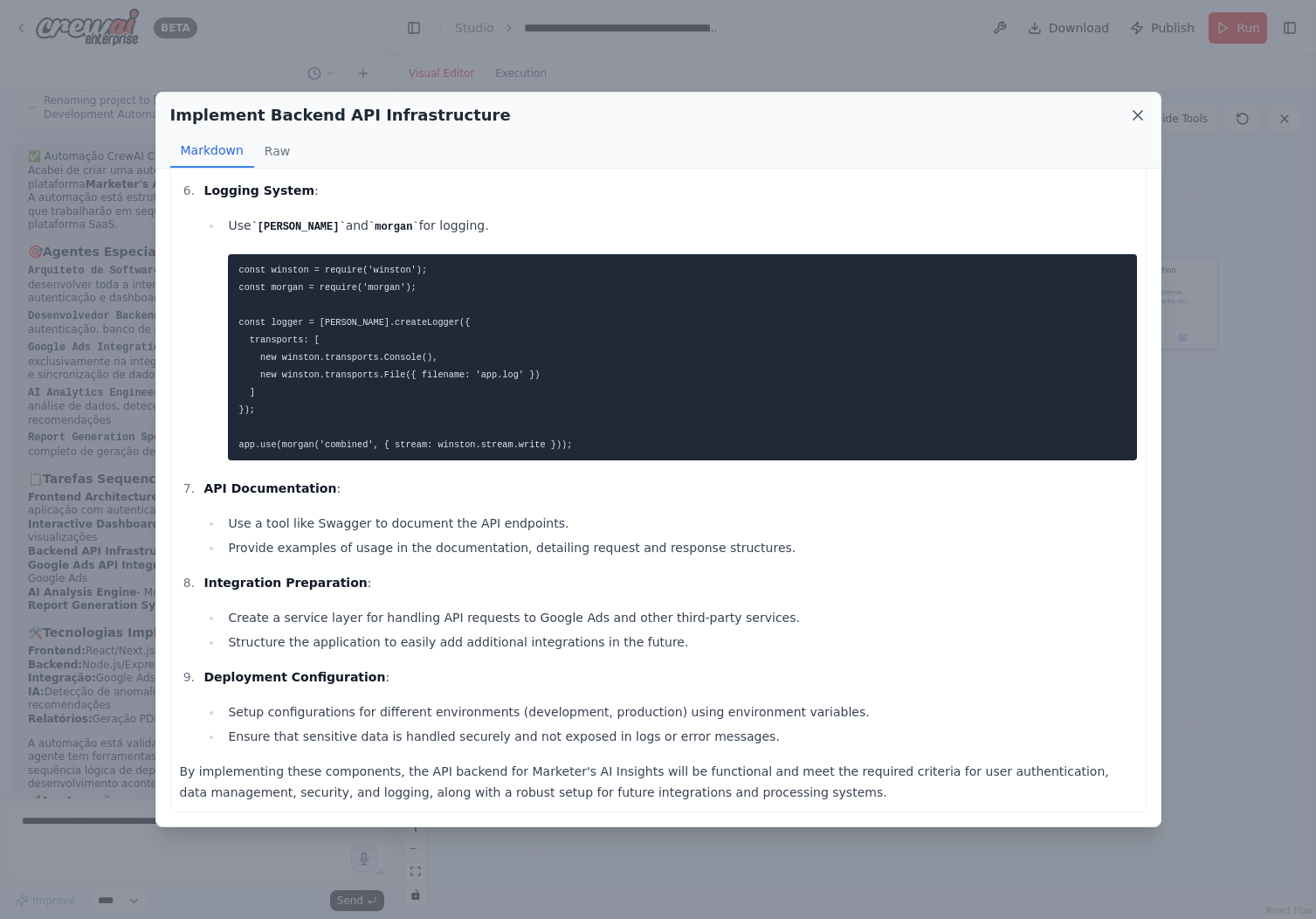
click at [1144, 113] on icon at bounding box center [1138, 115] width 17 height 17
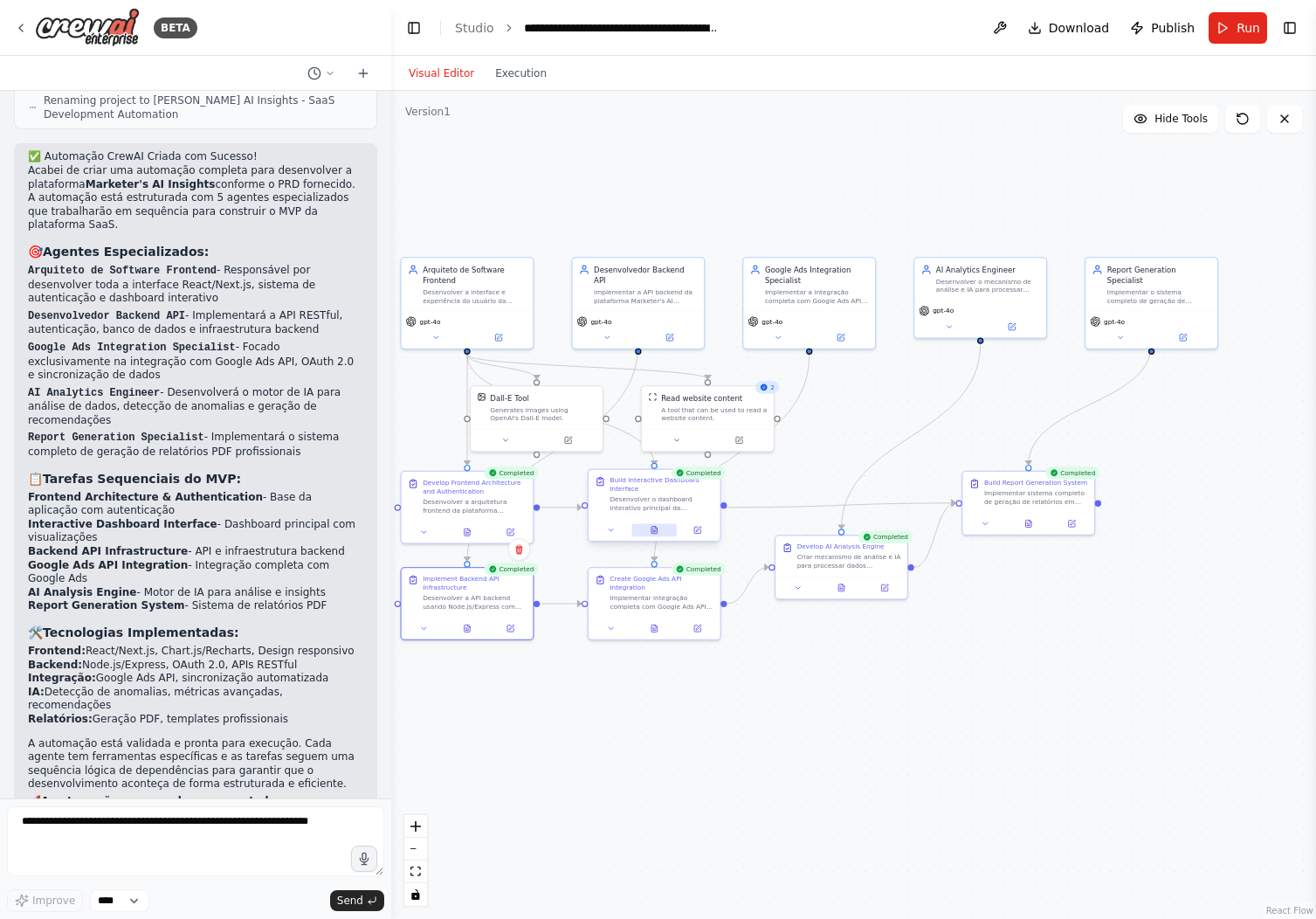
click at [663, 530] on button at bounding box center [653, 530] width 45 height 13
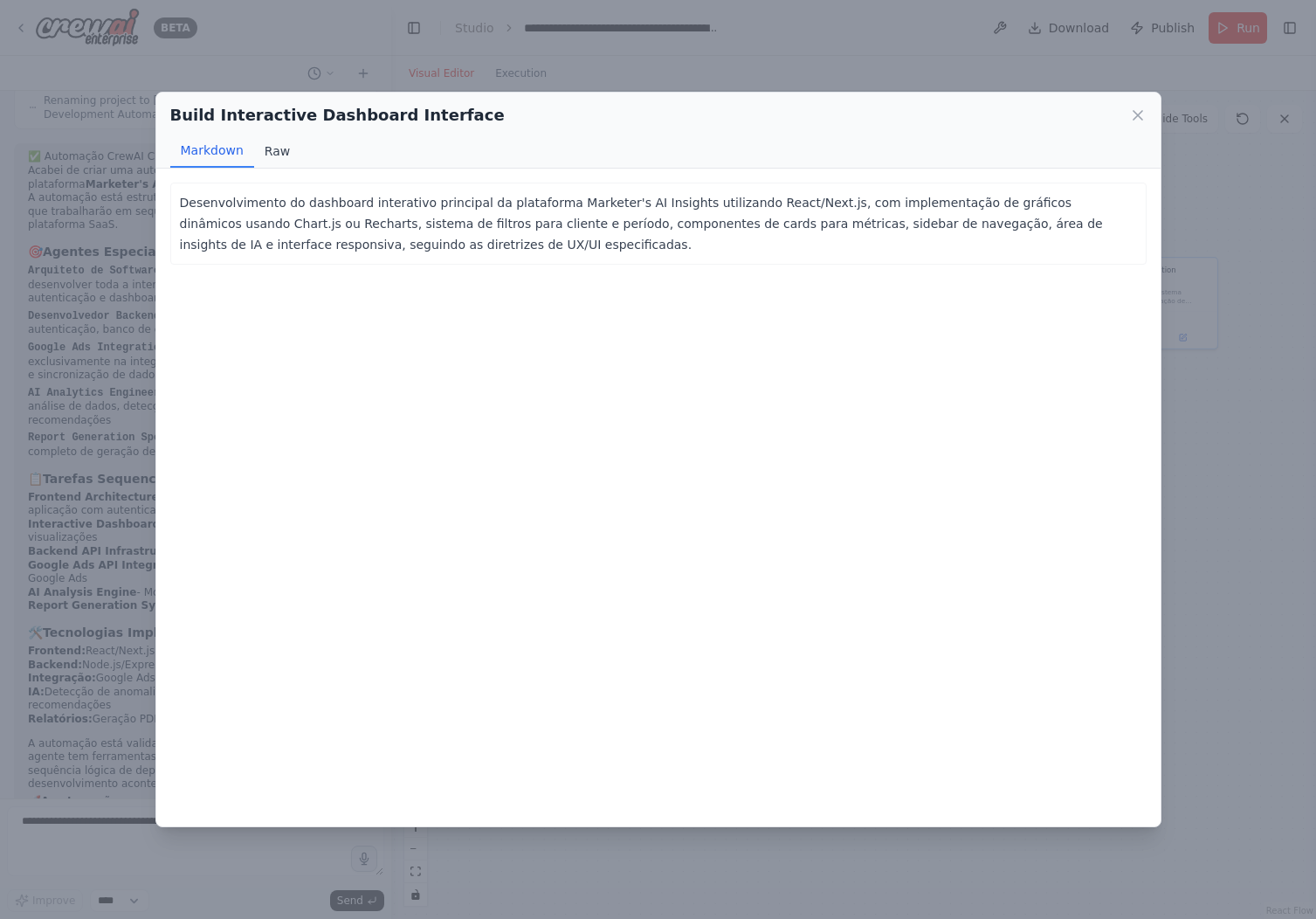
click at [281, 153] on button "Raw" at bounding box center [277, 150] width 46 height 34
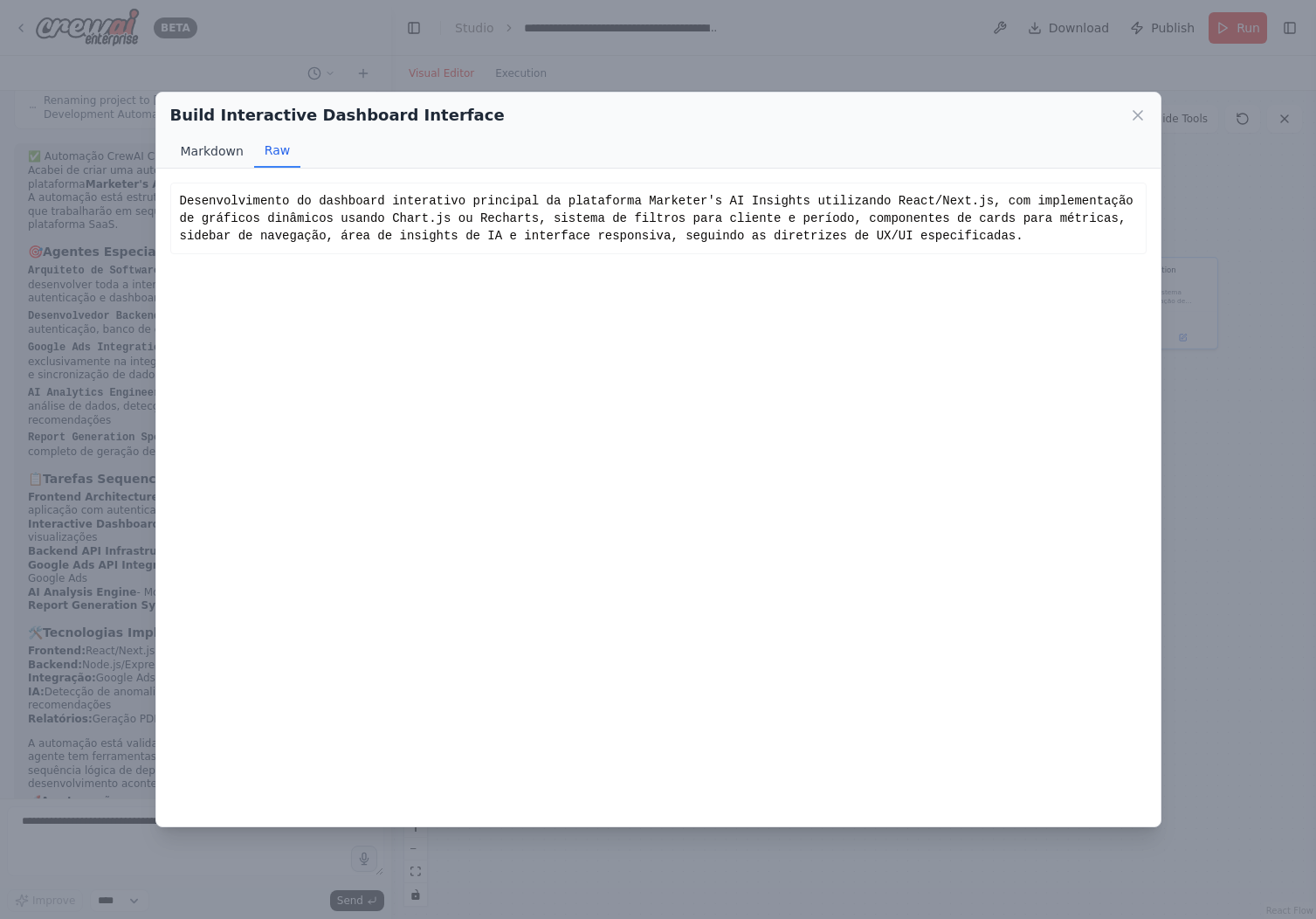
click at [220, 156] on button "Markdown" at bounding box center [213, 150] width 84 height 34
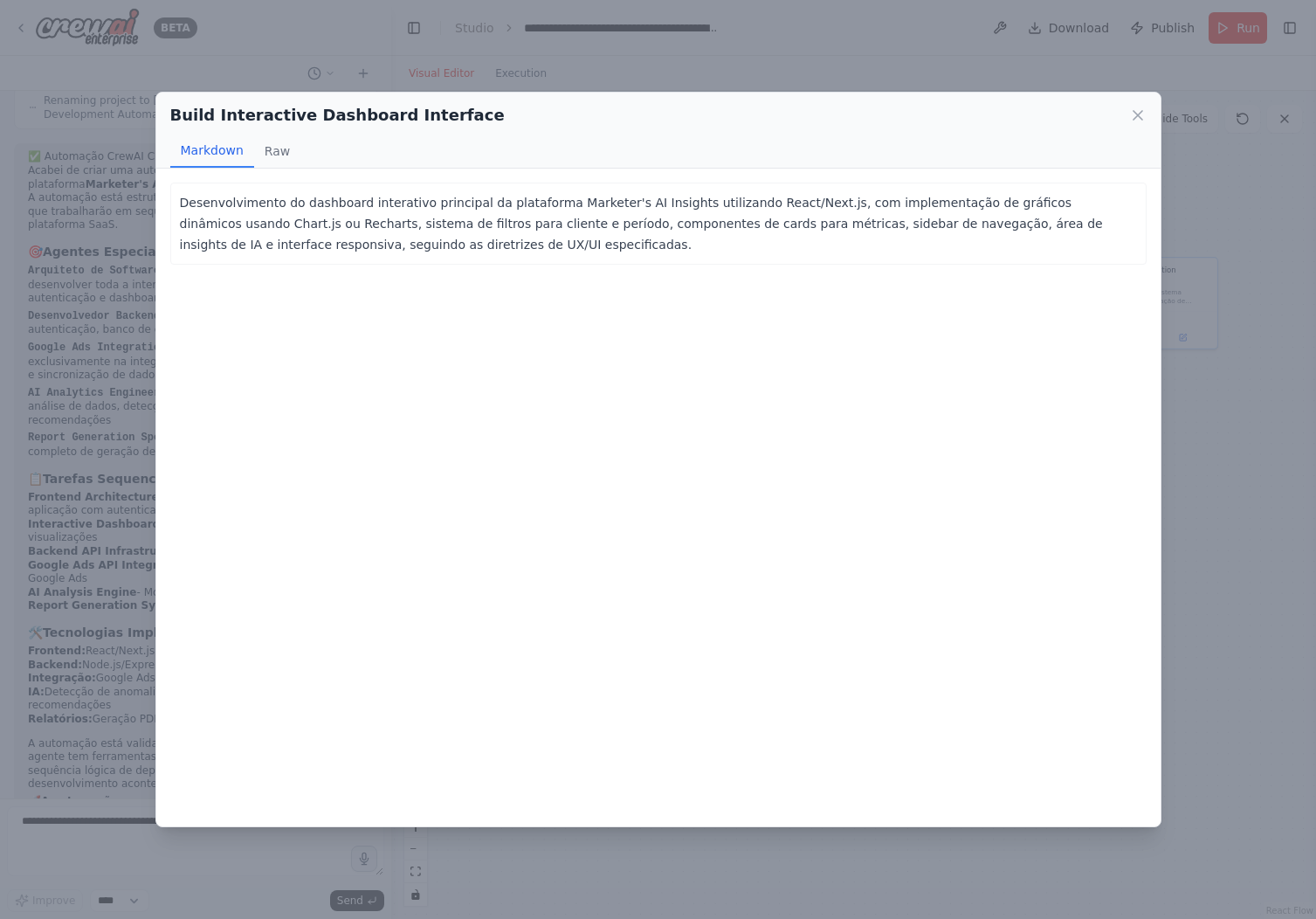
click at [694, 75] on div "Build Interactive Dashboard Interface Markdown Raw Desenvolvimento do dashboard…" at bounding box center [658, 459] width 1316 height 919
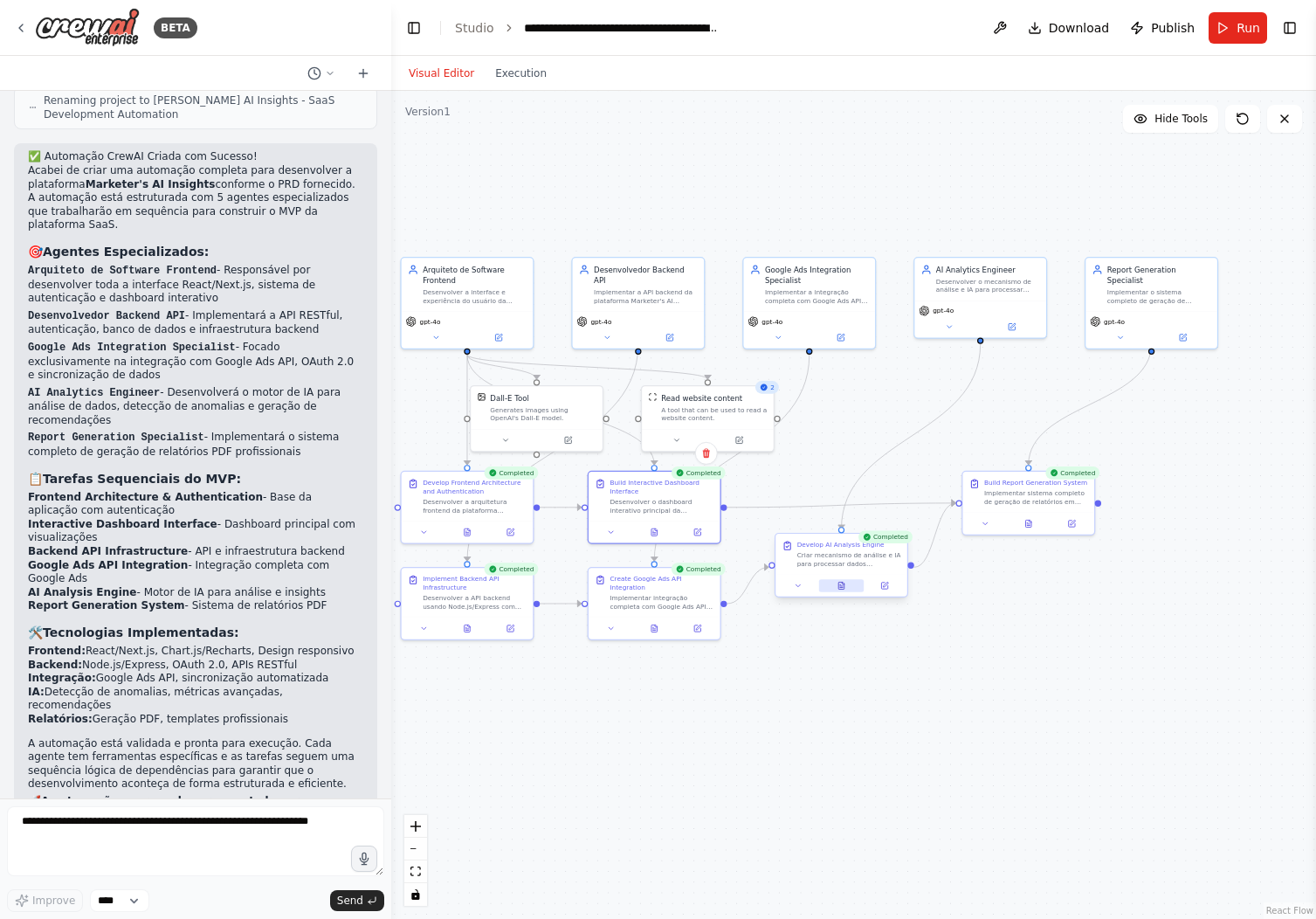
click at [844, 584] on icon at bounding box center [843, 583] width 2 height 2
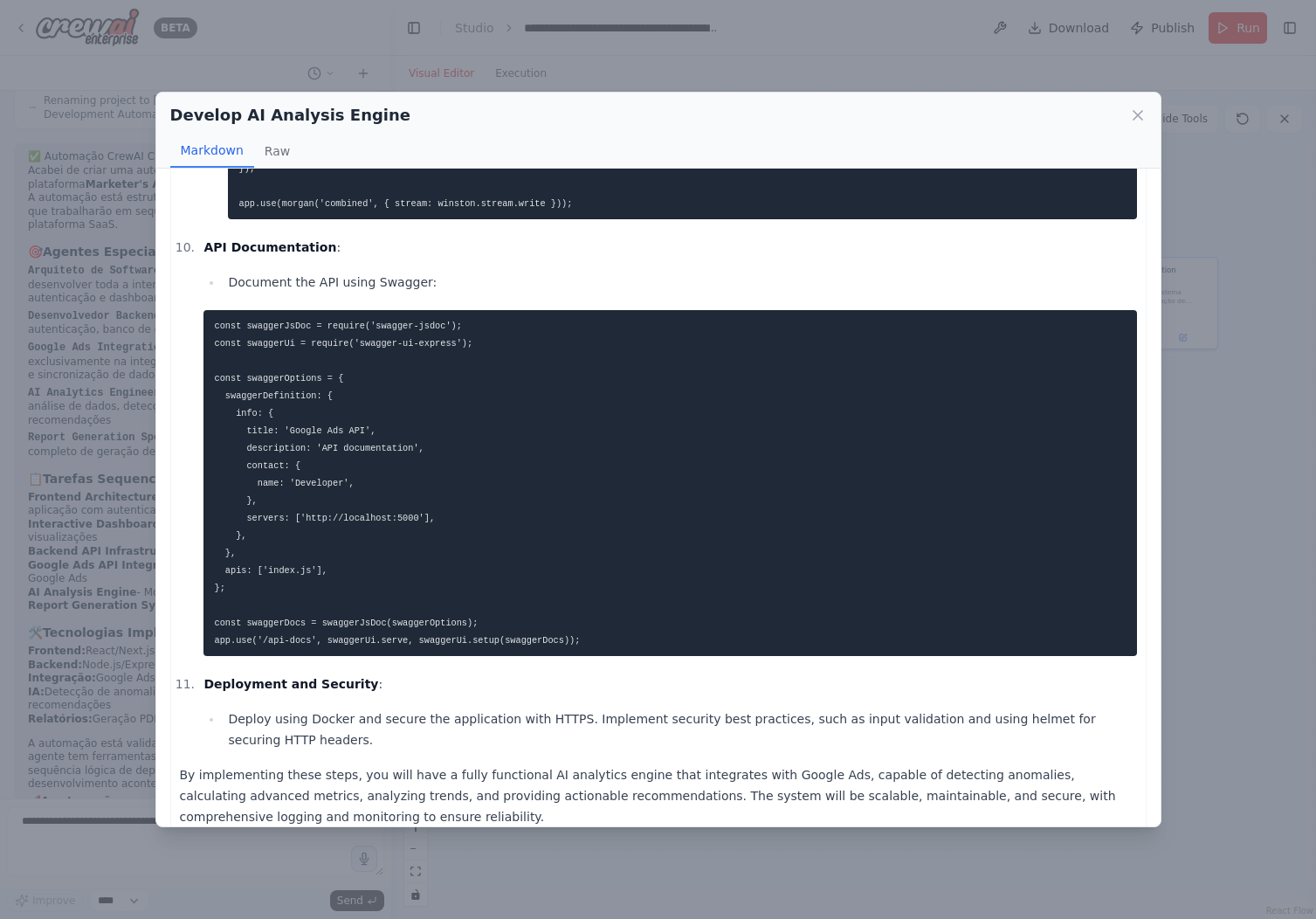
scroll to position [2976, 0]
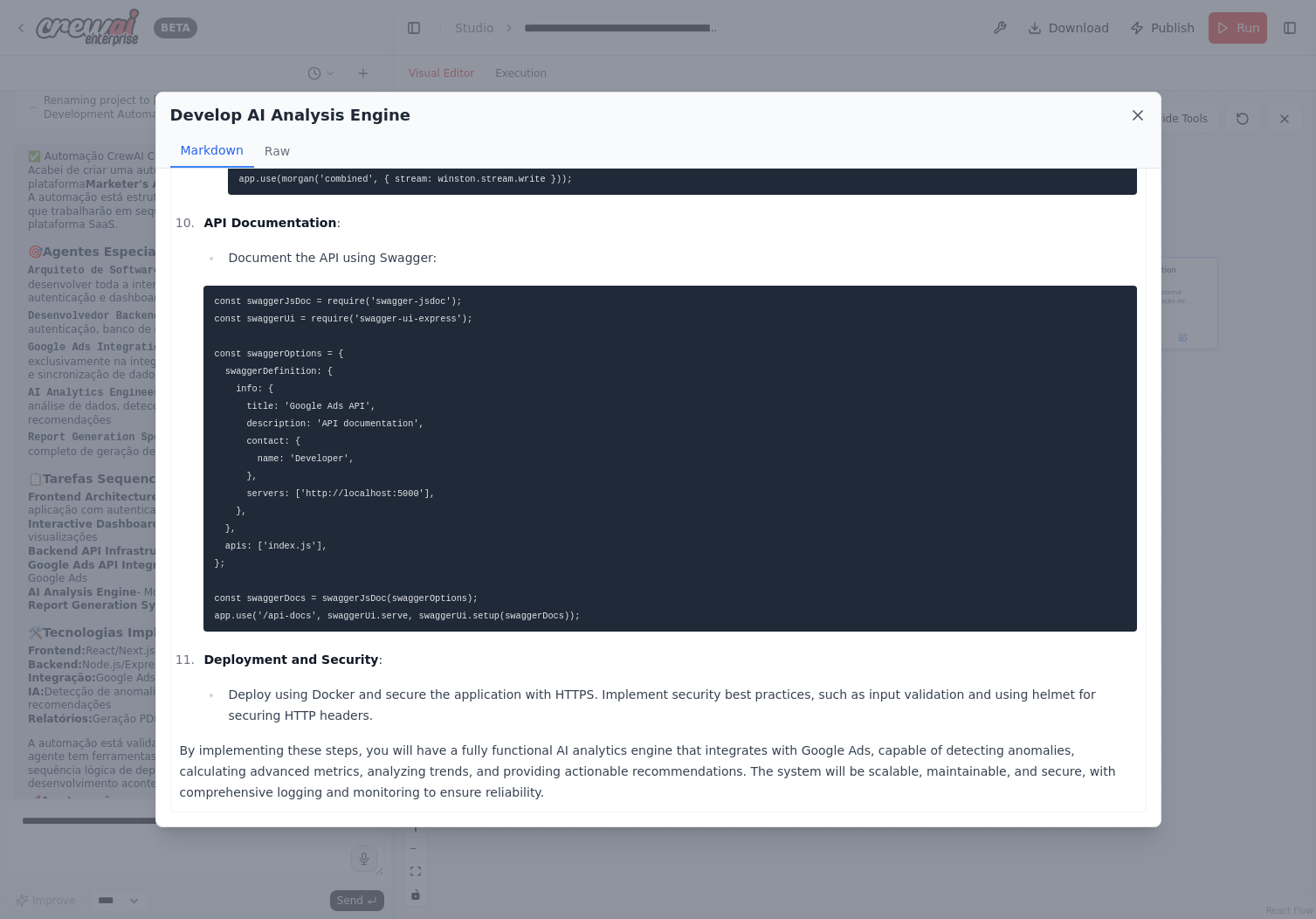
click at [1141, 113] on icon at bounding box center [1137, 115] width 9 height 9
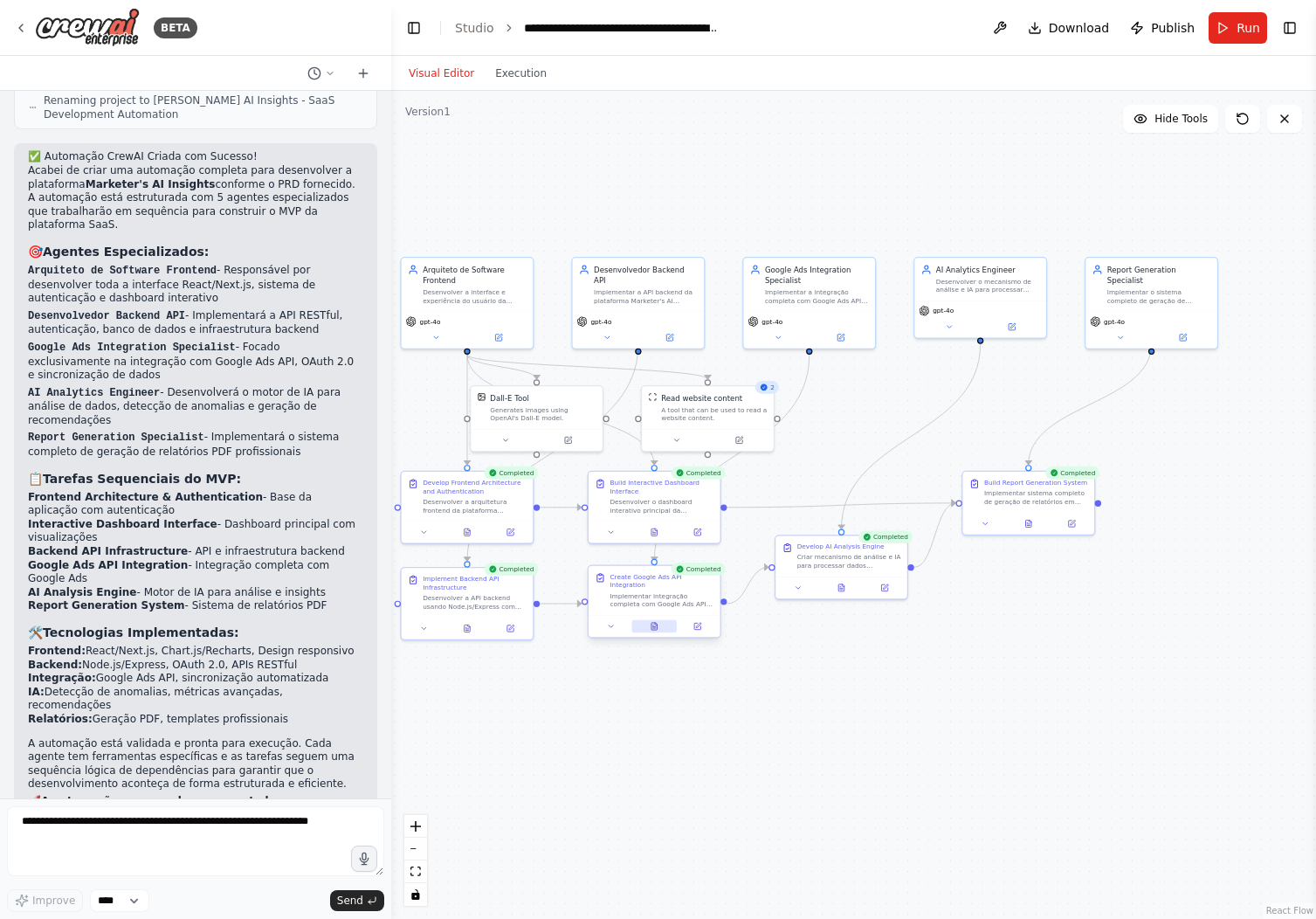
click at [650, 632] on button at bounding box center [653, 627] width 45 height 13
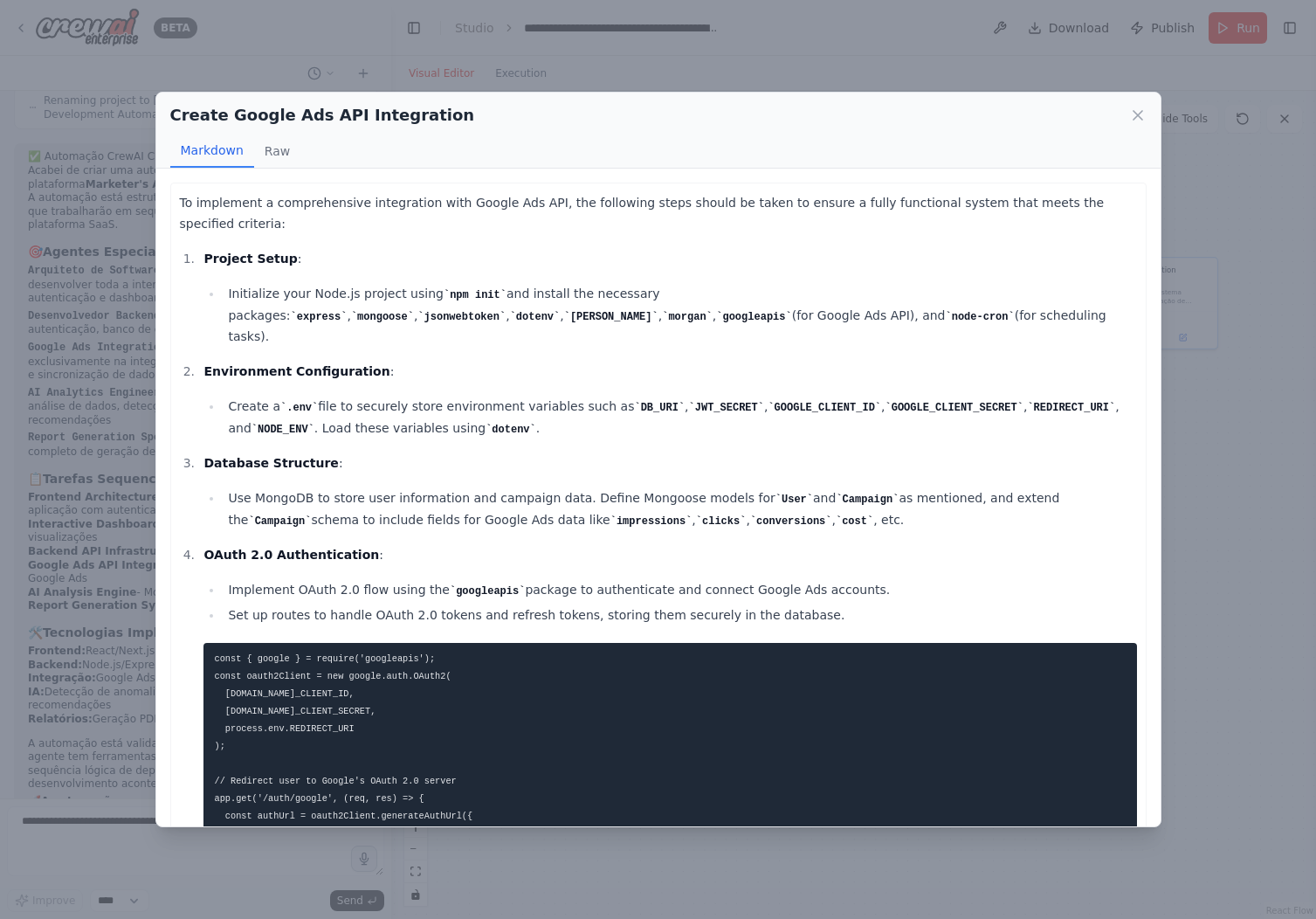
click at [440, 488] on li "Use MongoDB to store user information and campaign data. Define Mongoose models…" at bounding box center [678, 509] width 913 height 43
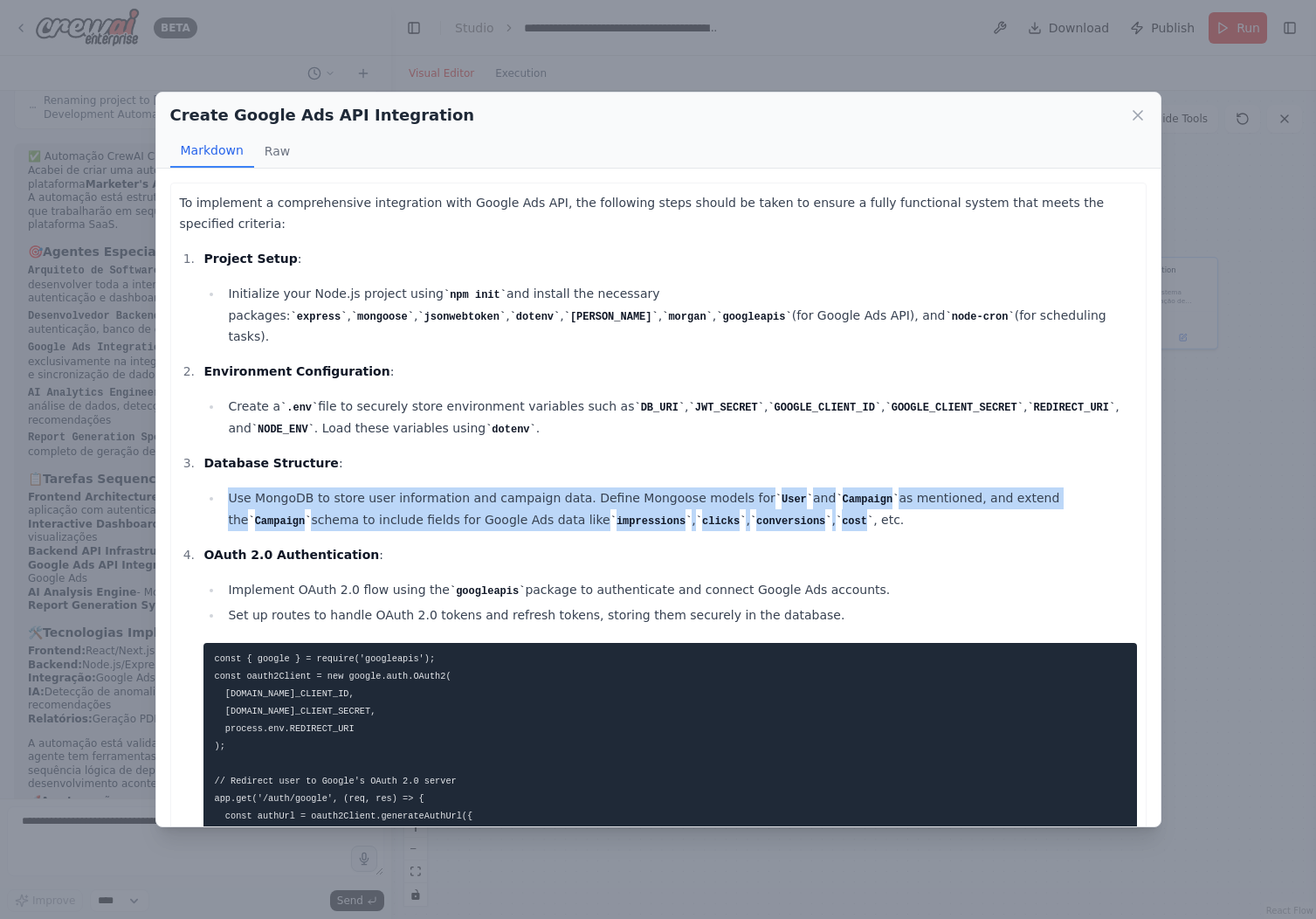
click at [449, 452] on p "Database Structure :" at bounding box center [669, 463] width 932 height 21
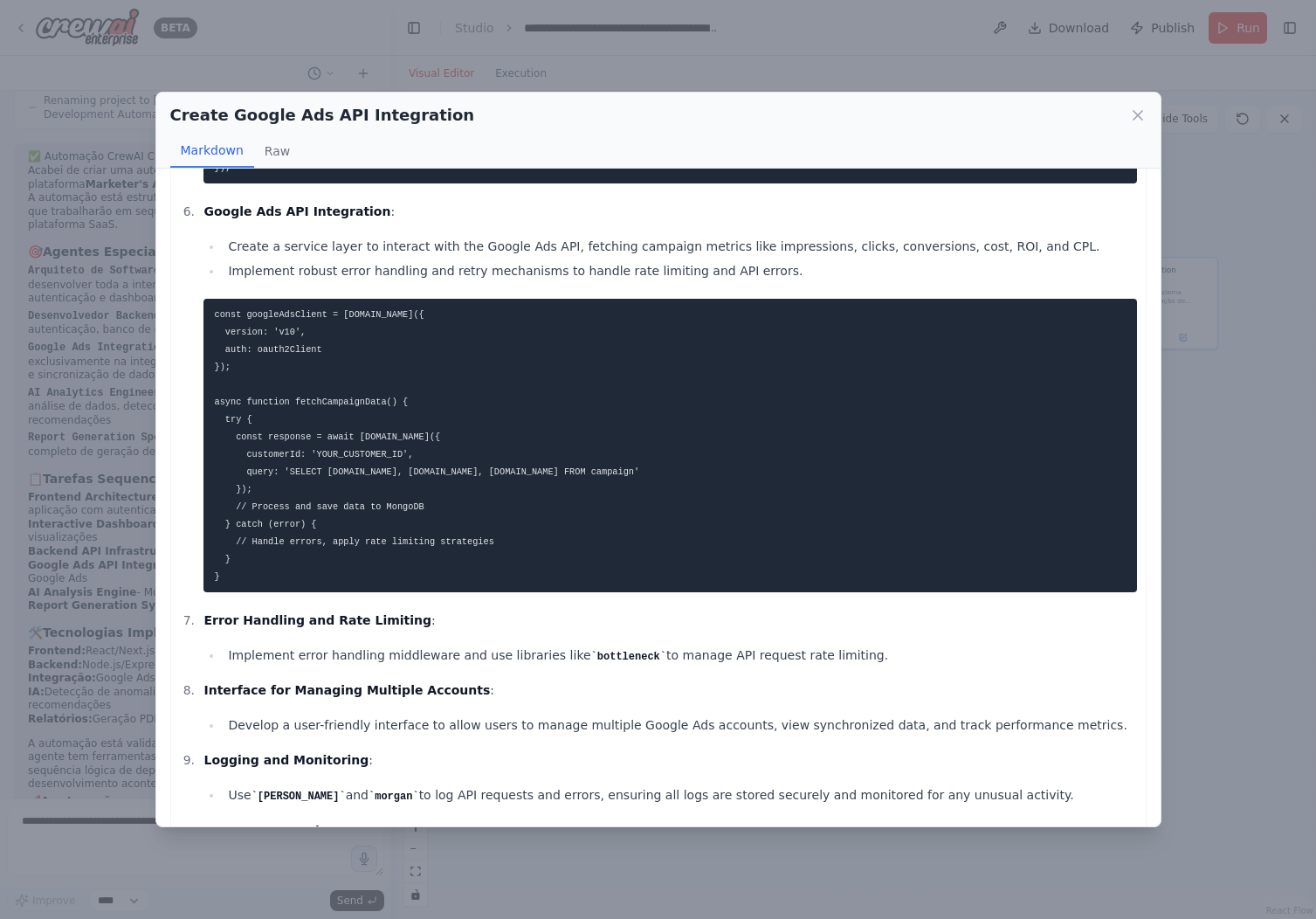
scroll to position [1265, 0]
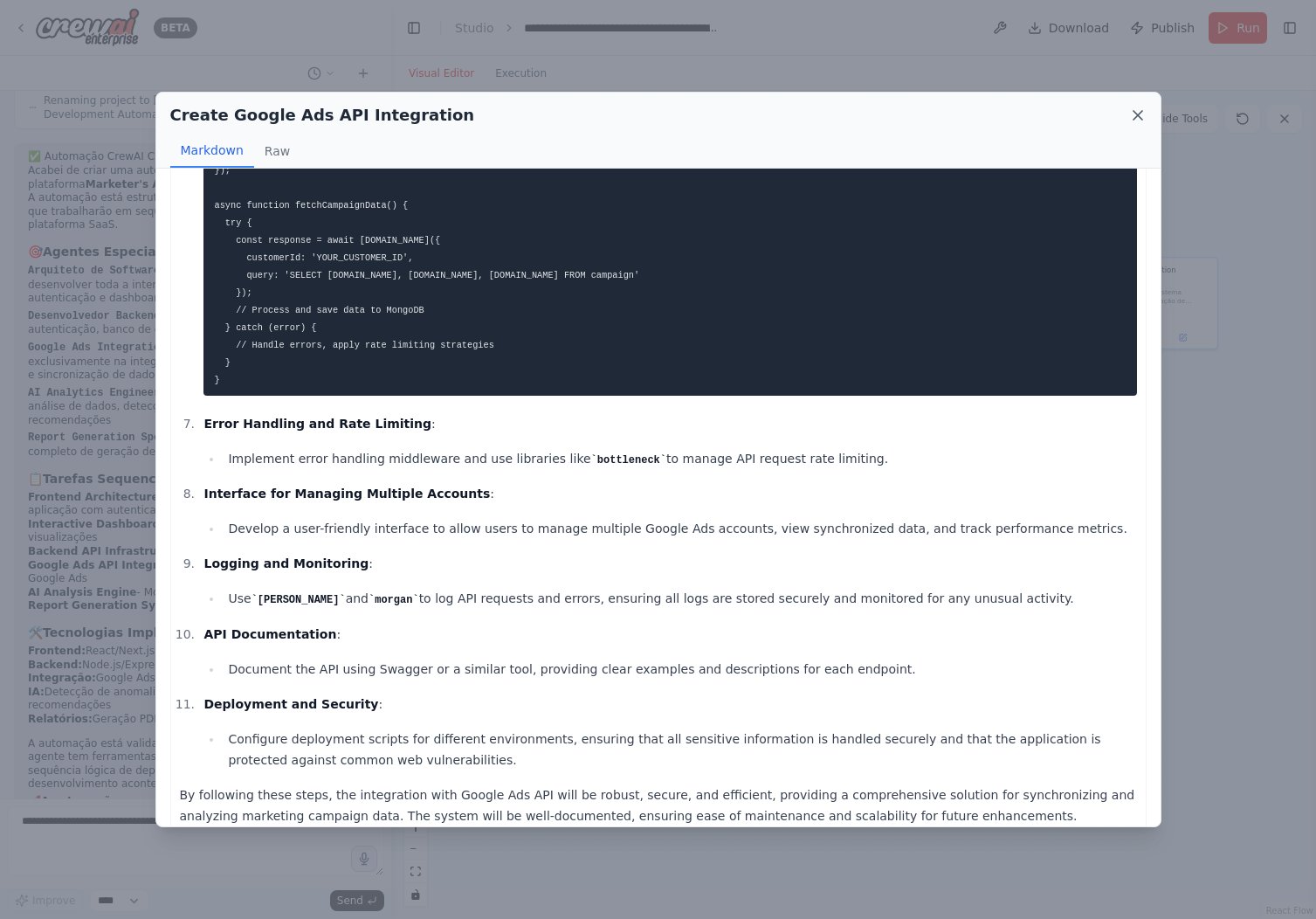
click at [1140, 115] on icon at bounding box center [1138, 115] width 17 height 17
